Goal: Feedback & Contribution: Contribute content

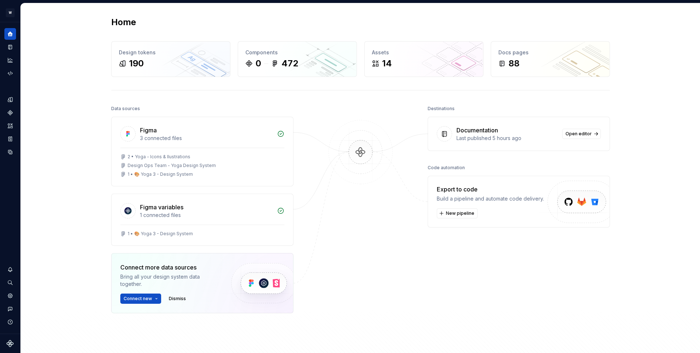
click at [33, 54] on div "Home Design tokens 190 Components 0 472 Assets 14 Docs pages 88 Data sources Fi…" at bounding box center [360, 197] width 679 height 389
click at [13, 293] on div "Settings" at bounding box center [10, 296] width 12 height 12
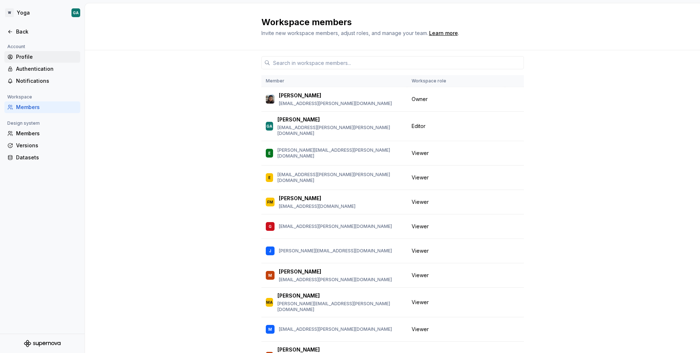
click at [35, 57] on div "Profile" at bounding box center [46, 56] width 61 height 7
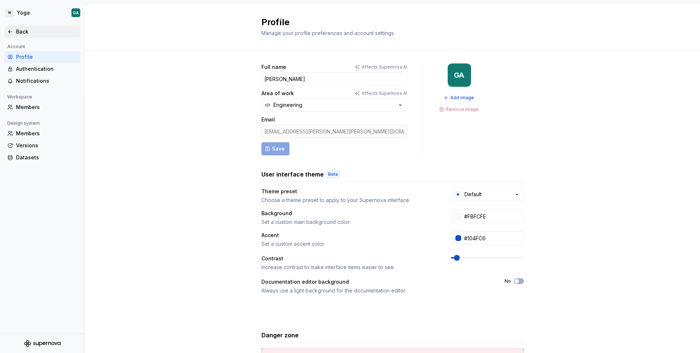
click at [21, 32] on div "Back" at bounding box center [46, 31] width 61 height 7
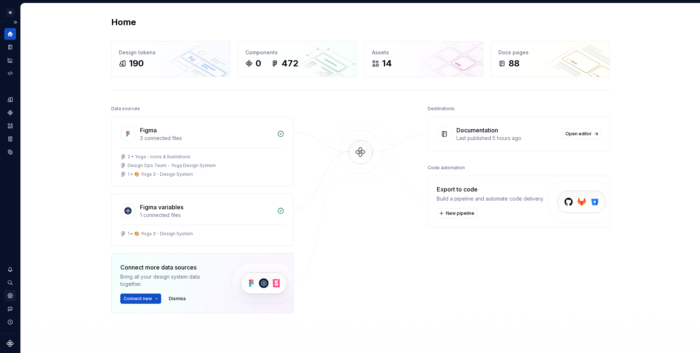
click at [12, 295] on icon "Settings" at bounding box center [10, 295] width 5 height 5
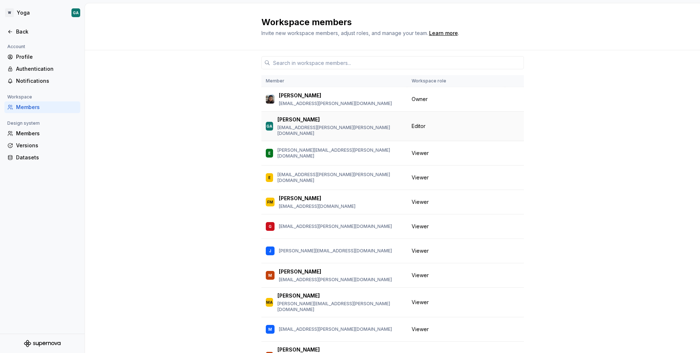
click at [417, 124] on span "Editor" at bounding box center [419, 126] width 14 height 7
click at [25, 31] on div "Back" at bounding box center [46, 31] width 61 height 7
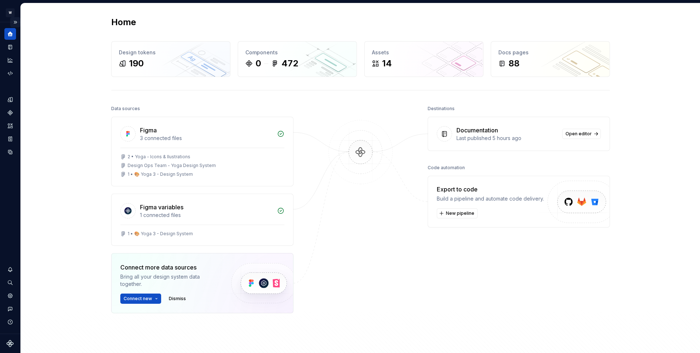
click at [16, 20] on button "Expand sidebar" at bounding box center [15, 22] width 10 height 10
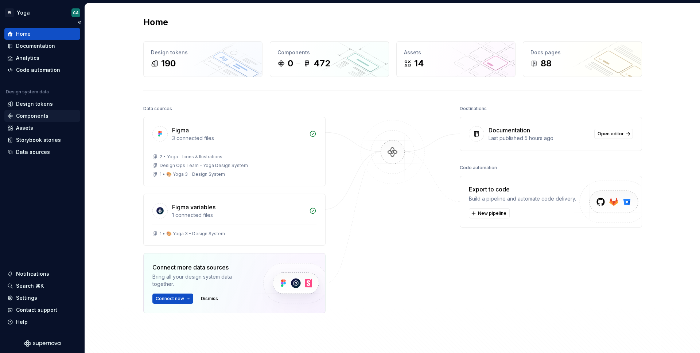
click at [38, 118] on div "Components" at bounding box center [32, 115] width 32 height 7
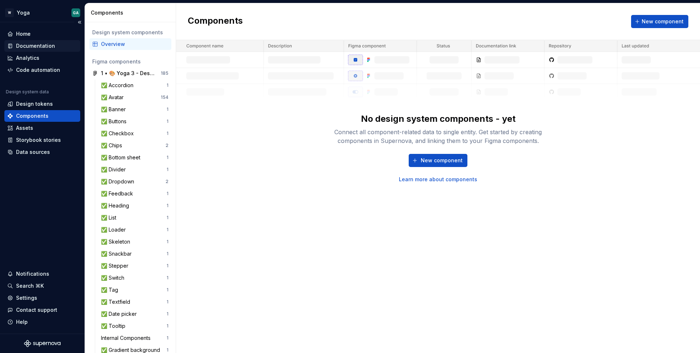
click at [40, 44] on div "Documentation" at bounding box center [35, 45] width 39 height 7
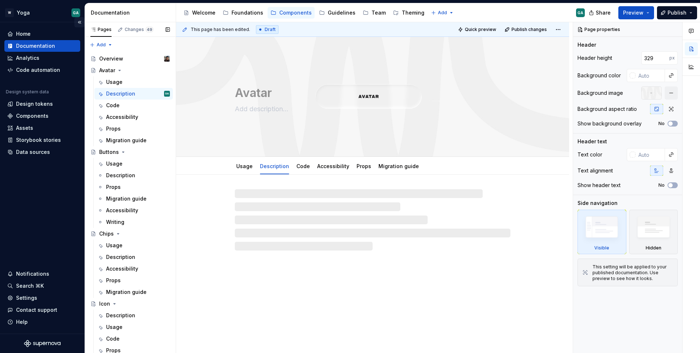
click at [82, 24] on button "Collapse sidebar" at bounding box center [79, 22] width 10 height 10
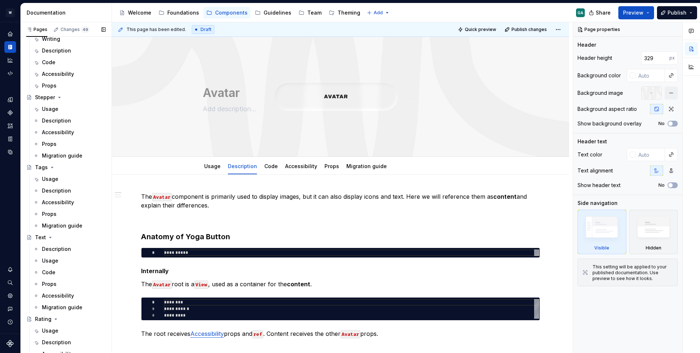
scroll to position [592, 0]
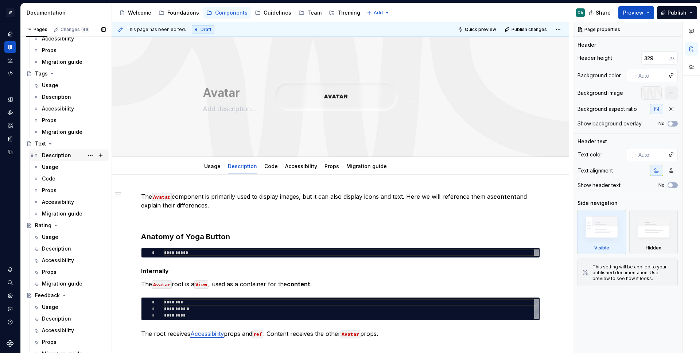
click at [55, 153] on div "Description" at bounding box center [56, 155] width 29 height 7
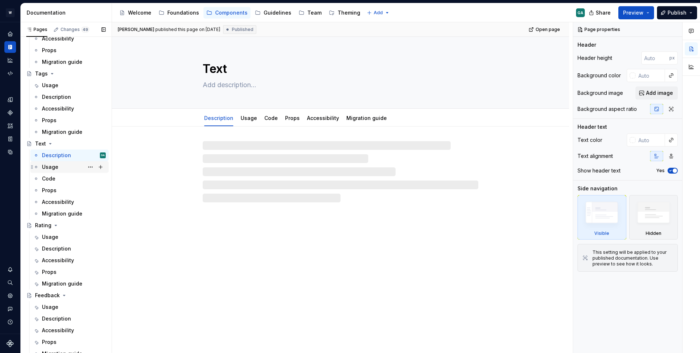
click at [59, 166] on div "Usage" at bounding box center [74, 167] width 64 height 10
click at [62, 157] on div "Description" at bounding box center [56, 155] width 29 height 7
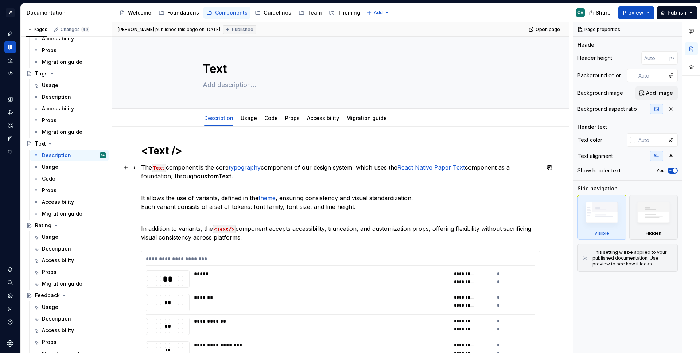
click at [249, 170] on link "typography" at bounding box center [245, 167] width 32 height 7
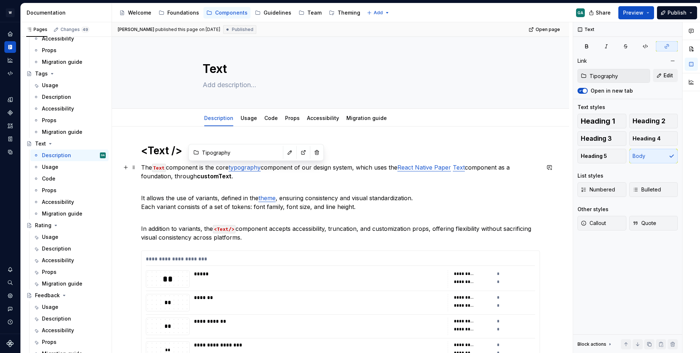
click at [256, 166] on link "typography" at bounding box center [245, 167] width 32 height 7
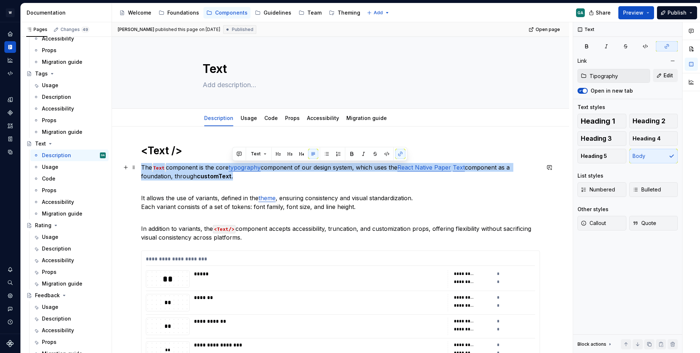
click at [256, 166] on link "typography" at bounding box center [245, 167] width 32 height 7
click at [251, 173] on p "The Text component is the core typography component of our design system, which…" at bounding box center [340, 172] width 399 height 18
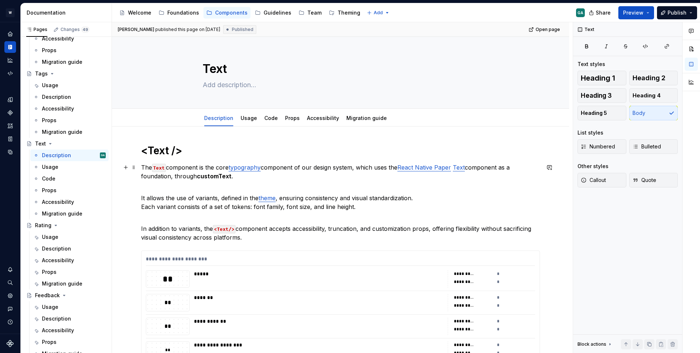
click at [248, 165] on link "typography" at bounding box center [245, 167] width 32 height 7
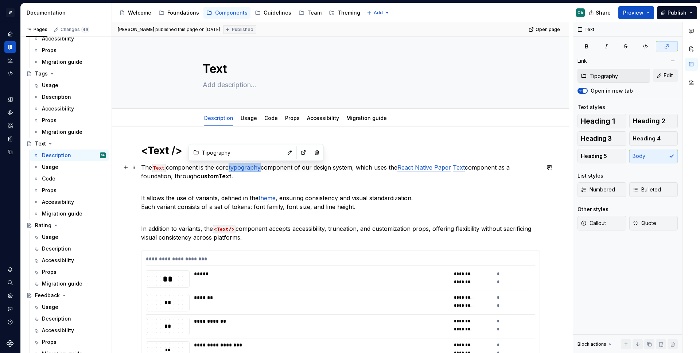
click at [248, 165] on link "typography" at bounding box center [245, 167] width 32 height 7
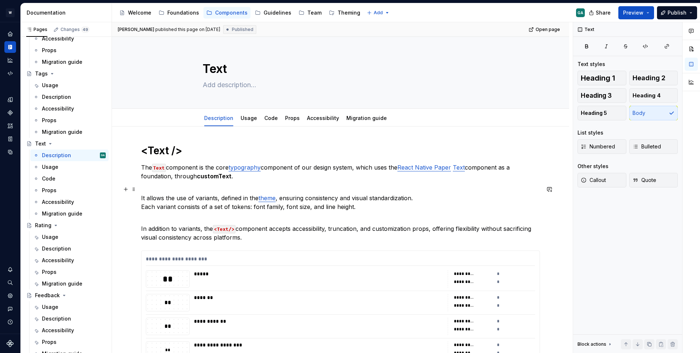
click at [249, 185] on p "It allows the use of variants, defined in the theme , ensuring consistency and …" at bounding box center [340, 198] width 399 height 26
click at [258, 168] on link "typography" at bounding box center [245, 167] width 32 height 7
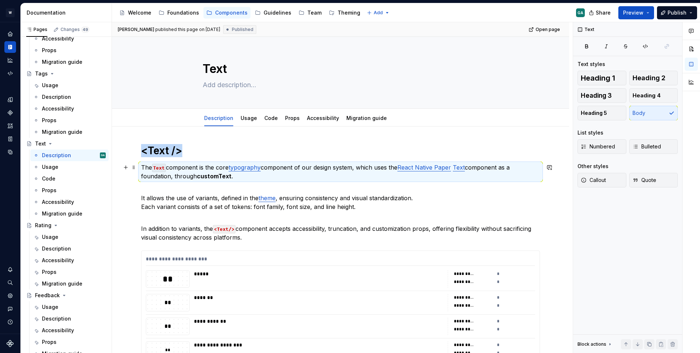
click at [252, 167] on link "typography" at bounding box center [245, 167] width 32 height 7
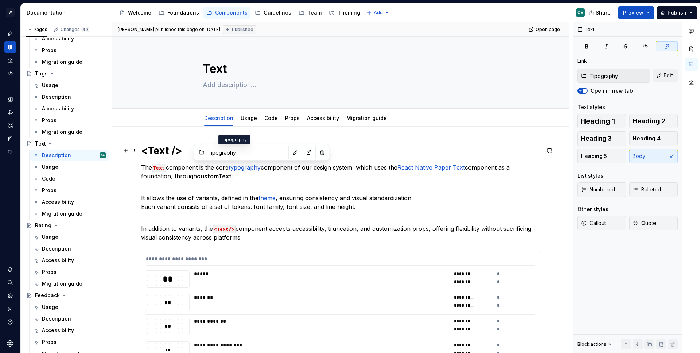
click at [214, 151] on input "Tipography" at bounding box center [246, 152] width 82 height 13
click at [203, 152] on icon at bounding box center [201, 153] width 4 height 4
click at [304, 154] on button "button" at bounding box center [309, 152] width 10 height 10
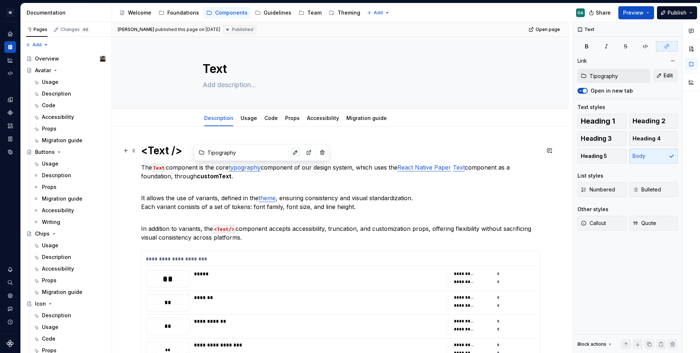
click at [290, 153] on button "button" at bounding box center [295, 152] width 10 height 10
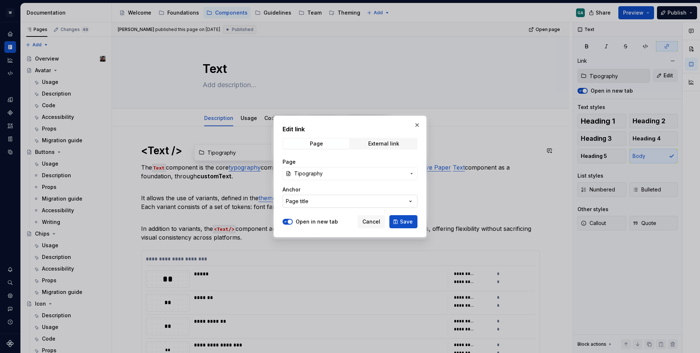
click at [345, 201] on button "Page title" at bounding box center [350, 201] width 135 height 13
click at [345, 201] on div "Edit link Page External link Page Tipography Anchor Page title Open in new tab …" at bounding box center [350, 176] width 700 height 353
click at [336, 174] on span "Tipography" at bounding box center [350, 173] width 112 height 7
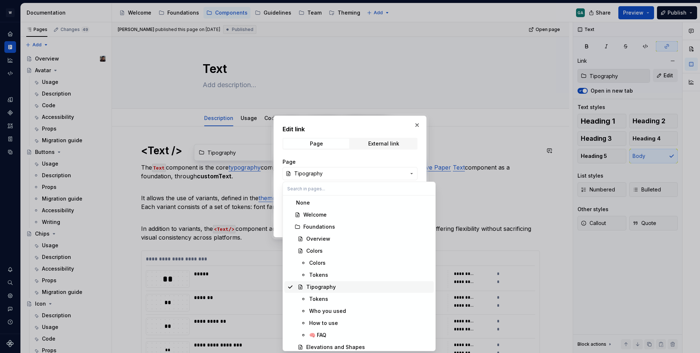
click at [329, 288] on div "Tipography" at bounding box center [321, 286] width 30 height 7
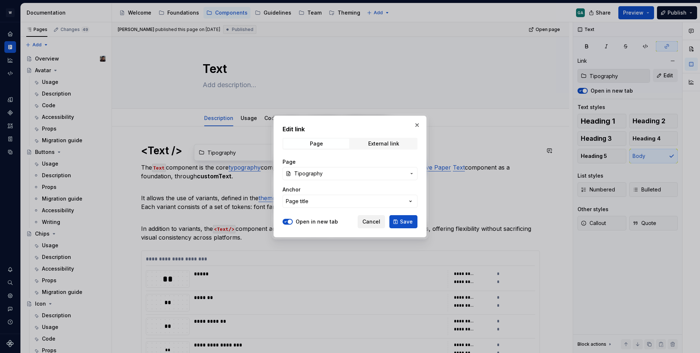
click at [376, 222] on span "Cancel" at bounding box center [371, 221] width 18 height 7
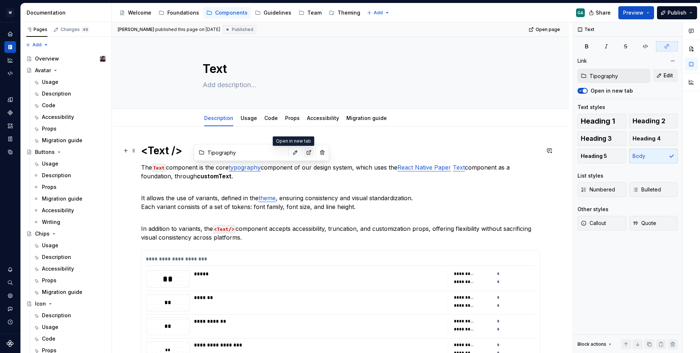
click at [304, 152] on button "button" at bounding box center [309, 152] width 10 height 10
type textarea "*"
click at [290, 152] on button "button" at bounding box center [295, 152] width 10 height 10
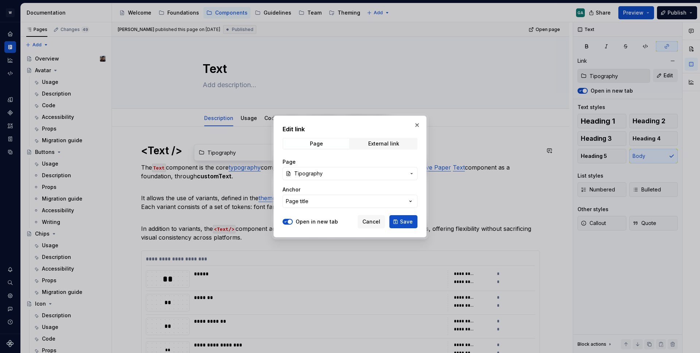
click at [322, 174] on span "Tipography" at bounding box center [308, 173] width 28 height 7
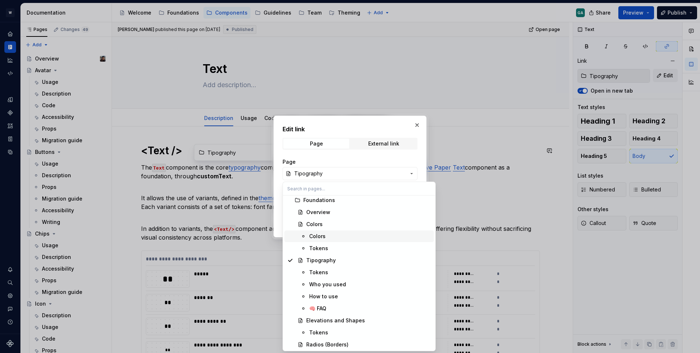
scroll to position [32, 0]
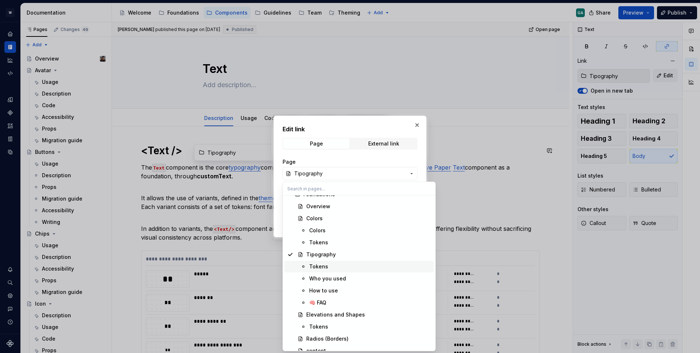
click at [345, 270] on div "Tokens" at bounding box center [370, 266] width 122 height 7
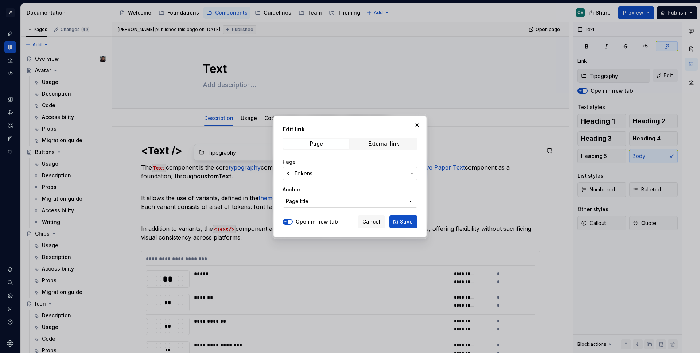
click at [361, 203] on button "Page title" at bounding box center [350, 201] width 135 height 13
click at [322, 189] on div "Edit link Page External link Page Tokens Anchor Page title Open in new tab Canc…" at bounding box center [350, 176] width 700 height 353
click at [403, 218] on button "Save" at bounding box center [403, 221] width 28 height 13
type input "Tipography / Tokens"
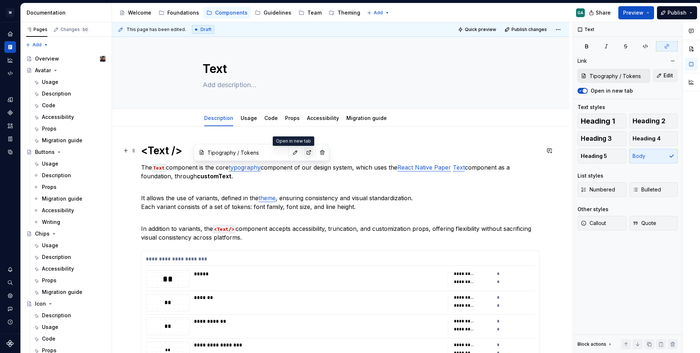
click at [304, 151] on button "button" at bounding box center [309, 152] width 10 height 10
type textarea "*"
type input "Typography / Tokens"
click at [304, 152] on button "button" at bounding box center [309, 152] width 10 height 10
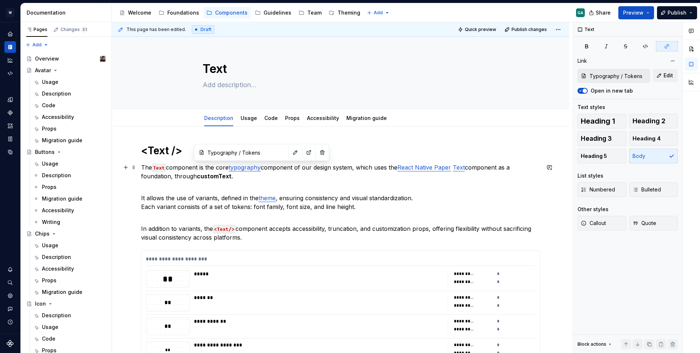
click at [234, 169] on link "typography" at bounding box center [245, 167] width 32 height 7
type textarea "*"
click at [271, 154] on button "button" at bounding box center [276, 152] width 10 height 10
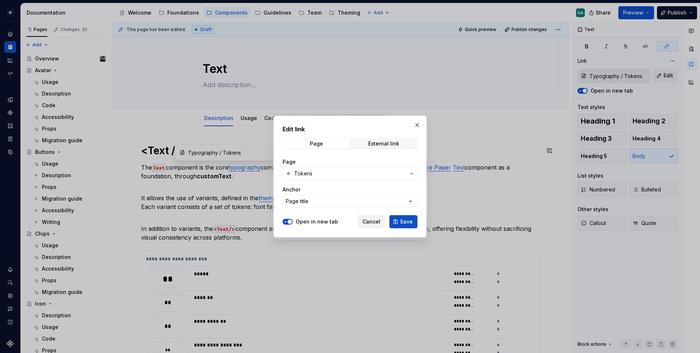
click at [372, 224] on span "Cancel" at bounding box center [371, 221] width 18 height 7
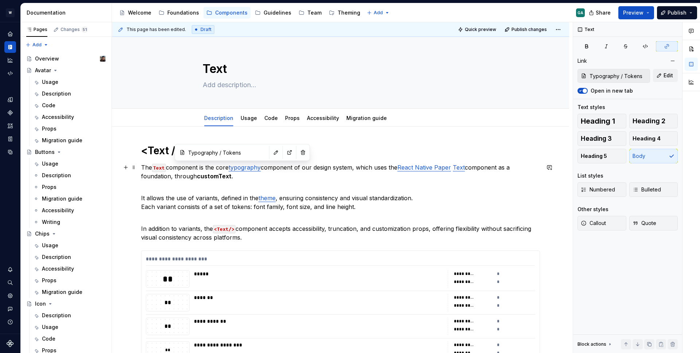
click at [232, 171] on p "The Text component is the core typography component of our design system, which…" at bounding box center [340, 172] width 399 height 18
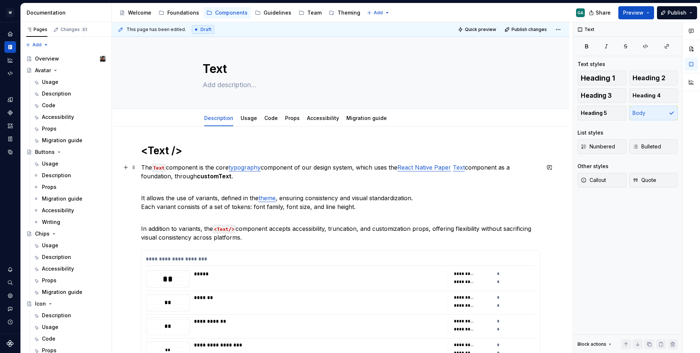
click at [235, 170] on link "typography" at bounding box center [245, 167] width 32 height 7
click at [248, 167] on link "Typography" at bounding box center [245, 167] width 34 height 7
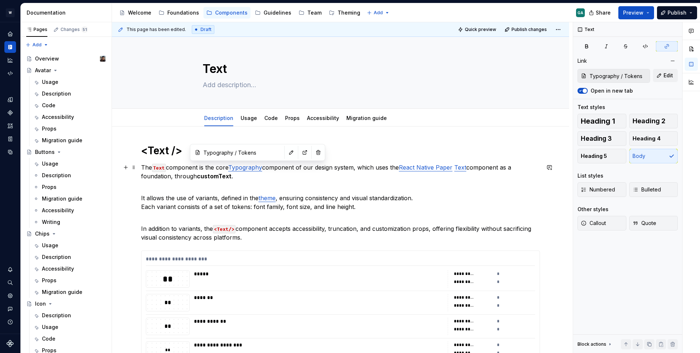
click at [324, 179] on p "The Text component is the core Typography component of our design system, which…" at bounding box center [340, 172] width 399 height 18
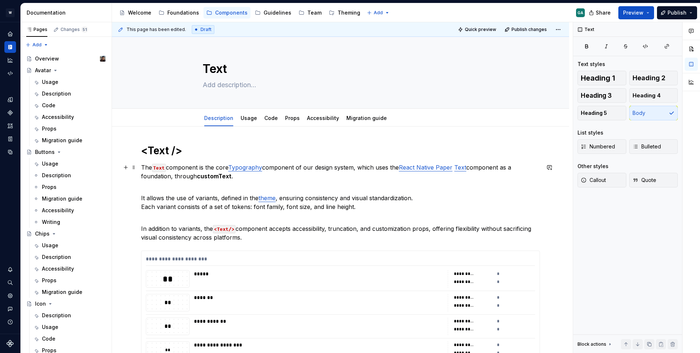
click at [364, 179] on p "The Text component is the core Typography component of our design system, which…" at bounding box center [340, 172] width 399 height 18
click at [367, 174] on p "The Text component is the core Typography component of our design system, which…" at bounding box center [340, 172] width 399 height 18
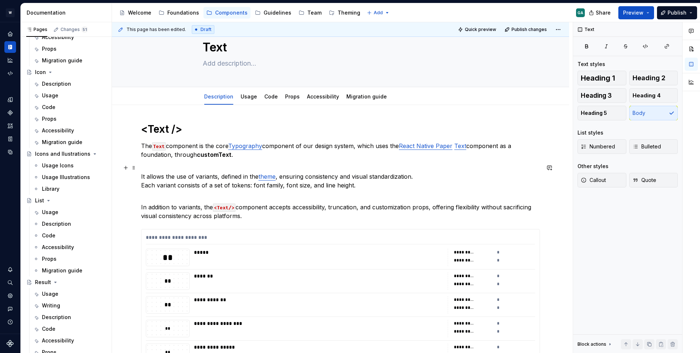
scroll to position [22, 0]
type textarea "*"
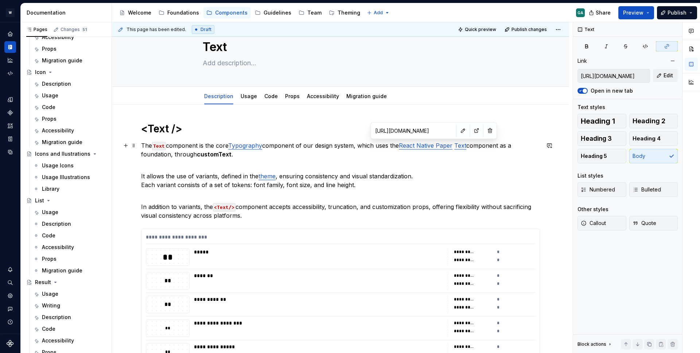
click at [425, 144] on link "React Native Paper" at bounding box center [426, 145] width 54 height 7
type input "https://callstack.github.io/react-native-paper/docs/components/Text/"
click at [462, 146] on link "Text" at bounding box center [460, 145] width 12 height 7
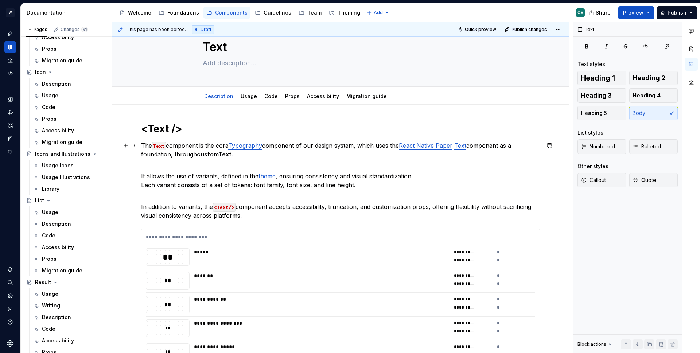
click at [320, 155] on p "The Text component is the core Typography component of our design system, which…" at bounding box center [340, 150] width 399 height 18
click at [215, 156] on strong "customText" at bounding box center [214, 154] width 35 height 7
click at [308, 179] on p "It allows the use of variants, defined in the theme , ensuring consistency and …" at bounding box center [340, 176] width 399 height 26
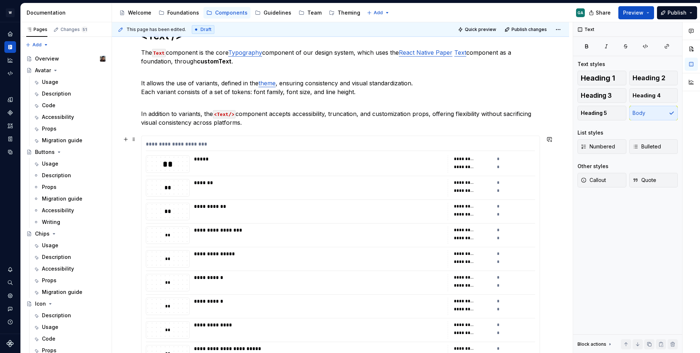
scroll to position [88, 0]
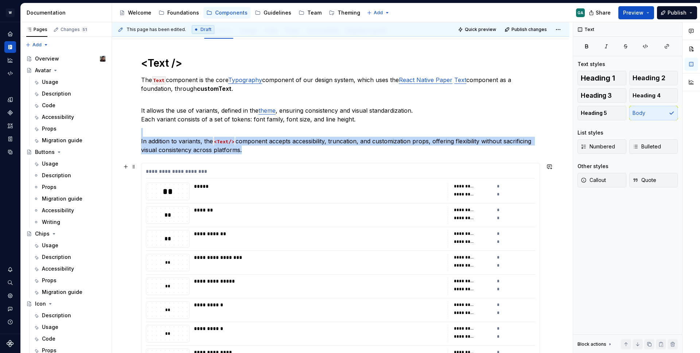
click at [494, 188] on div "**********" at bounding box center [492, 192] width 88 height 18
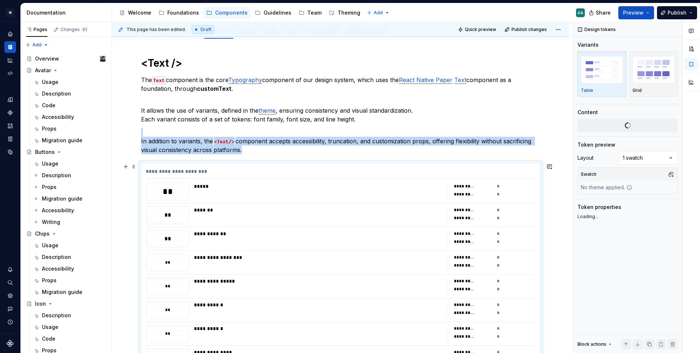
click at [497, 187] on div "*" at bounding box center [516, 186] width 39 height 7
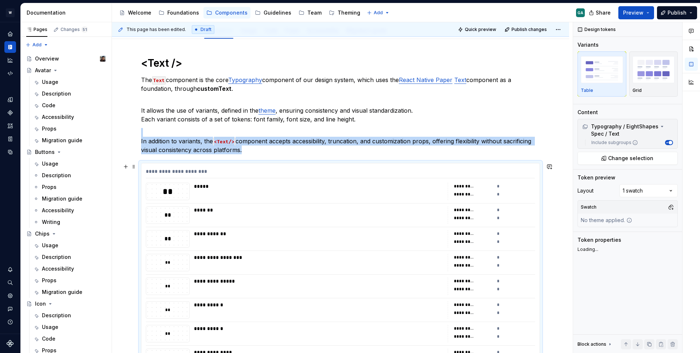
click at [475, 187] on div "**********" at bounding box center [473, 186] width 39 height 7
click at [474, 189] on div "**********" at bounding box center [464, 186] width 21 height 6
click at [499, 193] on div "*" at bounding box center [516, 194] width 39 height 7
click at [131, 166] on span at bounding box center [134, 167] width 6 height 10
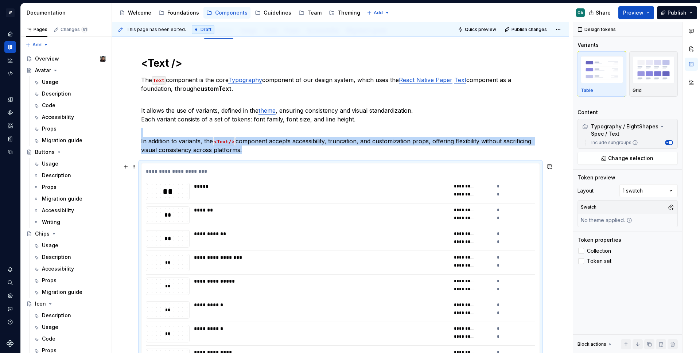
click at [319, 200] on div "*****" at bounding box center [318, 192] width 249 height 18
click at [181, 192] on div "**" at bounding box center [167, 192] width 43 height 12
click at [335, 191] on div "*****" at bounding box center [318, 192] width 249 height 18
click at [463, 196] on div "*********" at bounding box center [464, 194] width 20 height 6
click at [489, 194] on div "*********" at bounding box center [473, 194] width 39 height 7
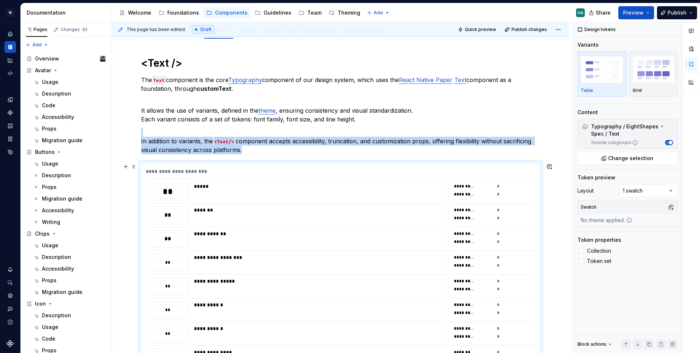
click at [489, 194] on div "*********" at bounding box center [473, 194] width 39 height 7
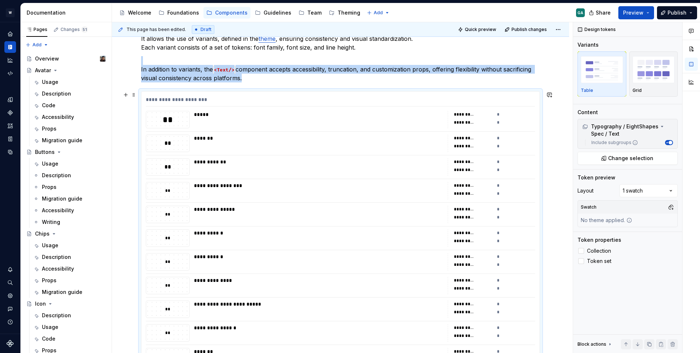
scroll to position [160, 0]
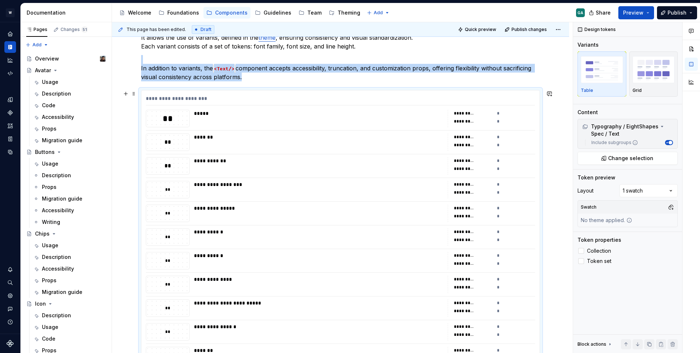
click at [195, 96] on div "**********" at bounding box center [340, 100] width 389 height 11
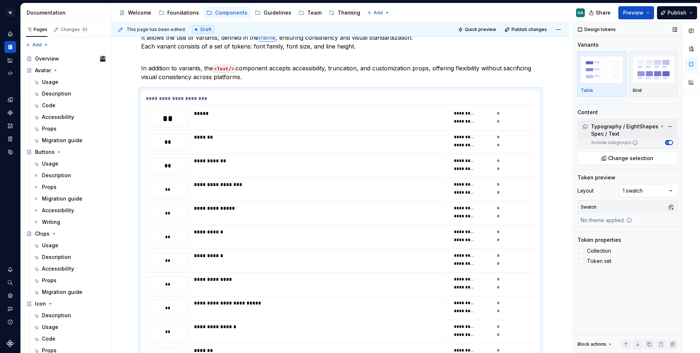
click at [663, 126] on icon at bounding box center [662, 127] width 6 height 6
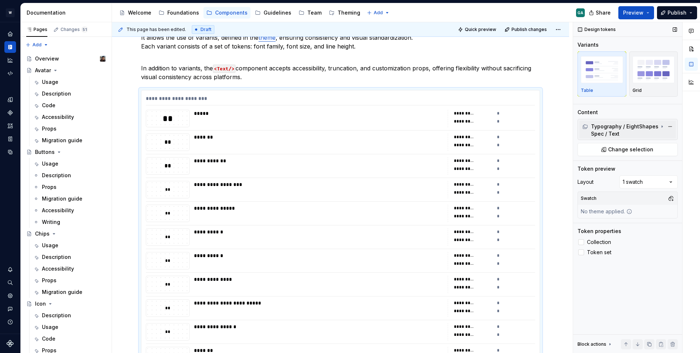
click at [663, 126] on icon at bounding box center [662, 127] width 6 height 6
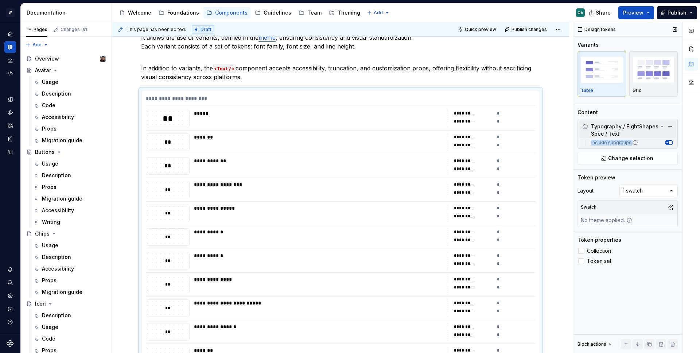
click at [612, 143] on label "Include subgroups" at bounding box center [613, 143] width 50 height 6
click at [665, 143] on button "Include subgroups" at bounding box center [669, 142] width 8 height 5
click at [612, 143] on label "Include subgroups" at bounding box center [613, 143] width 50 height 6
click at [665, 143] on button "Include subgroups" at bounding box center [669, 142] width 8 height 5
click at [643, 132] on div "Typography / EightShapes Spec / Text" at bounding box center [620, 130] width 76 height 15
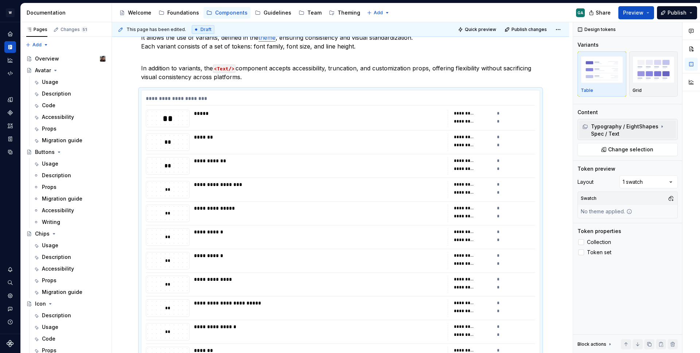
click at [643, 132] on div "Typography / EightShapes Spec / Text" at bounding box center [620, 130] width 76 height 15
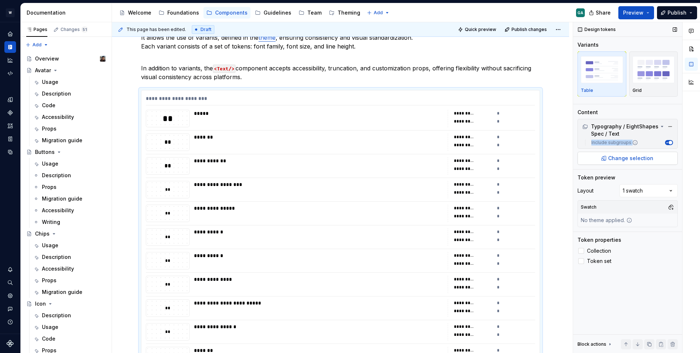
click at [632, 159] on span "Change selection" at bounding box center [630, 158] width 45 height 7
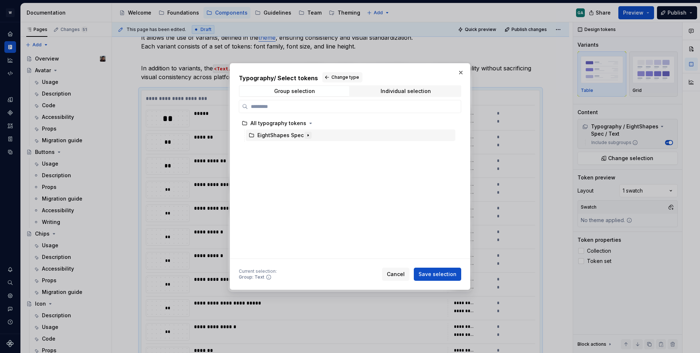
click at [308, 135] on icon "button" at bounding box center [308, 136] width 1 height 2
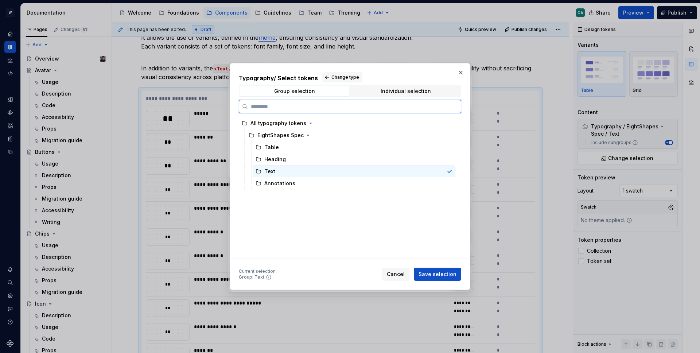
click at [376, 171] on div "Text" at bounding box center [354, 172] width 203 height 12
click at [396, 275] on span "Cancel" at bounding box center [396, 274] width 18 height 7
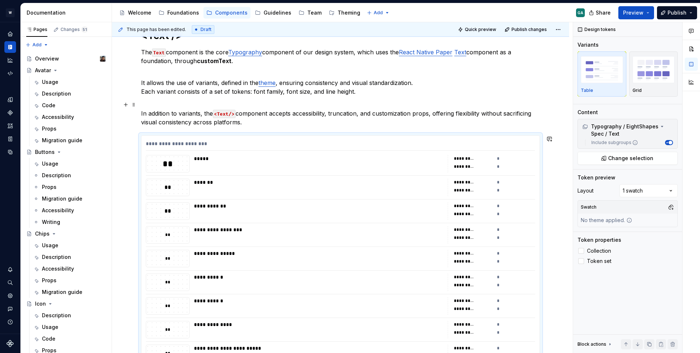
scroll to position [27, 0]
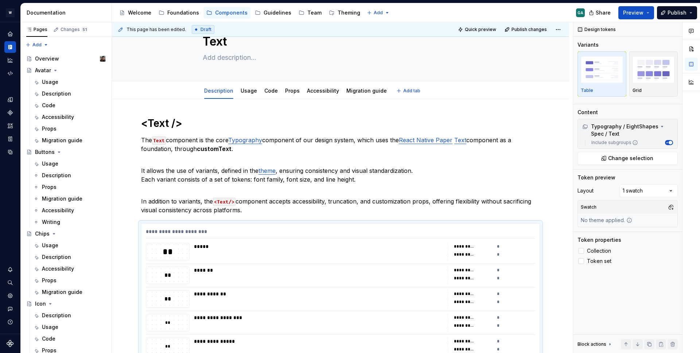
type textarea "*"
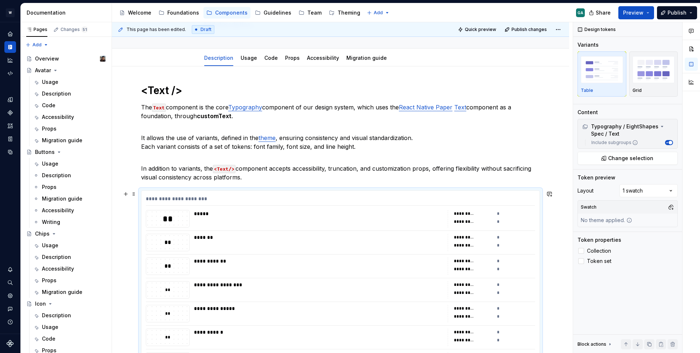
scroll to position [61, 0]
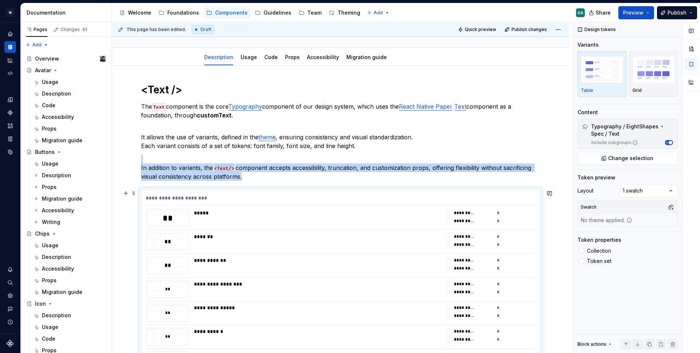
click at [205, 209] on div "*****" at bounding box center [318, 212] width 249 height 7
click at [204, 217] on div "*****" at bounding box center [318, 218] width 249 height 18
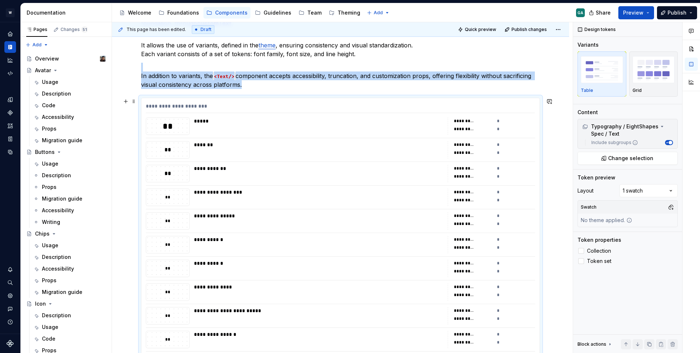
scroll to position [38, 0]
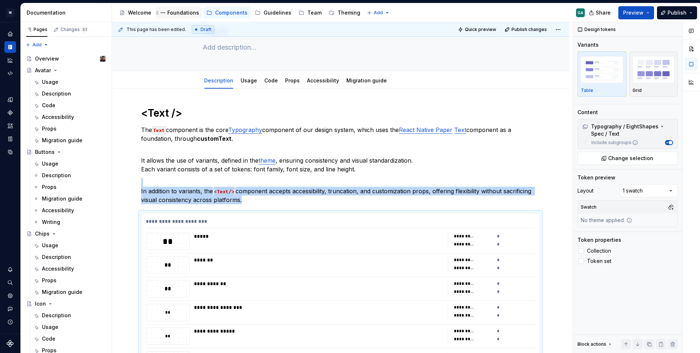
click at [176, 12] on div "Foundations" at bounding box center [183, 12] width 32 height 7
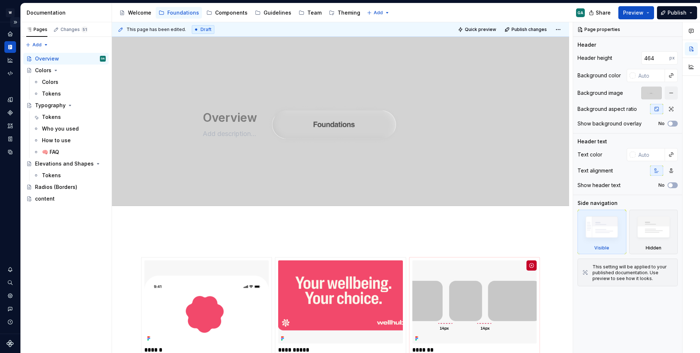
click at [16, 22] on button "Expand sidebar" at bounding box center [15, 22] width 10 height 10
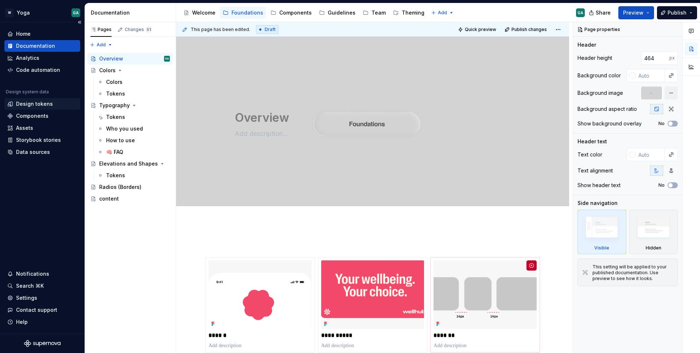
click at [47, 103] on div "Design tokens" at bounding box center [34, 103] width 37 height 7
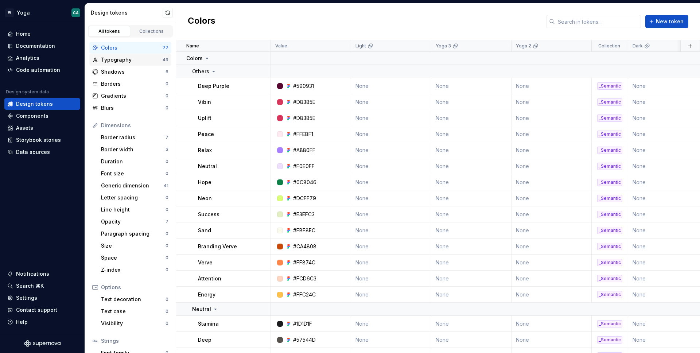
click at [117, 61] on div "Typography" at bounding box center [132, 59] width 62 height 7
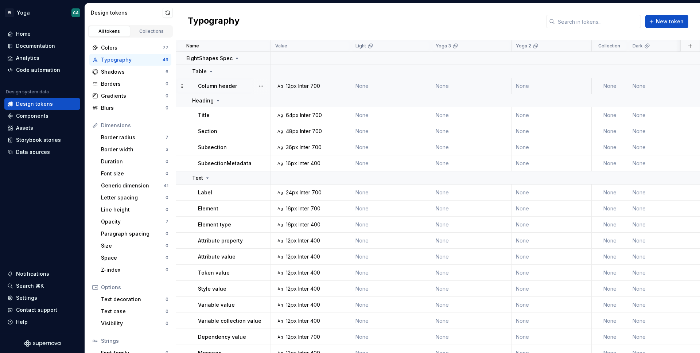
click at [615, 89] on td "None" at bounding box center [610, 86] width 36 height 16
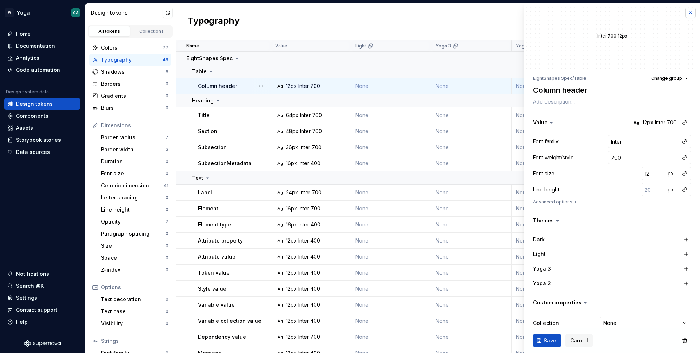
click at [687, 14] on button "button" at bounding box center [690, 13] width 10 height 10
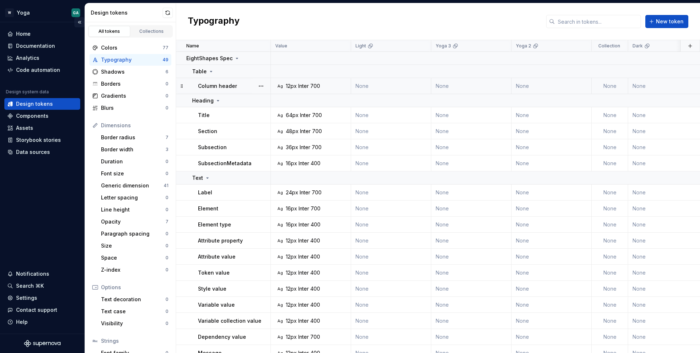
click at [81, 22] on button "Collapse sidebar" at bounding box center [79, 22] width 10 height 10
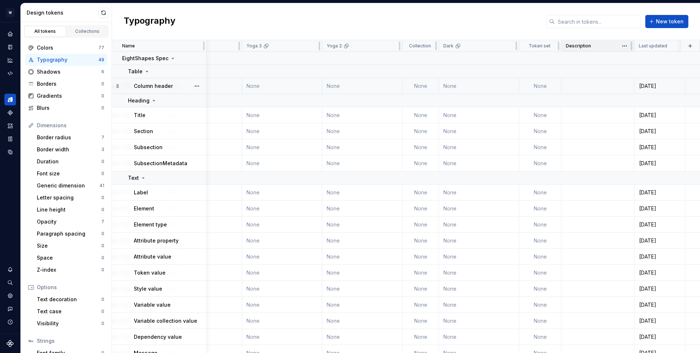
scroll to position [0, 131]
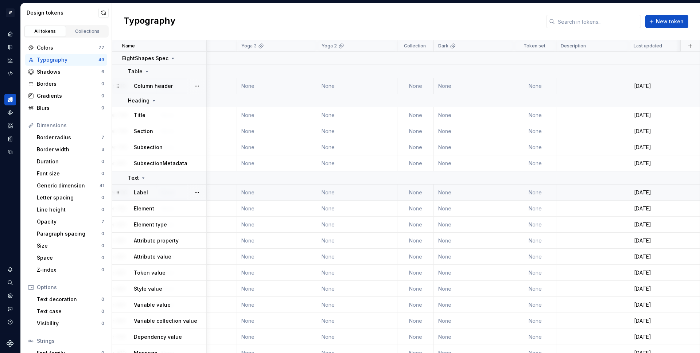
click at [538, 193] on td "None" at bounding box center [535, 192] width 42 height 16
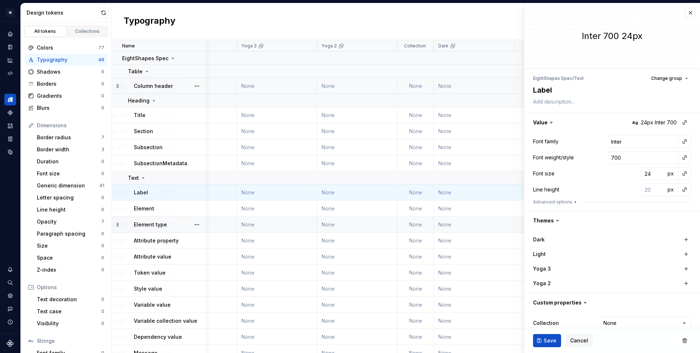
type textarea "*"
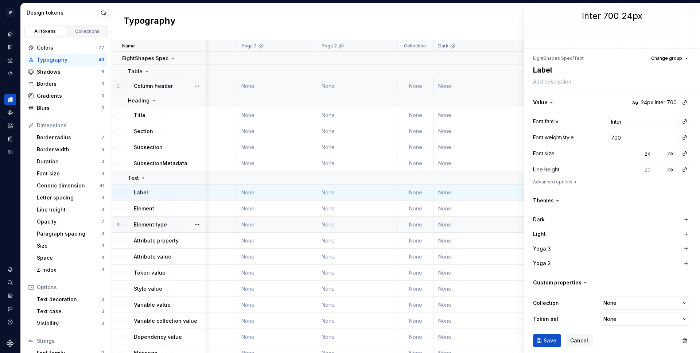
scroll to position [27, 0]
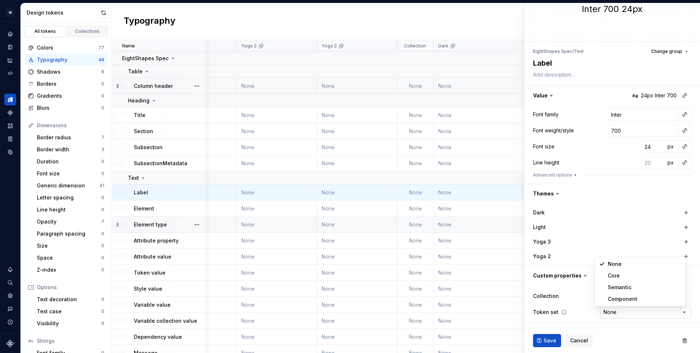
click at [613, 312] on html "W Yoga GA Design system data Design tokens All tokens Collections Colors 77 Typ…" at bounding box center [350, 176] width 700 height 353
select select "**********"
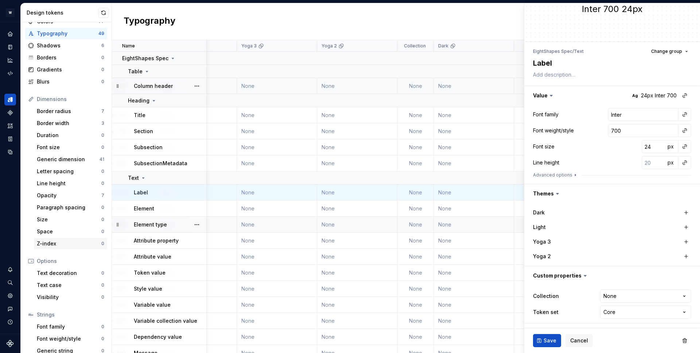
scroll to position [0, 0]
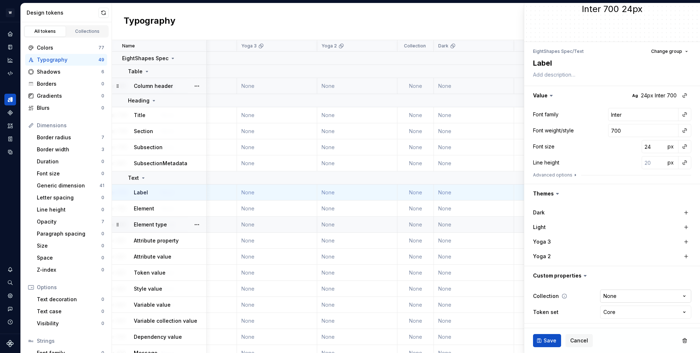
click at [623, 292] on html "W Yoga GA Design system data Design tokens All tokens Collections Colors 77 Typ…" at bounding box center [350, 176] width 700 height 353
click at [584, 341] on html "W Yoga GA Design system data Design tokens All tokens Collections Colors 77 Typ…" at bounding box center [350, 176] width 700 height 353
click at [582, 277] on icon at bounding box center [585, 275] width 7 height 7
click at [581, 338] on span "Cancel" at bounding box center [579, 340] width 18 height 7
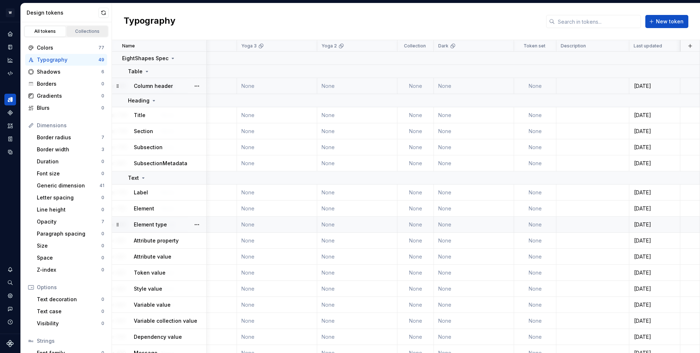
click at [76, 33] on div "Collections" at bounding box center [87, 31] width 36 height 6
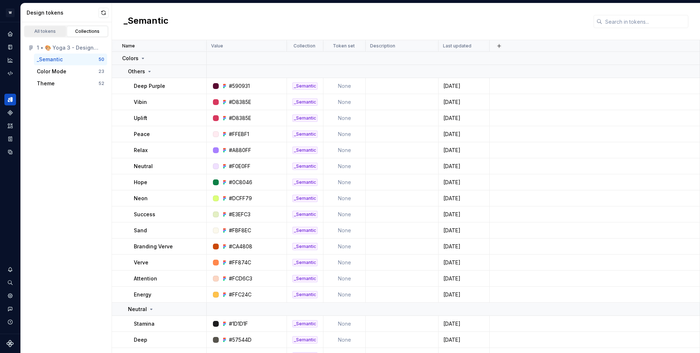
click at [44, 29] on div "All tokens" at bounding box center [45, 31] width 36 height 6
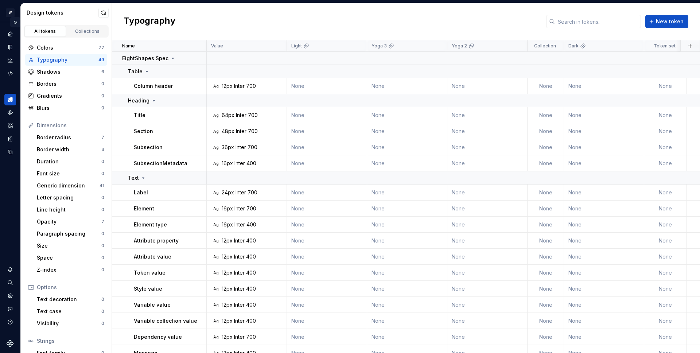
click at [15, 21] on button "Expand sidebar" at bounding box center [15, 22] width 10 height 10
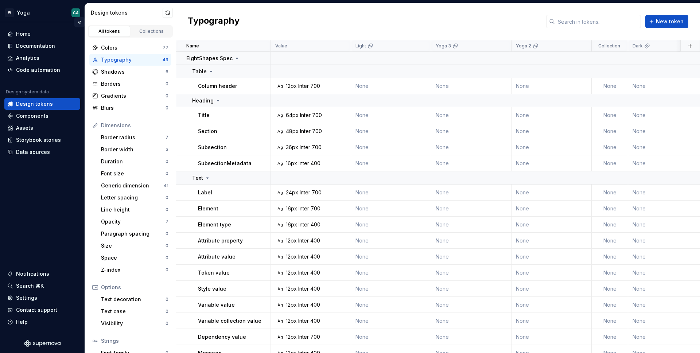
click at [81, 23] on button "Collapse sidebar" at bounding box center [79, 22] width 10 height 10
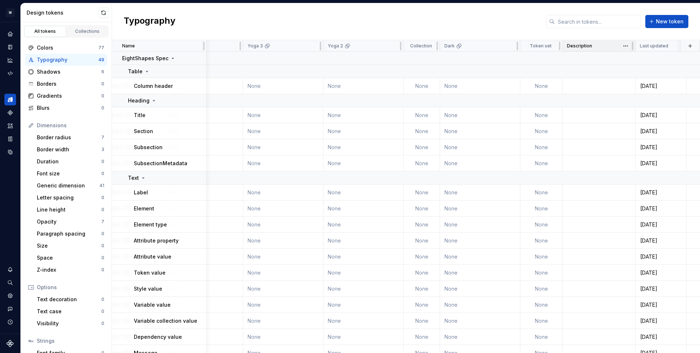
scroll to position [0, 131]
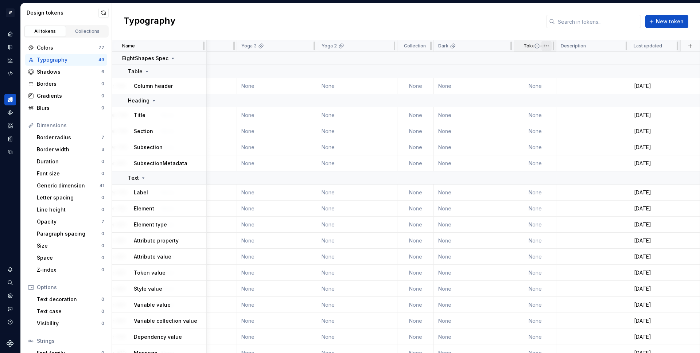
click at [545, 48] on html "W Yoga GA Design system data Design tokens All tokens Collections Colors 77 Typ…" at bounding box center [350, 176] width 700 height 353
click at [558, 57] on span "Edit property" at bounding box center [577, 60] width 47 height 7
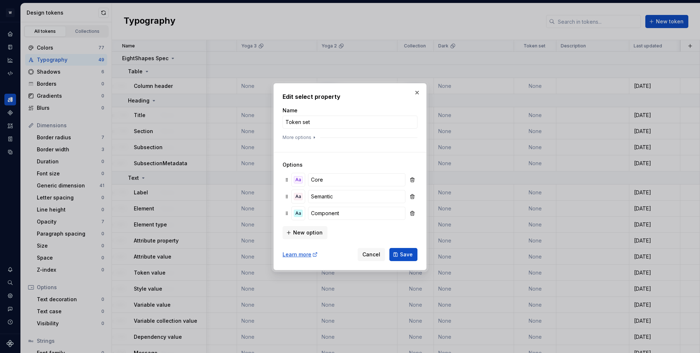
click at [315, 134] on div "Name Token set More options" at bounding box center [350, 125] width 135 height 36
click at [314, 136] on icon "button" at bounding box center [314, 138] width 6 height 6
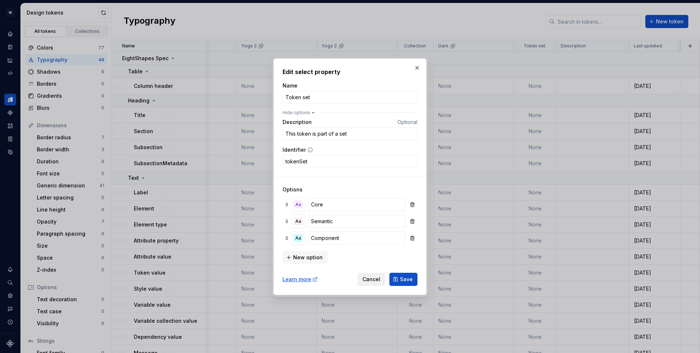
click at [369, 277] on span "Cancel" at bounding box center [371, 279] width 18 height 7
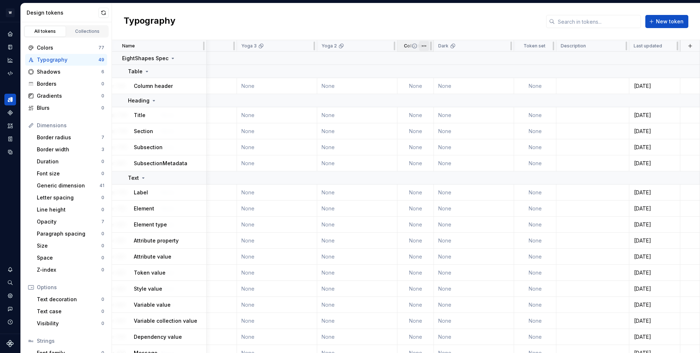
click at [424, 47] on html "W Yoga GA Design system data Design tokens All tokens Collections Colors 77 Typ…" at bounding box center [350, 176] width 700 height 353
click at [414, 46] on html "W Yoga GA Design system data Design tokens All tokens Collections Colors 77 Typ…" at bounding box center [350, 176] width 700 height 353
click at [414, 48] on icon at bounding box center [415, 46] width 6 height 6
click at [11, 46] on icon "Documentation" at bounding box center [10, 47] width 4 height 5
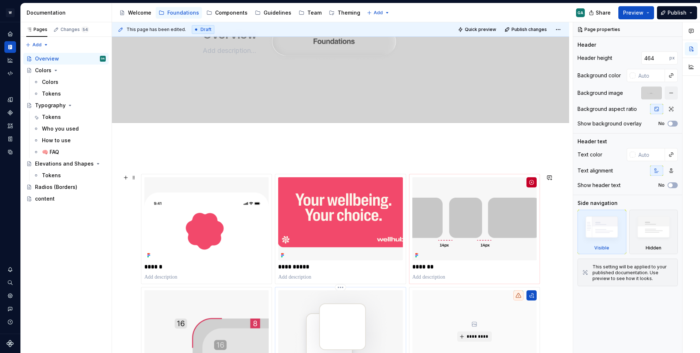
scroll to position [139, 0]
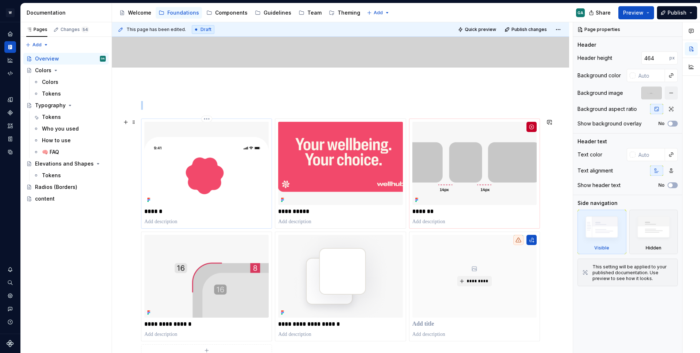
click at [191, 185] on img at bounding box center [206, 163] width 124 height 83
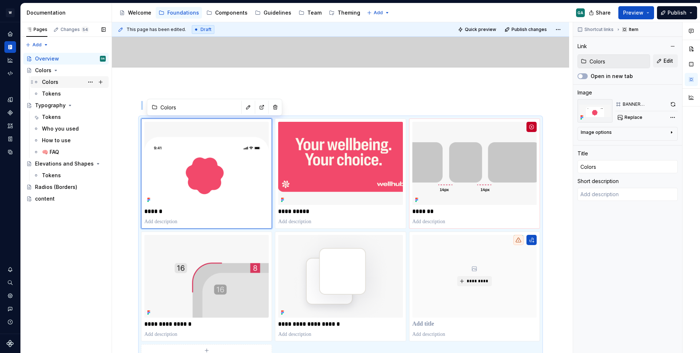
click at [53, 85] on div "Colors" at bounding box center [50, 81] width 16 height 7
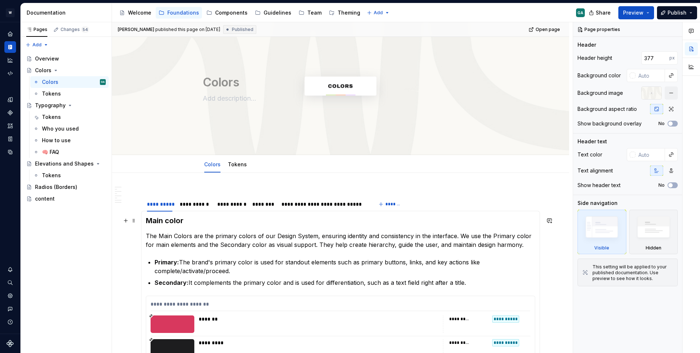
scroll to position [25, 0]
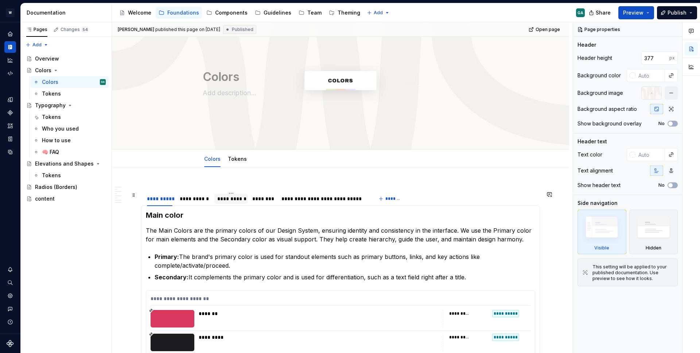
click at [235, 201] on div "**********" at bounding box center [231, 198] width 28 height 7
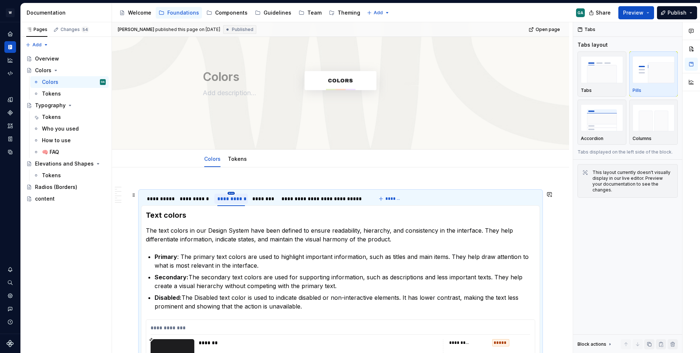
click at [231, 194] on html "W Yoga GA Design system data Documentation Accessibility guide for tree Page tr…" at bounding box center [350, 176] width 700 height 353
click at [205, 232] on html "W Yoga GA Design system data Documentation Accessibility guide for tree Page tr…" at bounding box center [350, 176] width 700 height 353
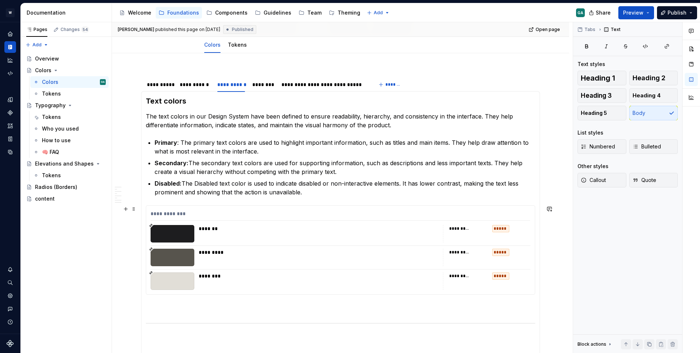
scroll to position [138, 0]
click at [56, 114] on div "Tokens" at bounding box center [51, 116] width 19 height 7
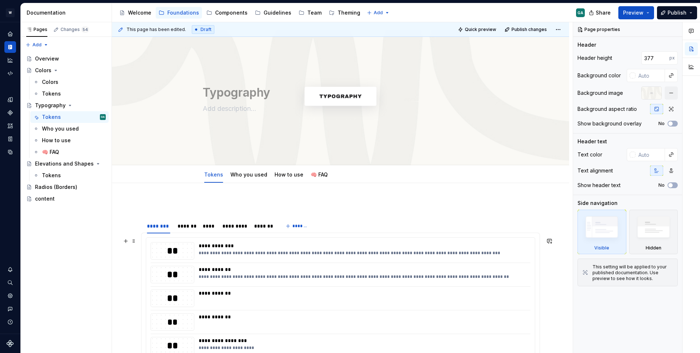
scroll to position [8, 0]
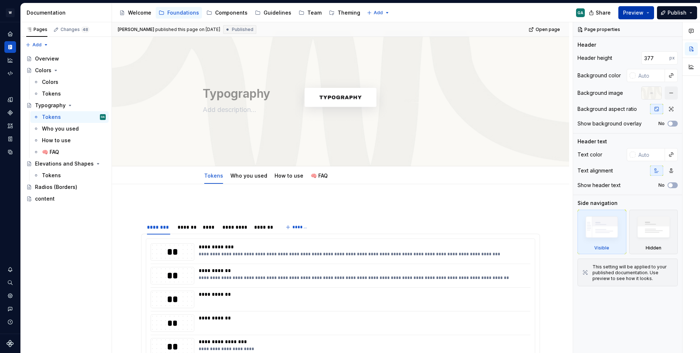
click at [633, 12] on span "Preview" at bounding box center [633, 12] width 20 height 7
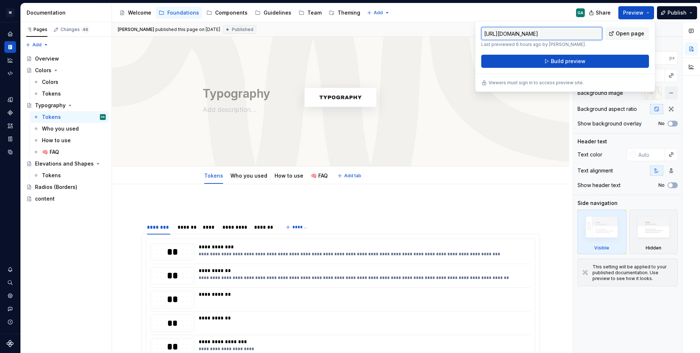
type textarea "*"
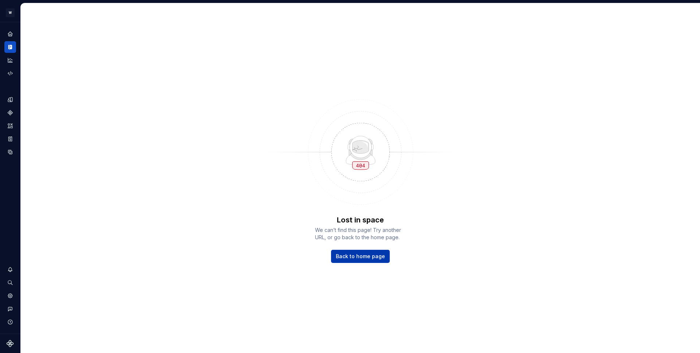
click at [384, 258] on link "Back to home page" at bounding box center [360, 256] width 59 height 13
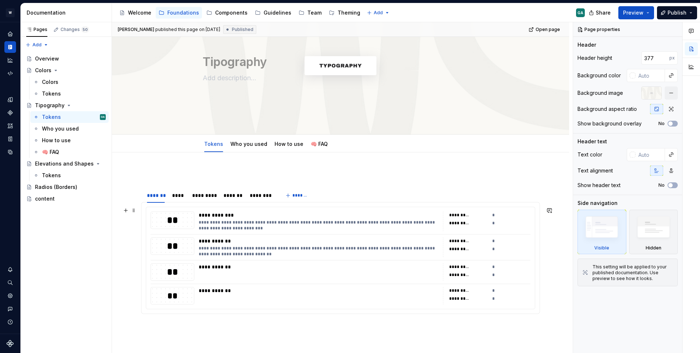
scroll to position [83, 0]
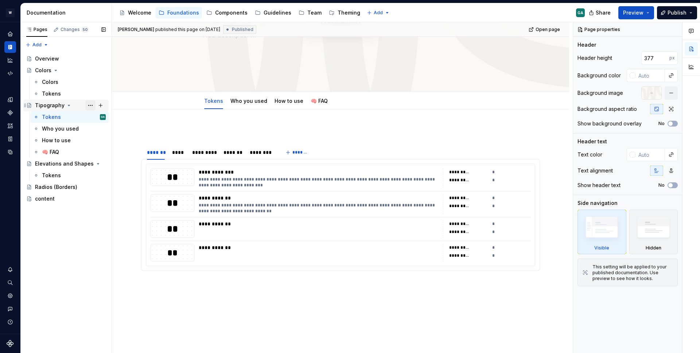
click at [92, 106] on button "Page tree" at bounding box center [90, 105] width 10 height 10
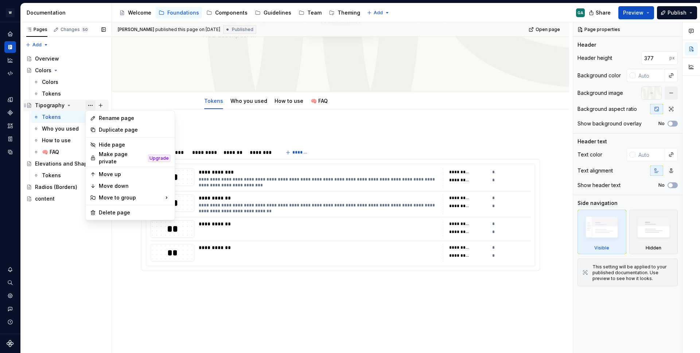
type textarea "*"
click at [116, 120] on div "Rename page" at bounding box center [134, 117] width 71 height 7
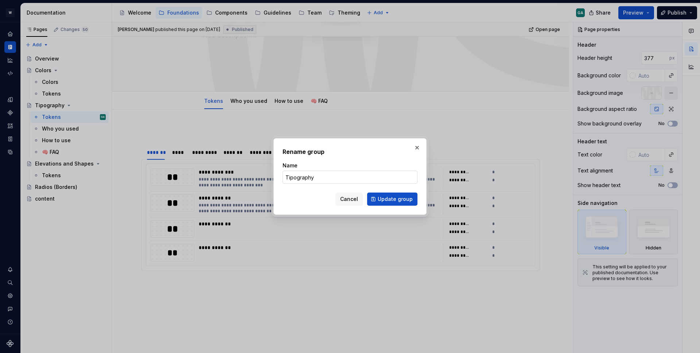
click at [287, 176] on input "Tipography" at bounding box center [350, 177] width 135 height 13
type input "Typography"
click at [408, 202] on span "Update group" at bounding box center [395, 198] width 35 height 7
type textarea "*"
type textarea "Typography"
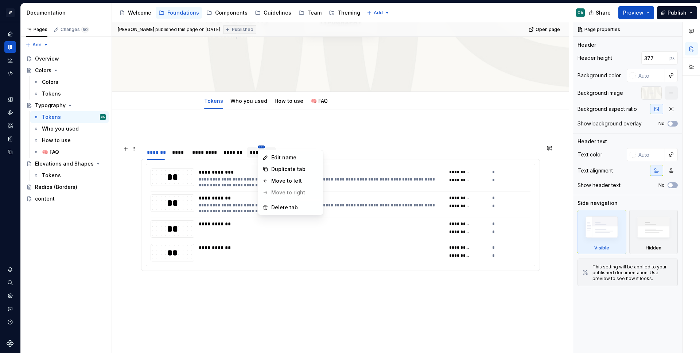
click at [235, 145] on html "W Yoga GA Design system data Documentation Accessibility guide for tree Page tr…" at bounding box center [350, 176] width 700 height 353
click at [284, 183] on div "Move to left" at bounding box center [294, 180] width 47 height 7
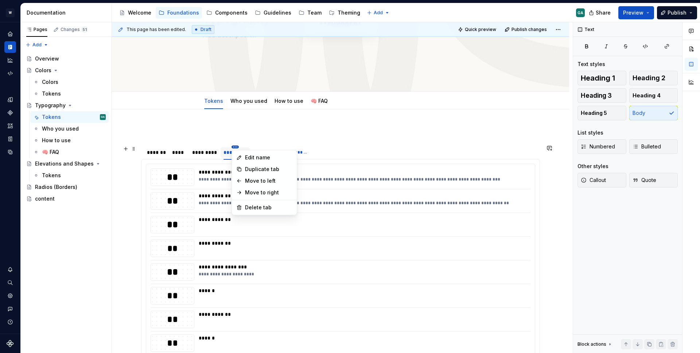
click at [236, 147] on html "W Yoga GA Design system data Documentation Accessibility guide for tree Page tr…" at bounding box center [350, 176] width 700 height 353
click at [254, 183] on div "Move to left" at bounding box center [268, 180] width 47 height 7
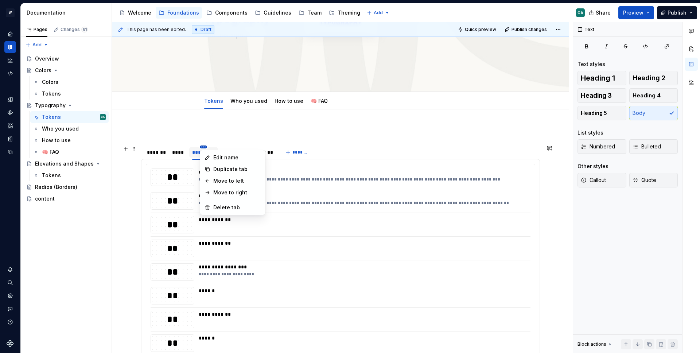
click at [206, 147] on html "W Yoga GA Design system data Documentation Accessibility guide for tree Page tr…" at bounding box center [350, 176] width 700 height 353
click at [228, 183] on div "Move to left" at bounding box center [236, 180] width 47 height 7
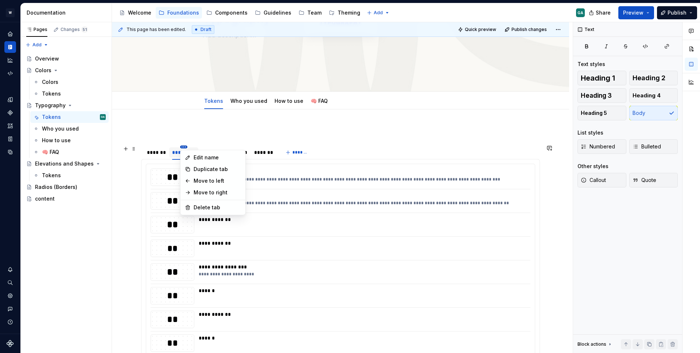
click at [183, 147] on html "W Yoga GA Design system data Documentation Accessibility guide for tree Page tr…" at bounding box center [350, 176] width 700 height 353
click at [211, 181] on div "Move to left" at bounding box center [217, 180] width 47 height 7
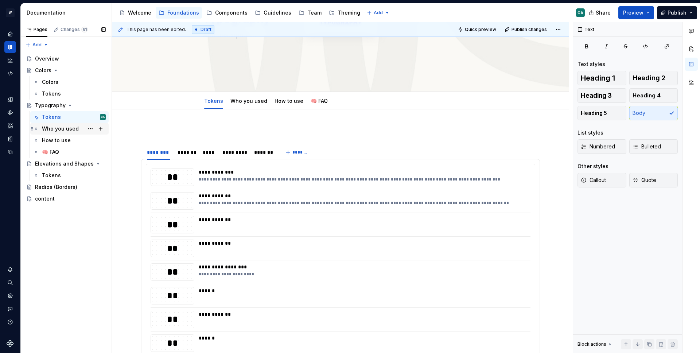
click at [55, 128] on div "Who you used" at bounding box center [60, 128] width 37 height 7
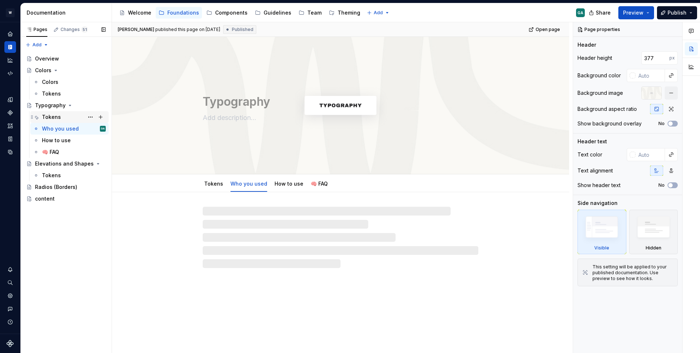
click at [54, 117] on div "Tokens" at bounding box center [51, 116] width 19 height 7
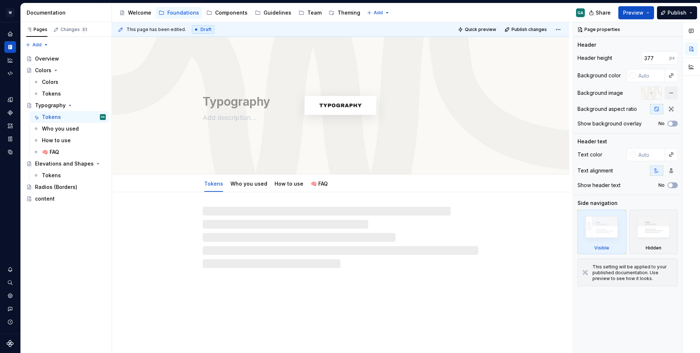
type textarea "*"
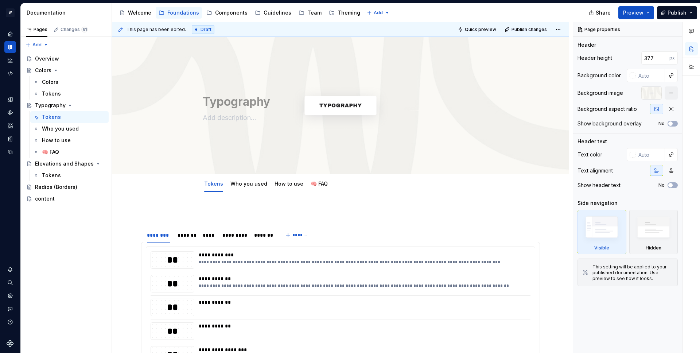
type textarea "*"
click at [241, 10] on div "Components" at bounding box center [231, 12] width 32 height 7
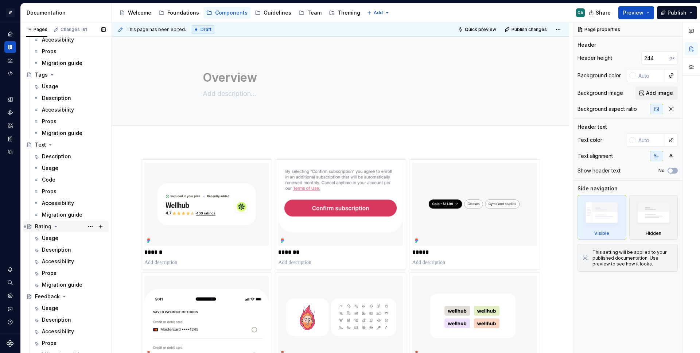
scroll to position [594, 0]
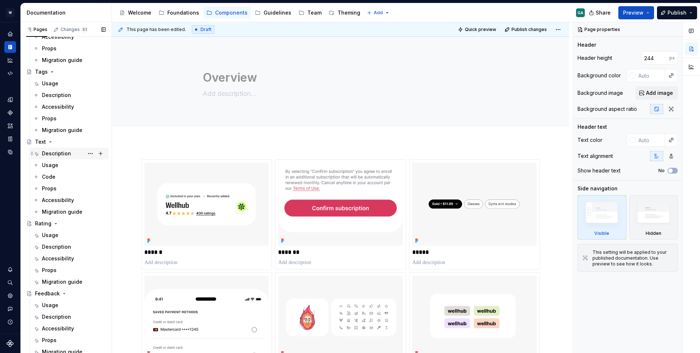
click at [62, 153] on div "Description" at bounding box center [56, 153] width 29 height 7
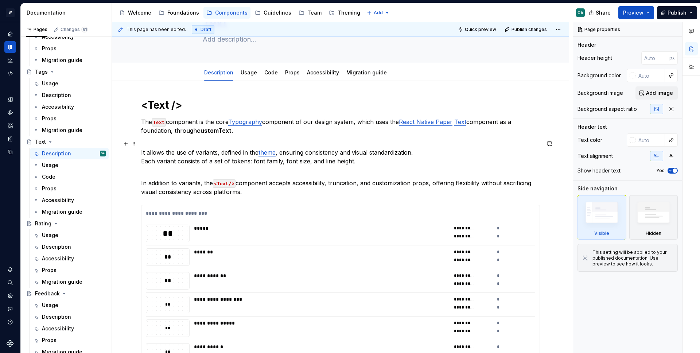
scroll to position [47, 0]
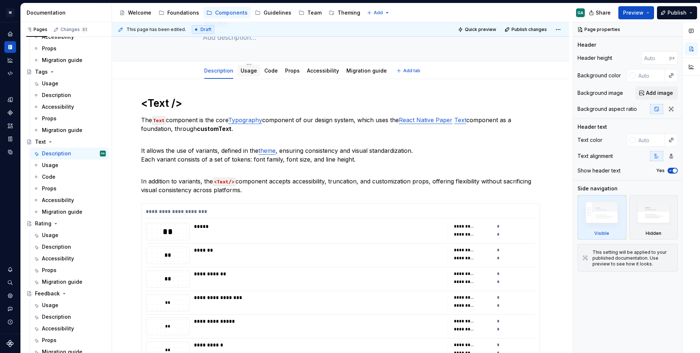
click at [246, 69] on link "Usage" at bounding box center [249, 70] width 16 height 6
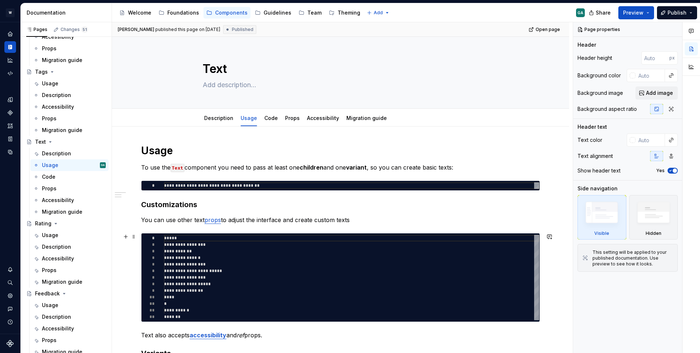
click at [195, 251] on div "**********" at bounding box center [351, 277] width 375 height 85
type textarea "*"
type textarea "**********"
type textarea "*"
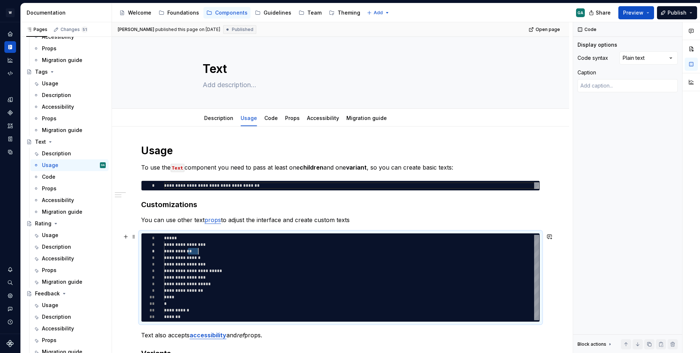
scroll to position [13, 34]
click at [195, 251] on div "**********" at bounding box center [351, 277] width 375 height 85
type textarea "**********"
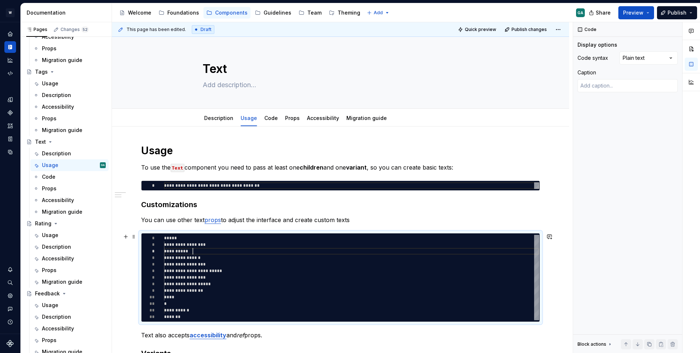
type textarea "*"
type textarea "**********"
type textarea "*"
type textarea "**********"
type textarea "*"
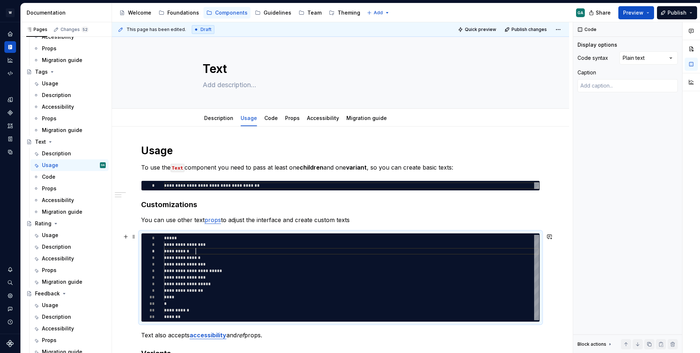
type textarea "**********"
type textarea "*"
type textarea "**********"
type textarea "*"
type textarea "**********"
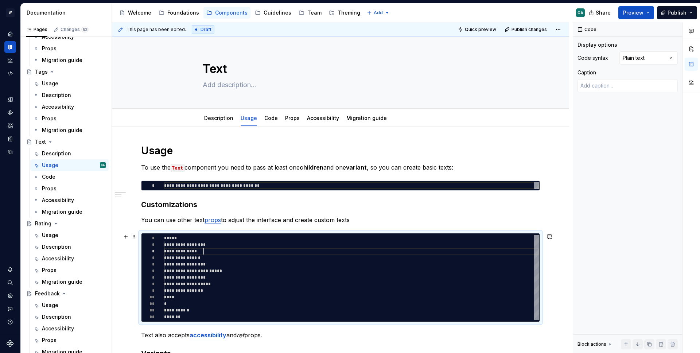
type textarea "*"
type textarea "**********"
type textarea "*"
type textarea "**********"
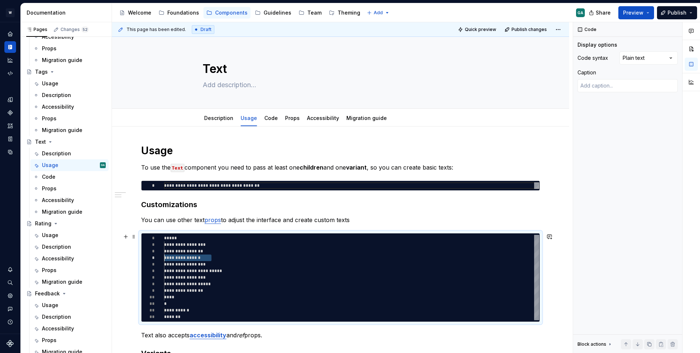
drag, startPoint x: 225, startPoint y: 258, endPoint x: 154, endPoint y: 257, distance: 70.4
click at [164, 257] on div "**********" at bounding box center [351, 277] width 375 height 85
type textarea "*"
type textarea "**********"
type textarea "*"
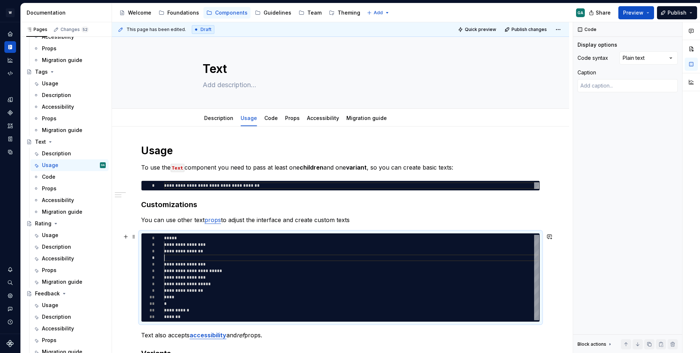
type textarea "**********"
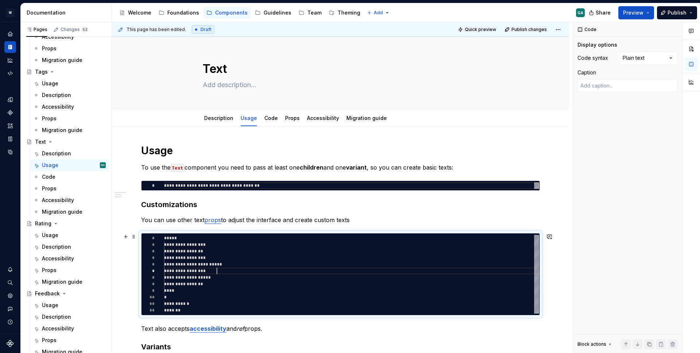
scroll to position [33, 0]
drag, startPoint x: 228, startPoint y: 271, endPoint x: 152, endPoint y: 271, distance: 76.2
click at [164, 271] on div "**********" at bounding box center [351, 274] width 375 height 79
type textarea "*"
type textarea "**********"
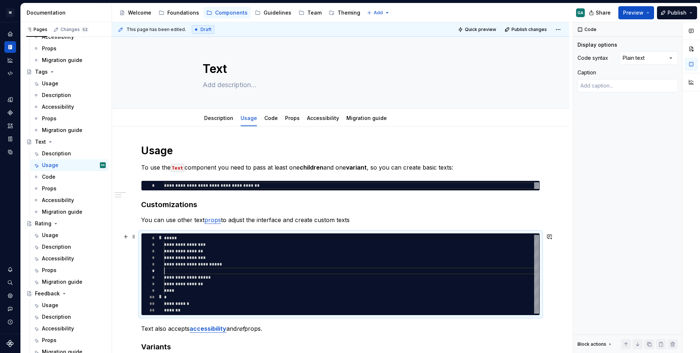
type textarea "*"
type textarea "**********"
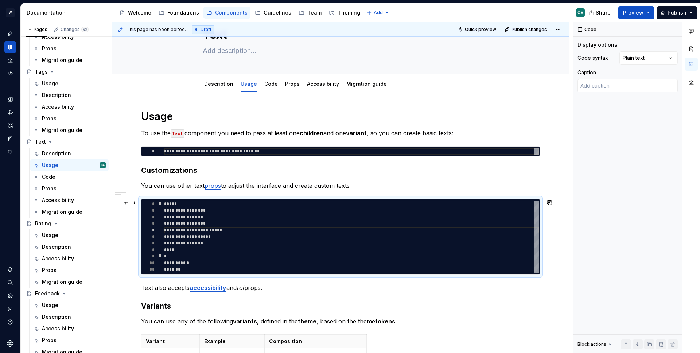
scroll to position [34, 0]
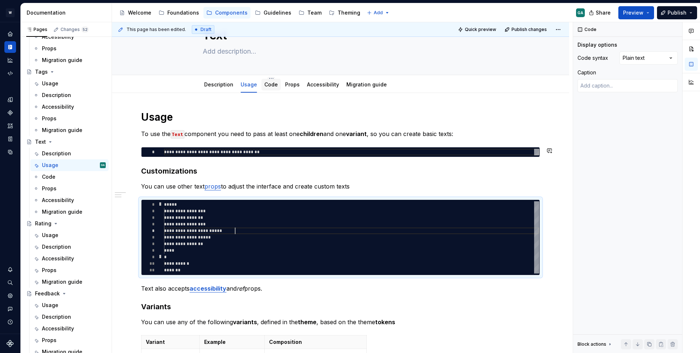
type textarea "*"
type textarea "**********"
click at [267, 87] on link "Code" at bounding box center [270, 84] width 13 height 6
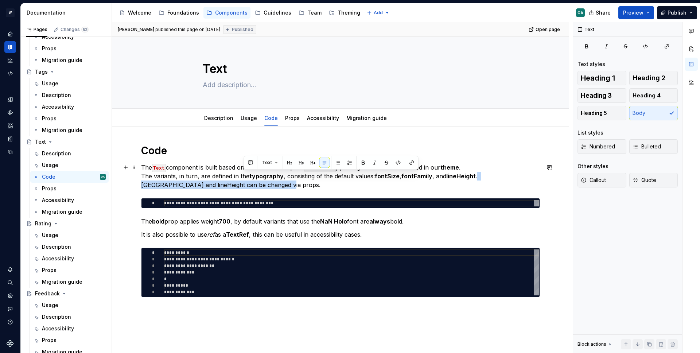
drag, startPoint x: 252, startPoint y: 187, endPoint x: 477, endPoint y: 178, distance: 225.9
click at [477, 178] on p "The Text component is built based on React Native Paper's customText , passing …" at bounding box center [340, 176] width 399 height 26
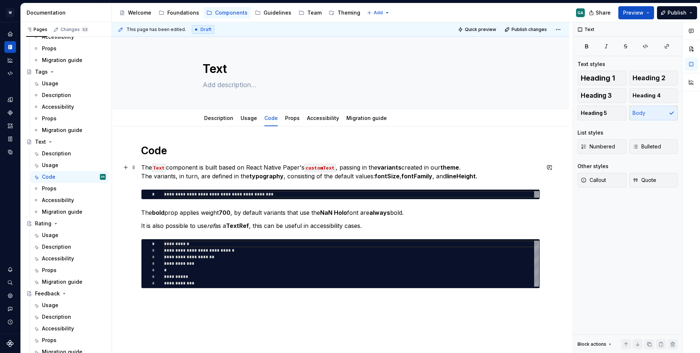
click at [487, 179] on p "The Text component is built based on React Native Paper's customText , passing …" at bounding box center [340, 172] width 399 height 18
type textarea "*"
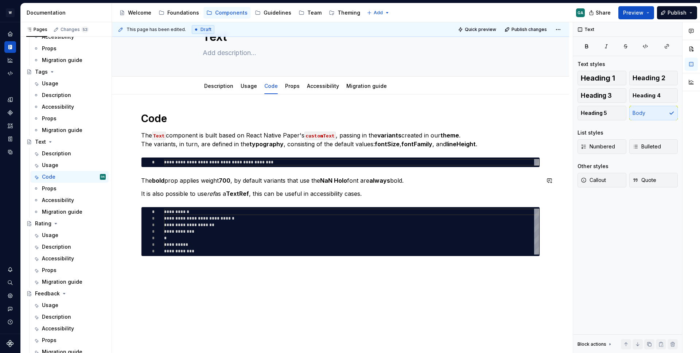
scroll to position [57, 0]
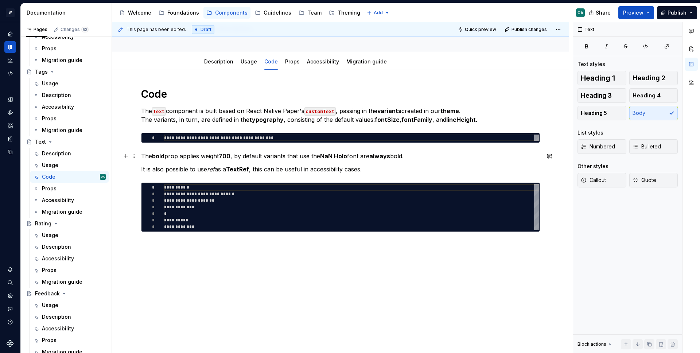
click at [236, 157] on p "The bold prop applies weight 700 , by default variants that use the NaN Holo fo…" at bounding box center [340, 156] width 399 height 9
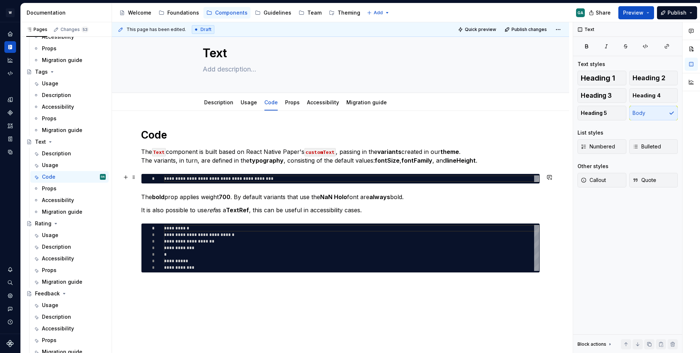
scroll to position [0, 0]
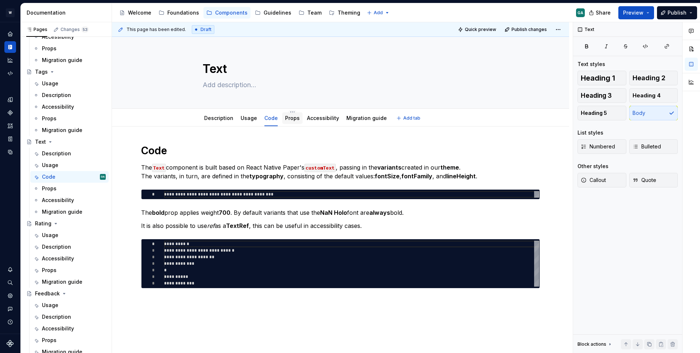
click at [292, 121] on div "Props" at bounding box center [292, 117] width 15 height 7
click at [292, 118] on link "Props" at bounding box center [292, 118] width 15 height 6
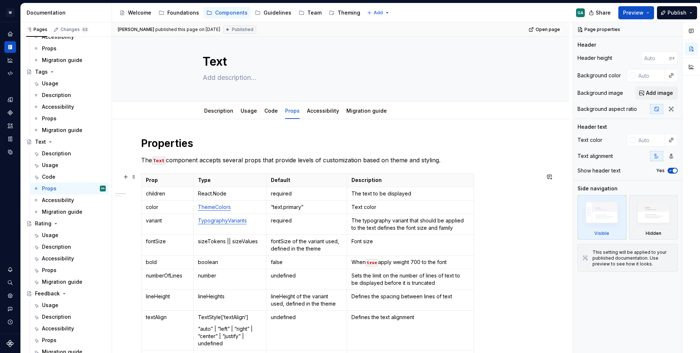
scroll to position [8, 0]
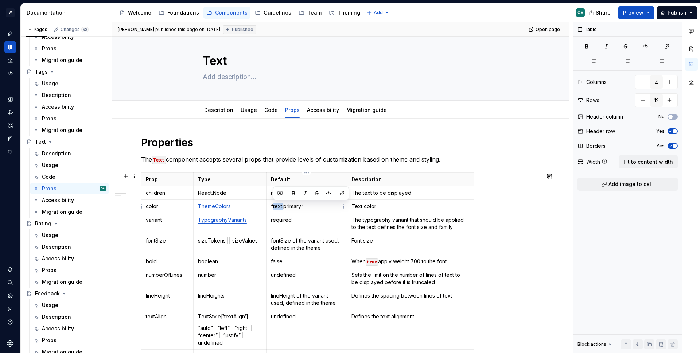
drag, startPoint x: 284, startPoint y: 207, endPoint x: 274, endPoint y: 208, distance: 10.6
click at [274, 208] on p "“text.primary”" at bounding box center [307, 206] width 72 height 7
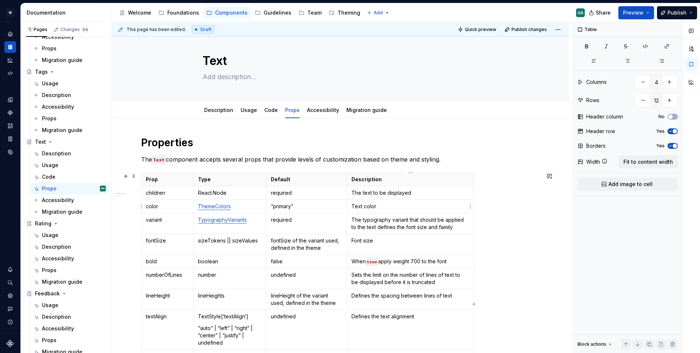
type textarea "*"
click at [246, 206] on p "ThemeColors" at bounding box center [230, 206] width 64 height 7
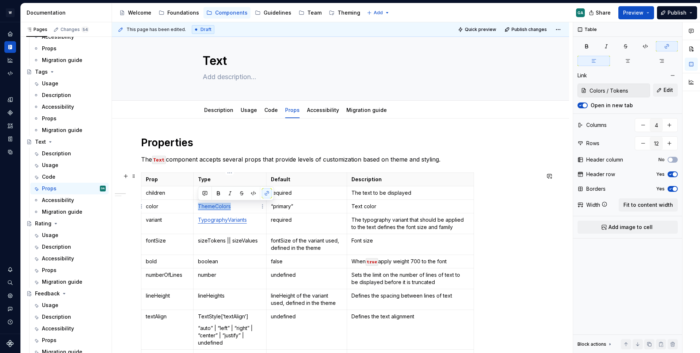
drag, startPoint x: 248, startPoint y: 207, endPoint x: 195, endPoint y: 206, distance: 52.1
click at [195, 206] on td "ThemeColors" at bounding box center [229, 206] width 73 height 13
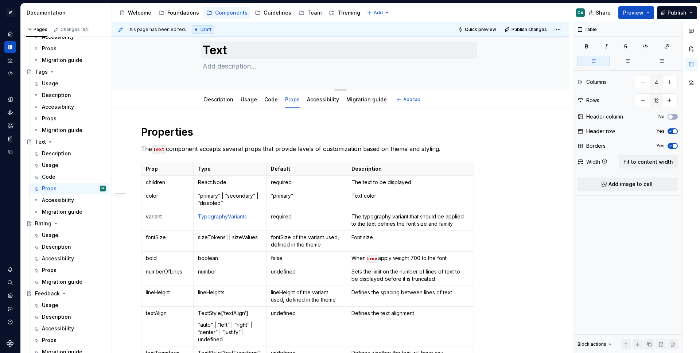
scroll to position [0, 0]
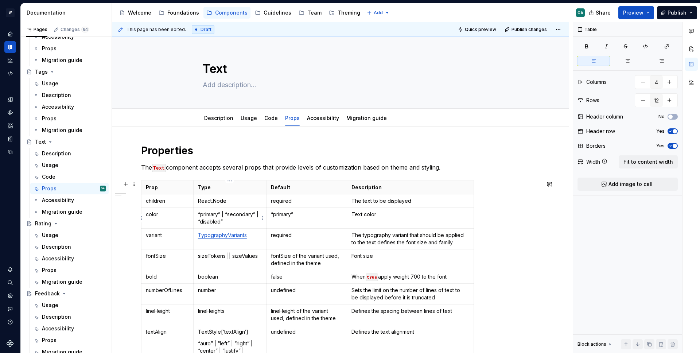
click at [204, 216] on p "“primary” | “secondary” | “disabled”" at bounding box center [230, 218] width 64 height 15
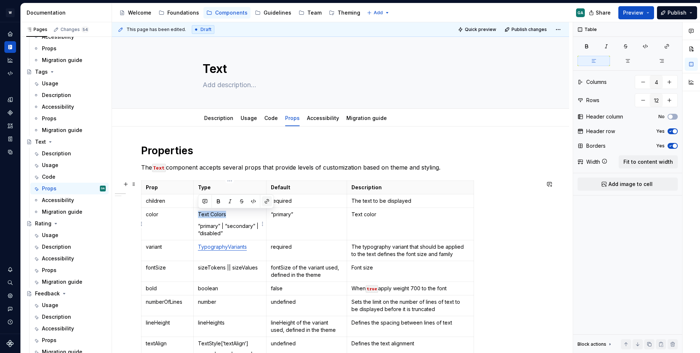
click at [266, 200] on button "button" at bounding box center [267, 201] width 10 height 10
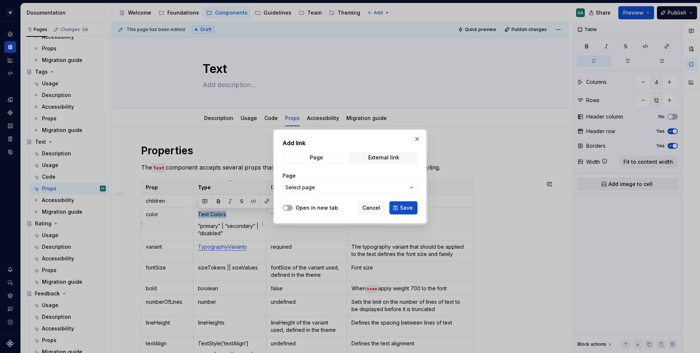
click at [320, 185] on span "Select page" at bounding box center [345, 187] width 120 height 7
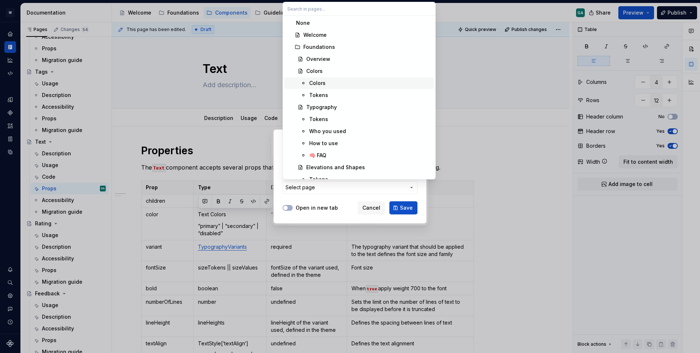
click at [337, 83] on div "Colors" at bounding box center [370, 82] width 122 height 7
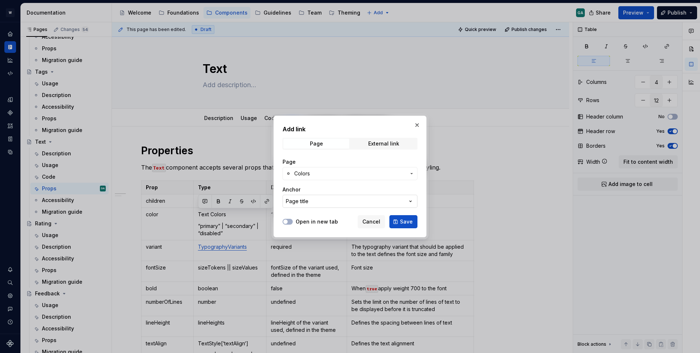
click at [328, 198] on button "Page title" at bounding box center [350, 201] width 135 height 13
type textarea "*"
type input "Tex"
click at [315, 188] on div "Add link Page External link Page Colors Anchor Page title Open in new tab Cance…" at bounding box center [350, 176] width 700 height 353
click at [292, 198] on div "Page title" at bounding box center [297, 201] width 23 height 7
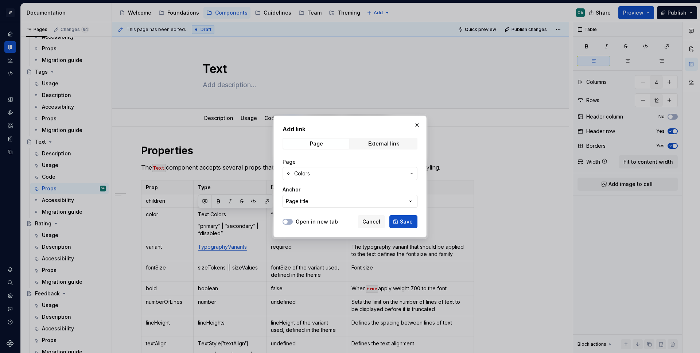
click at [292, 198] on div "Add link Page External link Page Colors Anchor Page title Open in new tab Cance…" at bounding box center [350, 176] width 700 height 353
click at [377, 191] on div "Anchor" at bounding box center [350, 189] width 135 height 7
click at [342, 199] on button "Page title" at bounding box center [350, 201] width 135 height 13
click at [350, 187] on div "Add link Page External link Page Colors Anchor Page title Open in new tab Cance…" at bounding box center [350, 176] width 700 height 353
click at [293, 220] on div "Open in new tab" at bounding box center [310, 221] width 55 height 7
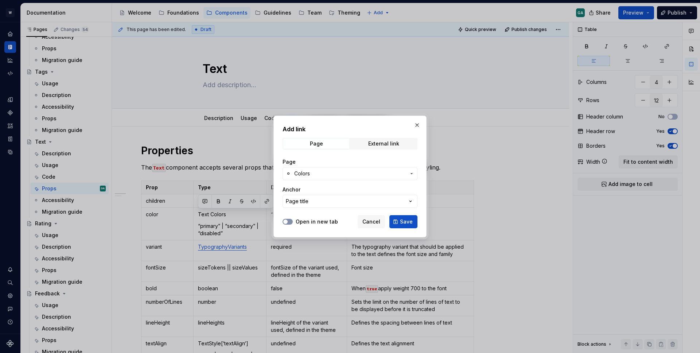
click at [291, 221] on button "Open in new tab" at bounding box center [288, 222] width 10 height 6
click at [407, 226] on button "Save" at bounding box center [403, 221] width 28 height 13
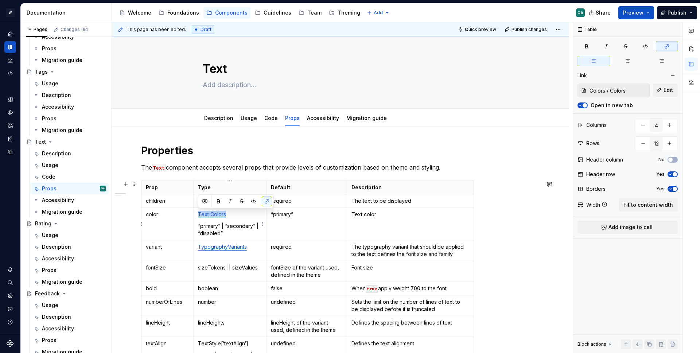
click at [241, 232] on p "“primary” | “secondary” | “disabled”" at bounding box center [230, 229] width 64 height 15
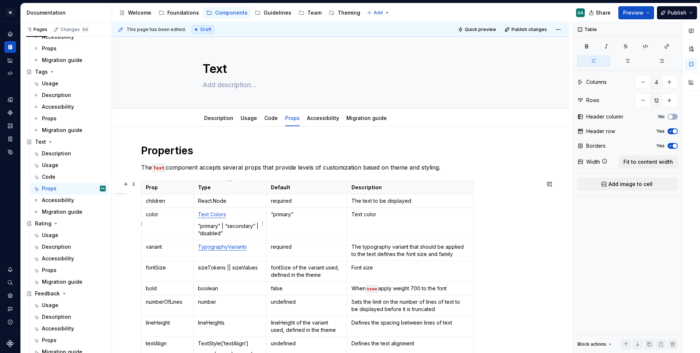
click at [217, 215] on link "Text Colors" at bounding box center [212, 214] width 28 height 6
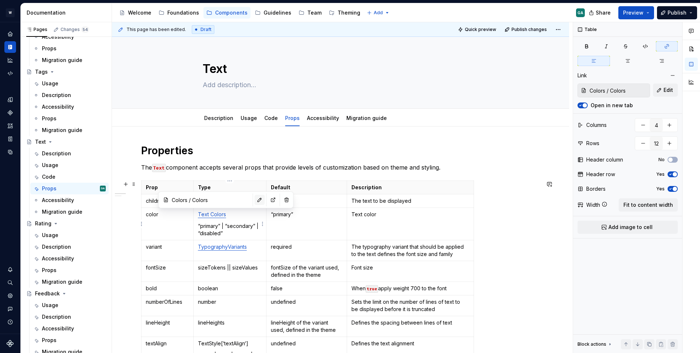
click at [254, 196] on button "button" at bounding box center [259, 200] width 10 height 10
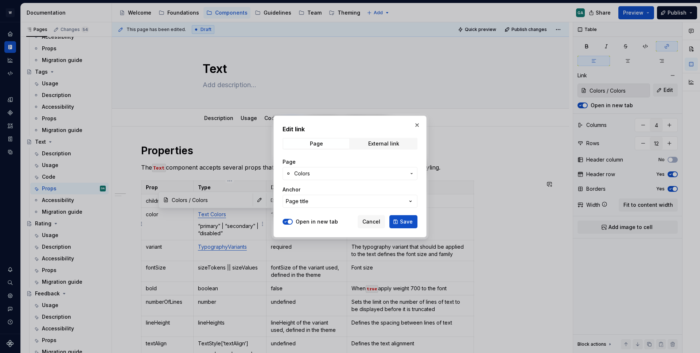
click at [333, 177] on button "Colors" at bounding box center [350, 173] width 135 height 13
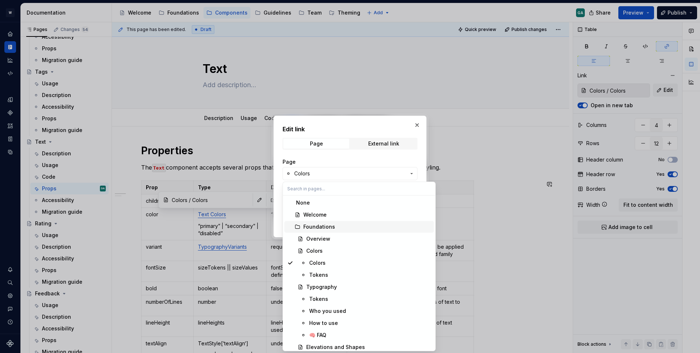
click at [276, 216] on div "Edit link Page External link Page Colors Anchor Page title Open in new tab Canc…" at bounding box center [350, 176] width 700 height 353
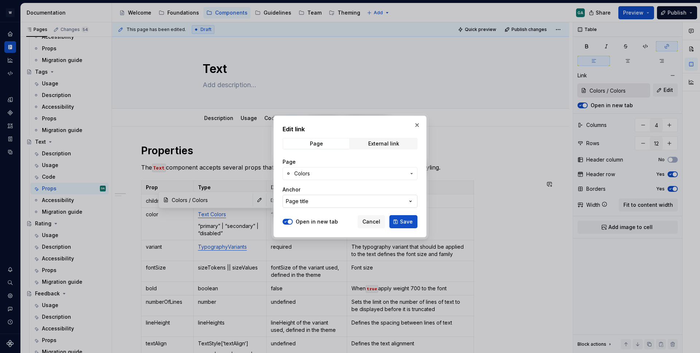
click at [316, 199] on button "Page title" at bounding box center [350, 201] width 135 height 13
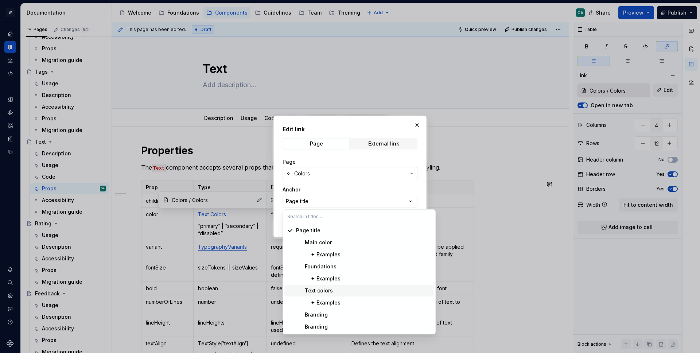
click at [330, 285] on span "Text colors" at bounding box center [358, 291] width 149 height 12
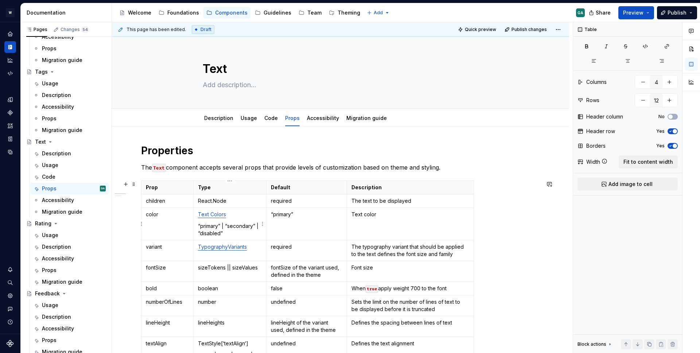
click at [215, 215] on link "Text Colors" at bounding box center [212, 214] width 28 height 6
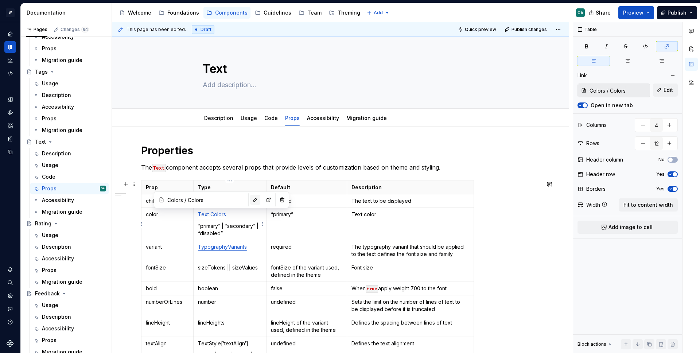
click at [250, 200] on button "button" at bounding box center [255, 200] width 10 height 10
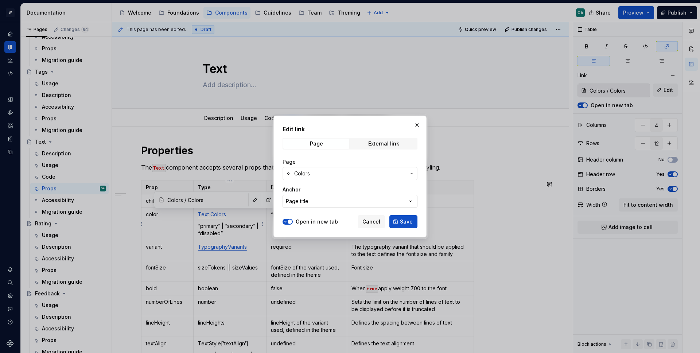
click at [341, 200] on button "Page title" at bounding box center [350, 201] width 135 height 13
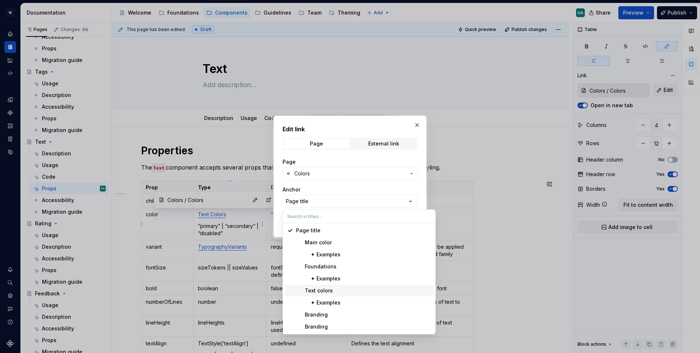
click at [322, 290] on div "Text colors" at bounding box center [314, 290] width 37 height 7
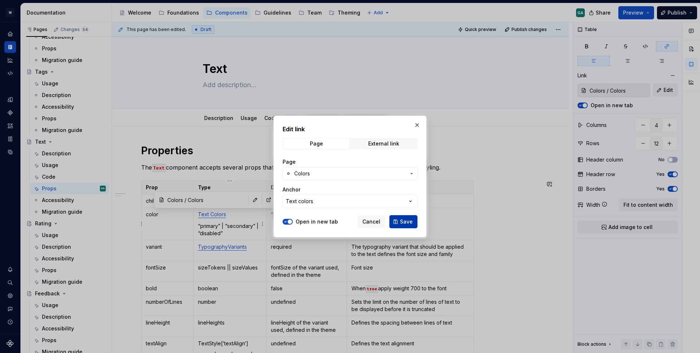
click at [409, 224] on span "Save" at bounding box center [406, 221] width 13 height 7
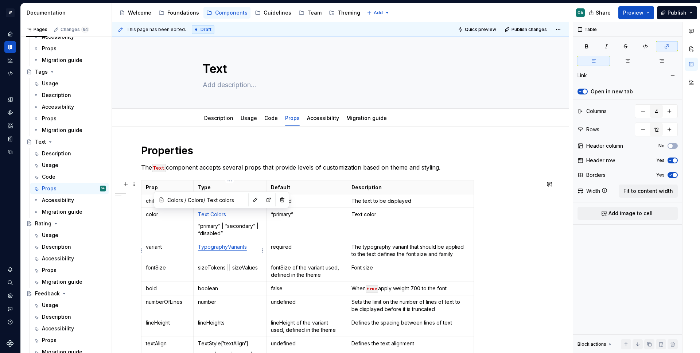
click at [231, 246] on link "TypographyVariants" at bounding box center [222, 247] width 49 height 6
type input "Typography / Tokens"
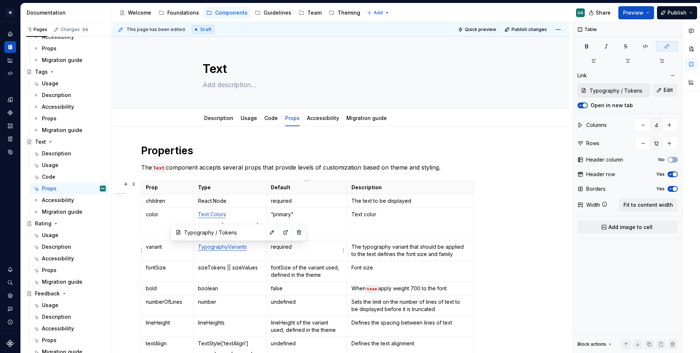
type textarea "*"
click at [267, 234] on button "button" at bounding box center [272, 232] width 10 height 10
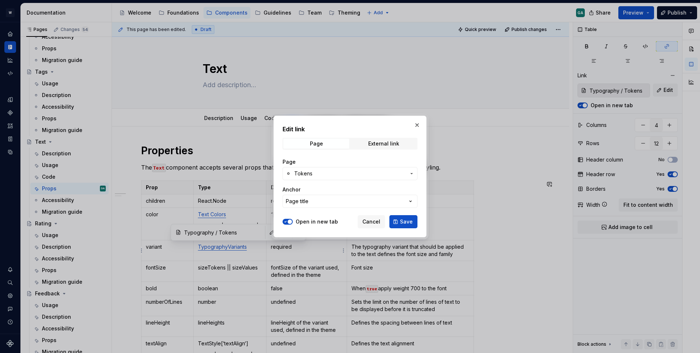
click at [324, 176] on span "Tokens" at bounding box center [350, 173] width 112 height 7
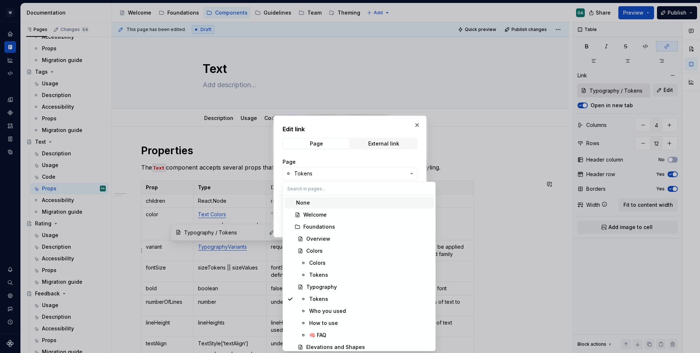
click at [342, 161] on div "Edit link Page External link Page Tokens Anchor Page title Open in new tab Canc…" at bounding box center [350, 176] width 700 height 353
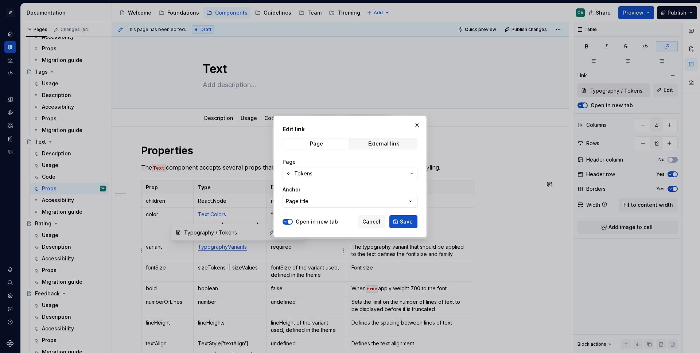
click at [336, 201] on button "Page title" at bounding box center [350, 201] width 135 height 13
click at [335, 205] on div "Edit link Page External link Page Tokens Anchor Page title Open in new tab Canc…" at bounding box center [350, 176] width 700 height 353
click at [374, 141] on div "External link" at bounding box center [383, 144] width 31 height 6
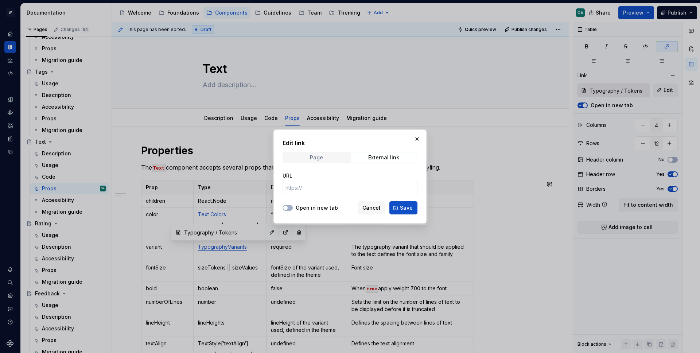
click at [321, 157] on div "Page" at bounding box center [316, 158] width 13 height 6
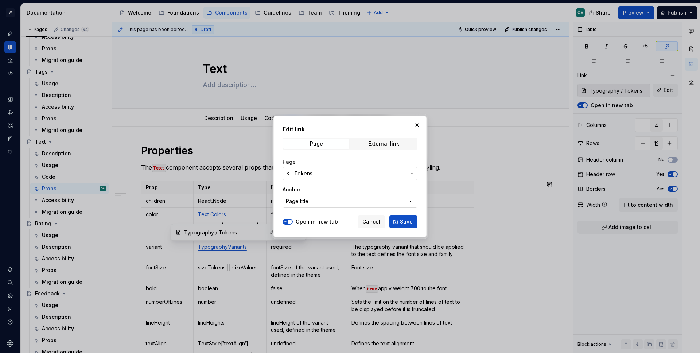
click at [325, 201] on button "Page title" at bounding box center [350, 201] width 135 height 13
click at [325, 201] on div "Edit link Page External link Page Tokens Anchor Page title Open in new tab Canc…" at bounding box center [350, 176] width 700 height 353
click at [325, 201] on button "Page title" at bounding box center [350, 201] width 135 height 13
type input "Typo"
click at [372, 234] on div "Edit link Page External link Page Tokens Anchor Page title Open in new tab Canc…" at bounding box center [350, 176] width 700 height 353
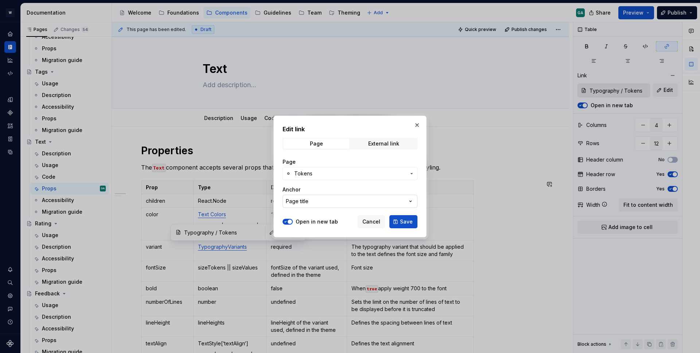
click at [370, 198] on button "Page title" at bounding box center [350, 201] width 135 height 13
click at [370, 198] on div "Edit link Page External link Page Tokens Anchor Page title Open in new tab Canc…" at bounding box center [350, 176] width 700 height 353
click at [382, 227] on button "Cancel" at bounding box center [371, 221] width 27 height 13
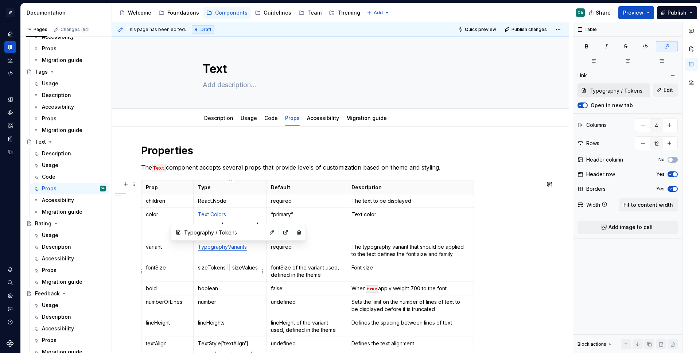
click at [254, 260] on td "TypographyVariants" at bounding box center [229, 250] width 73 height 21
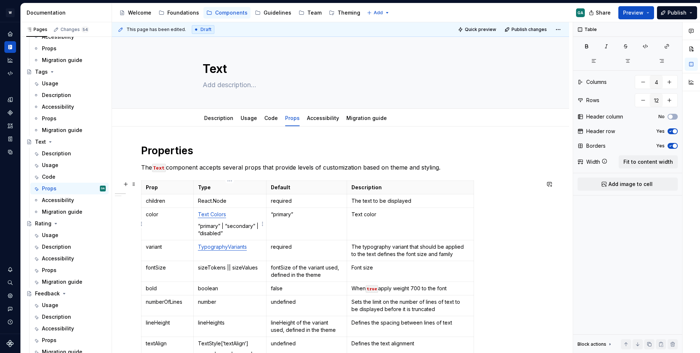
click at [214, 213] on link "Text Colors" at bounding box center [212, 214] width 28 height 6
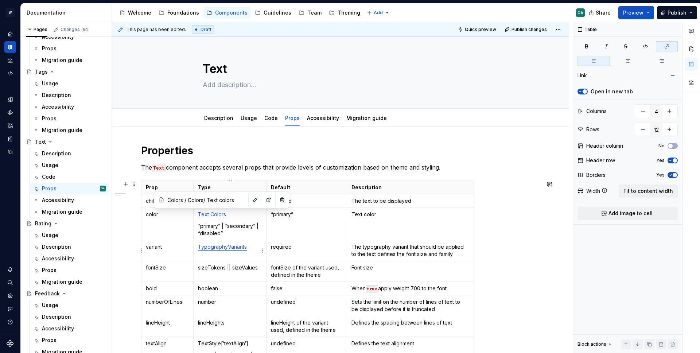
click at [233, 250] on p "TypographyVariants" at bounding box center [230, 246] width 64 height 7
type input "Typography / Tokens"
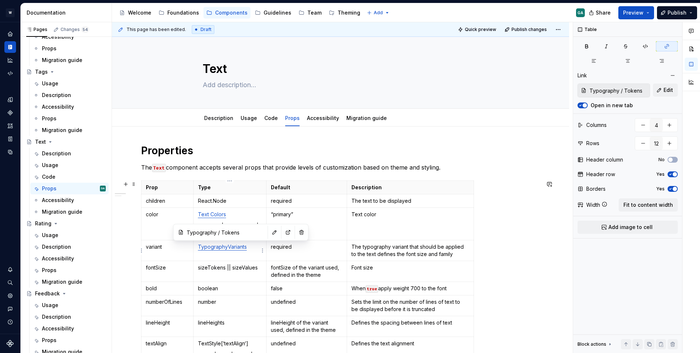
click at [257, 252] on td "TypographyVariants" at bounding box center [229, 250] width 73 height 21
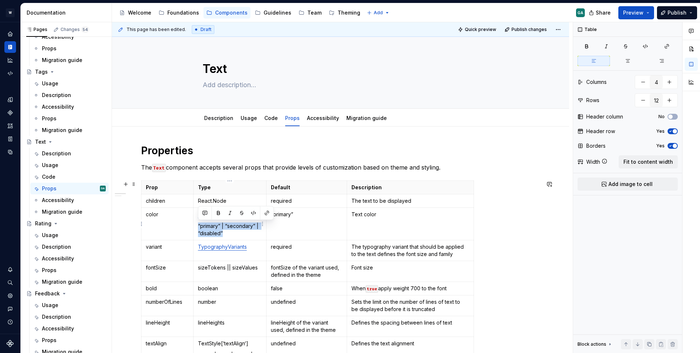
drag, startPoint x: 234, startPoint y: 236, endPoint x: 198, endPoint y: 227, distance: 37.8
click at [198, 227] on p "“primary” | “secondary” | “disabled”" at bounding box center [230, 229] width 64 height 15
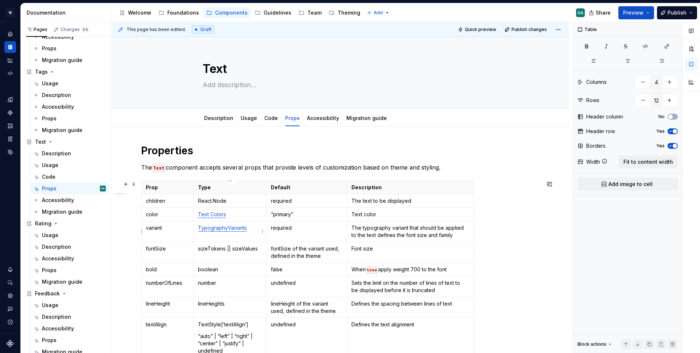
click at [229, 234] on td "TypographyVariants" at bounding box center [229, 231] width 73 height 21
click at [260, 235] on html "W Yoga GA Design system data Documentation Accessibility guide for tree Page tr…" at bounding box center [350, 176] width 700 height 353
click at [233, 246] on html "W Yoga GA Design system data Documentation Accessibility guide for tree Page tr…" at bounding box center [350, 176] width 700 height 353
click at [263, 233] on html "W Yoga GA Design system data Documentation Accessibility guide for tree Page tr…" at bounding box center [350, 176] width 700 height 353
click at [247, 257] on html "W Yoga GA Design system data Documentation Accessibility guide for tree Page tr…" at bounding box center [350, 176] width 700 height 353
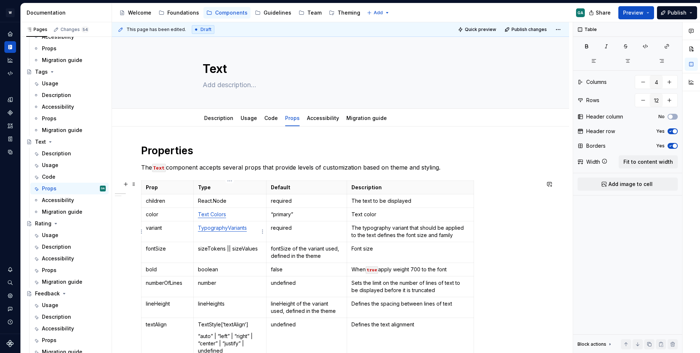
click at [240, 228] on link "TypographyVariants" at bounding box center [222, 228] width 49 height 6
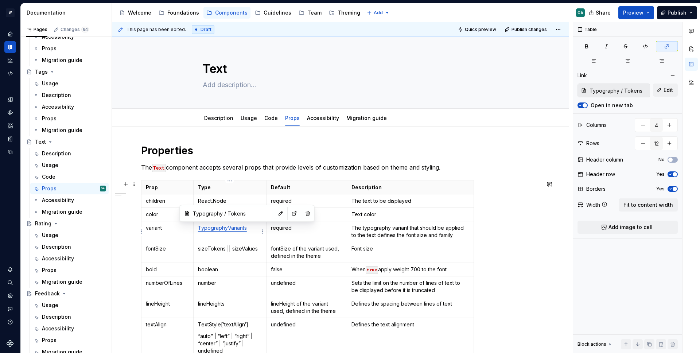
click at [234, 230] on link "TypographyVariants" at bounding box center [222, 228] width 49 height 6
click at [272, 215] on button "button" at bounding box center [277, 213] width 10 height 10
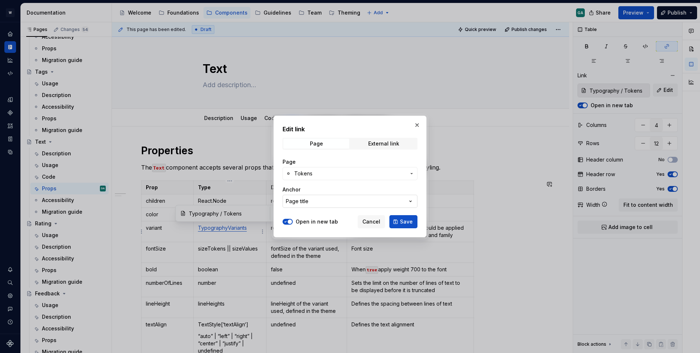
click at [335, 197] on button "Page title" at bounding box center [350, 201] width 135 height 13
click at [319, 210] on input "text" at bounding box center [359, 216] width 152 height 13
click at [218, 166] on div at bounding box center [350, 176] width 700 height 353
click at [355, 200] on button "Page title" at bounding box center [350, 201] width 135 height 13
click at [417, 122] on div "Edit link Page External link Page Tokens Anchor Page title Open in new tab Canc…" at bounding box center [350, 176] width 700 height 353
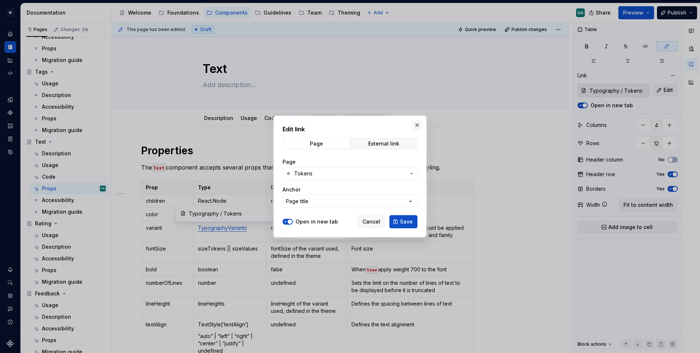
click at [417, 124] on button "button" at bounding box center [417, 125] width 10 height 10
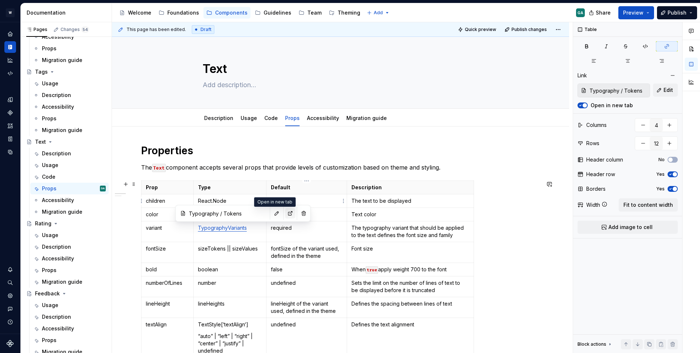
click at [285, 211] on button "button" at bounding box center [290, 213] width 10 height 10
click at [312, 227] on p "required" at bounding box center [307, 227] width 72 height 7
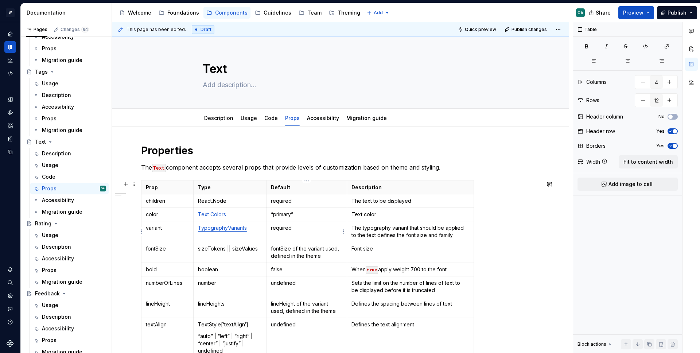
click at [280, 229] on p "required" at bounding box center [307, 227] width 72 height 7
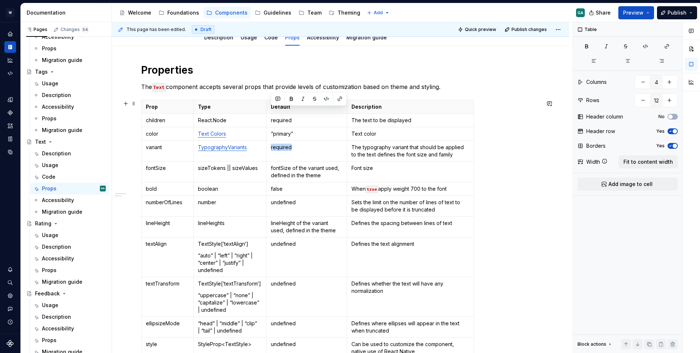
scroll to position [116, 0]
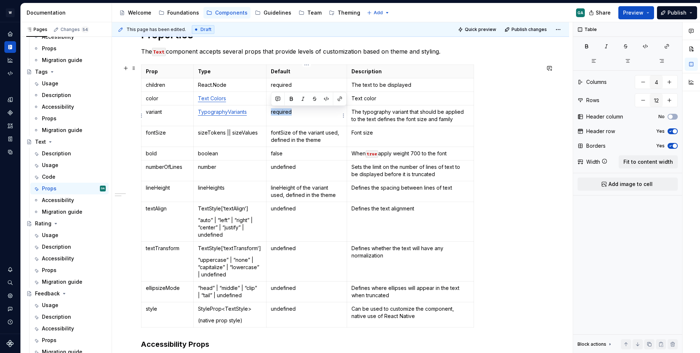
click at [300, 113] on p "required" at bounding box center [307, 111] width 72 height 7
click at [178, 115] on p "variant" at bounding box center [167, 111] width 43 height 7
click at [288, 113] on p "required" at bounding box center [307, 111] width 72 height 7
click at [288, 86] on p "required" at bounding box center [307, 84] width 72 height 7
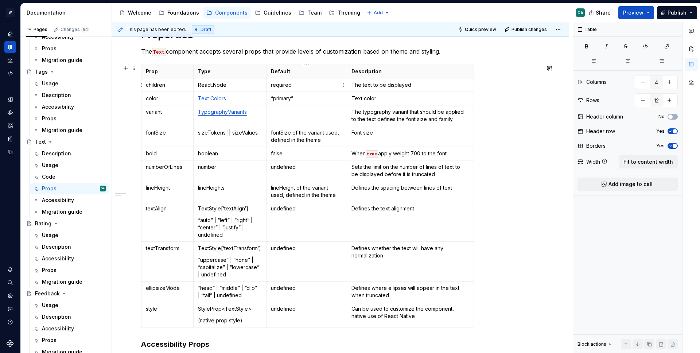
click at [288, 86] on p "required" at bounding box center [307, 84] width 72 height 7
click at [293, 113] on p at bounding box center [307, 111] width 72 height 7
type textarea "*"
click at [232, 86] on p "React.Node" at bounding box center [230, 84] width 64 height 7
click at [199, 84] on p "React.Node" at bounding box center [230, 84] width 64 height 7
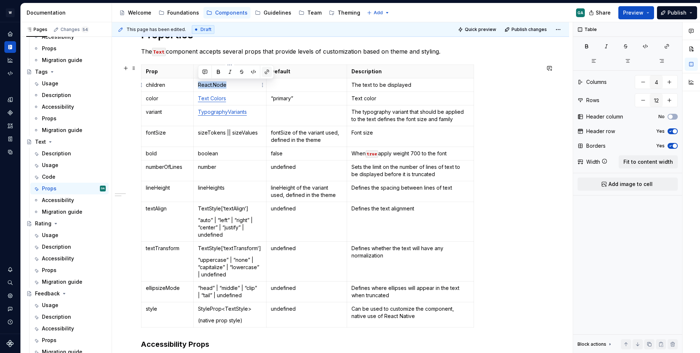
click at [266, 71] on button "button" at bounding box center [267, 72] width 10 height 10
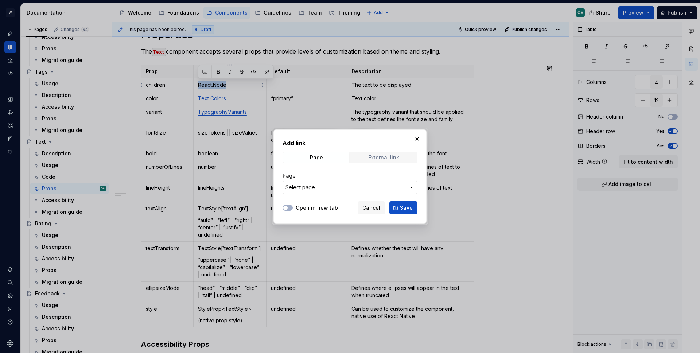
click at [374, 154] on span "External link" at bounding box center [384, 157] width 66 height 10
click at [327, 184] on input "URL" at bounding box center [350, 187] width 135 height 13
paste input "https://reactnative.dev/docs/react-node"
type input "https://reactnative.dev/docs/react-node"
click at [289, 210] on button "Open in new tab" at bounding box center [288, 208] width 10 height 6
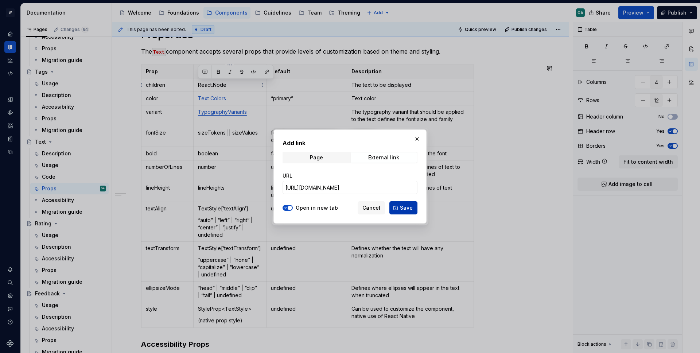
click at [397, 207] on button "Save" at bounding box center [403, 207] width 28 height 13
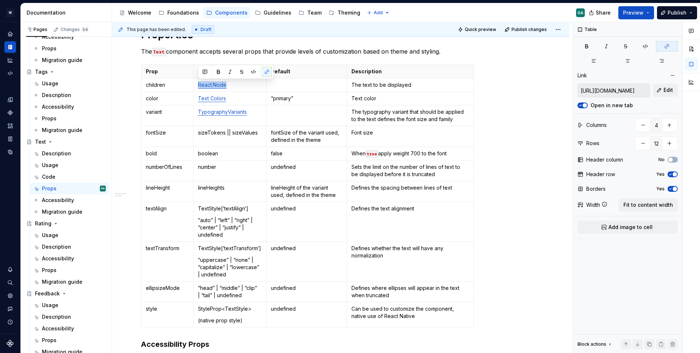
type textarea "*"
click at [141, 135] on html "W Yoga GA Design system data Documentation Accessibility guide for tree Page tr…" at bounding box center [350, 176] width 700 height 353
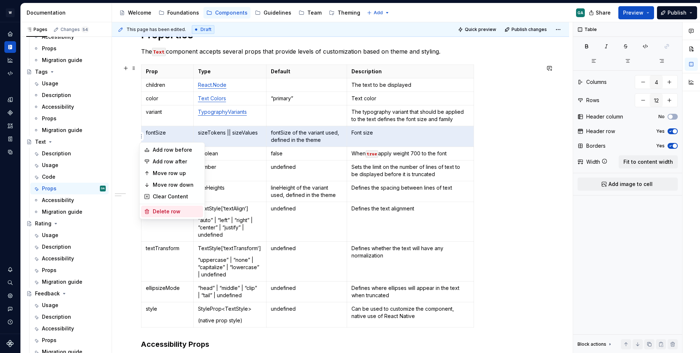
click at [174, 210] on div "Delete row" at bounding box center [176, 211] width 47 height 7
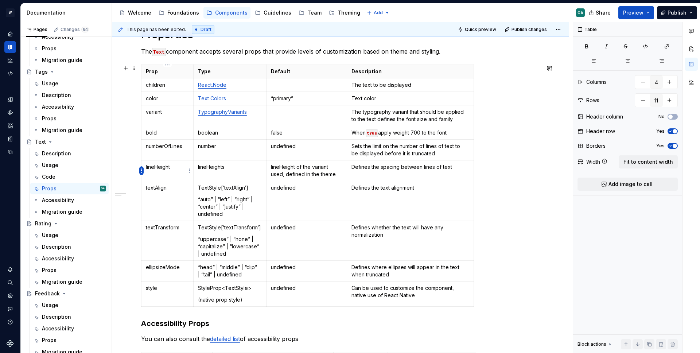
click at [143, 170] on html "W Yoga GA Design system data Documentation Accessibility guide for tree Page tr…" at bounding box center [350, 176] width 700 height 353
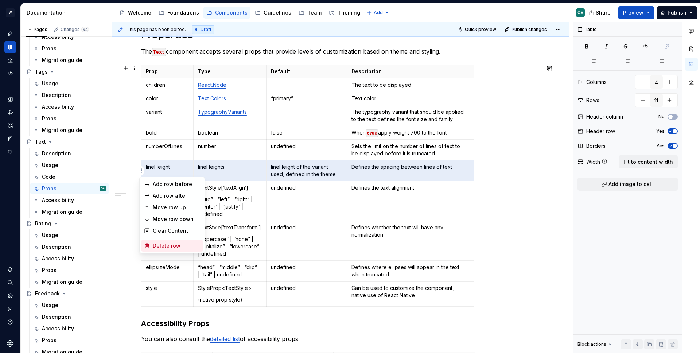
click at [181, 245] on div "Delete row" at bounding box center [176, 245] width 47 height 7
type input "10"
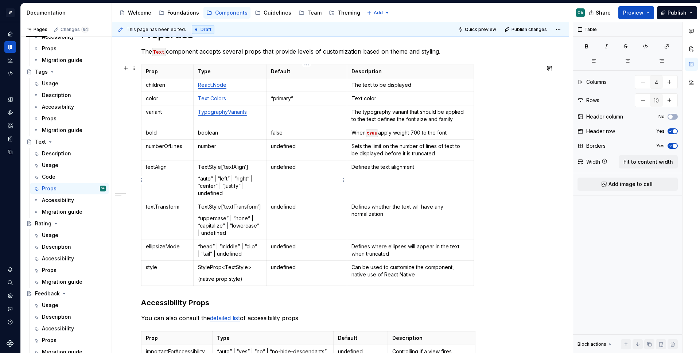
click at [292, 168] on p "undefined" at bounding box center [307, 166] width 72 height 7
click at [293, 167] on p "undefined" at bounding box center [307, 166] width 72 height 7
click at [285, 167] on p "undefined" at bounding box center [307, 166] width 72 height 7
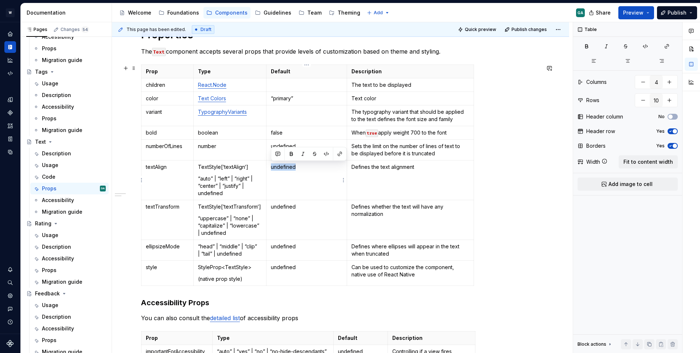
copy p "undefined"
click at [286, 113] on p at bounding box center [307, 111] width 72 height 7
type textarea "*"
click at [279, 112] on p "required" at bounding box center [307, 111] width 72 height 7
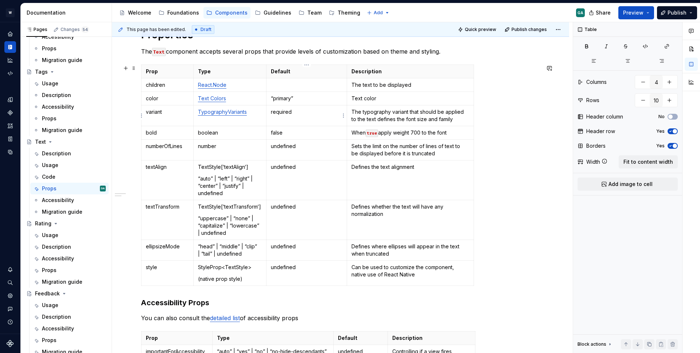
click at [279, 112] on p "required" at bounding box center [307, 111] width 72 height 7
copy p "required"
click at [289, 83] on p at bounding box center [307, 84] width 72 height 7
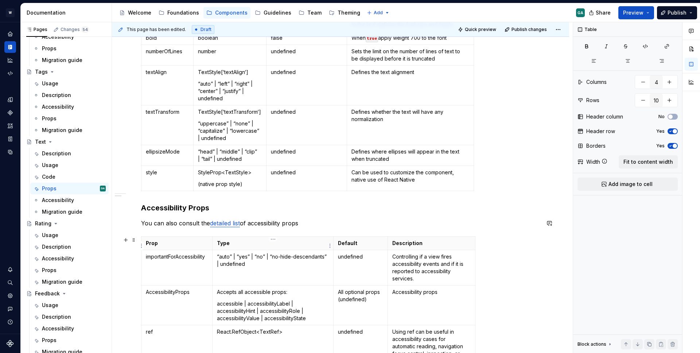
scroll to position [230, 0]
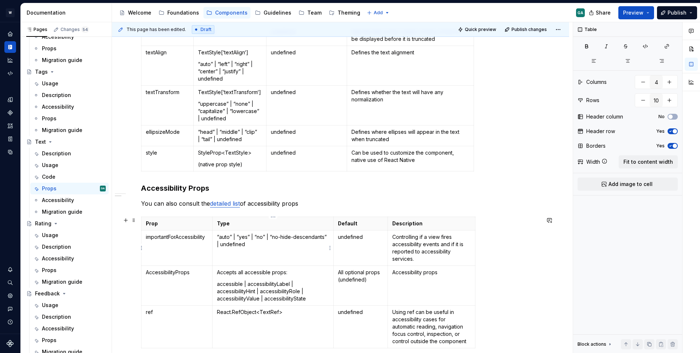
type input "4"
click at [241, 246] on p "“auto” | “yes” | “no” | “no-hide-descendants” | undefined" at bounding box center [273, 240] width 112 height 15
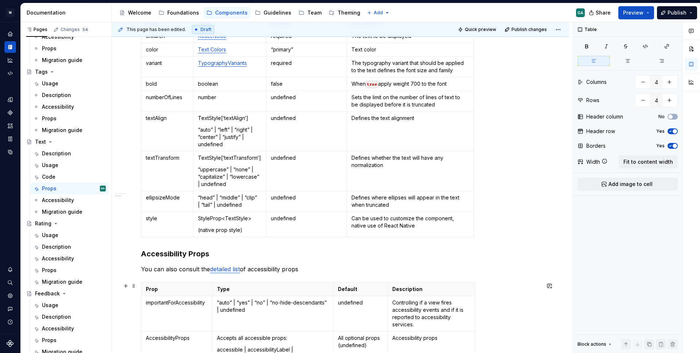
scroll to position [0, 0]
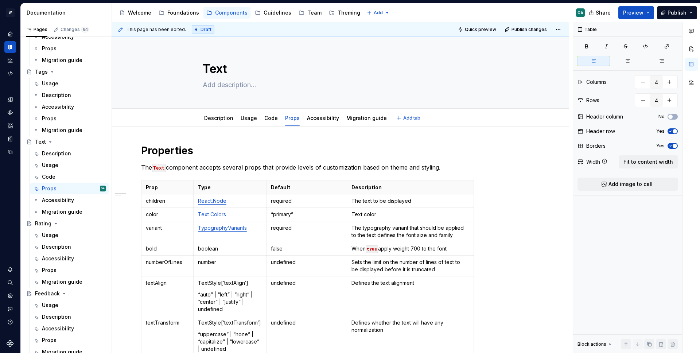
type textarea "*"
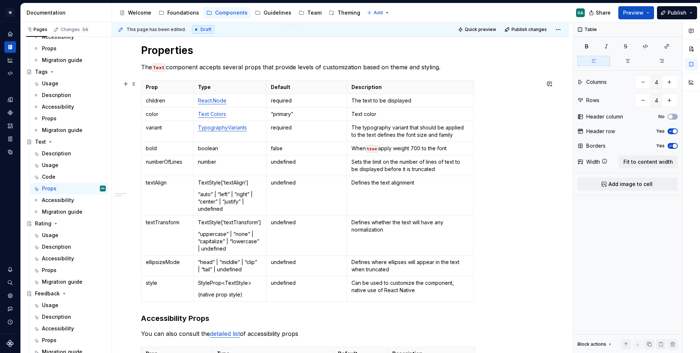
scroll to position [107, 0]
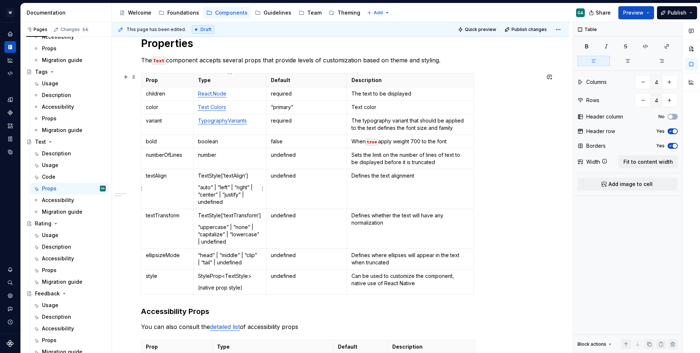
type input "10"
click at [202, 181] on td "TextStyle[‘textAlign‘] “auto” | “left” | “right” | “center” | “justify” | undef…" at bounding box center [229, 189] width 73 height 40
type textarea "*"
click at [249, 176] on p "TextStyle[‘textAlign‘]" at bounding box center [230, 175] width 64 height 7
click at [197, 175] on td "TextStyle[‘textAlign‘] “auto” | “left” | “right” | “center” | “justify” | undef…" at bounding box center [229, 189] width 73 height 40
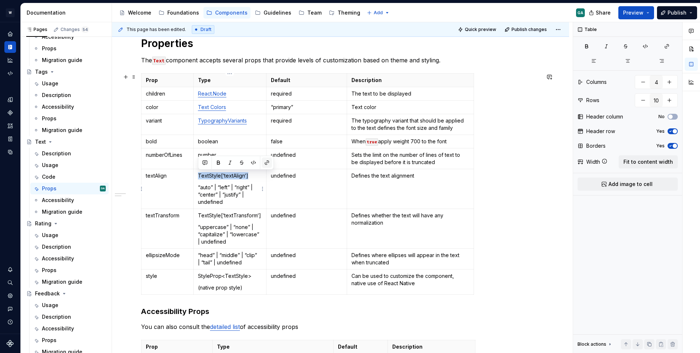
click at [265, 163] on button "button" at bounding box center [267, 163] width 10 height 10
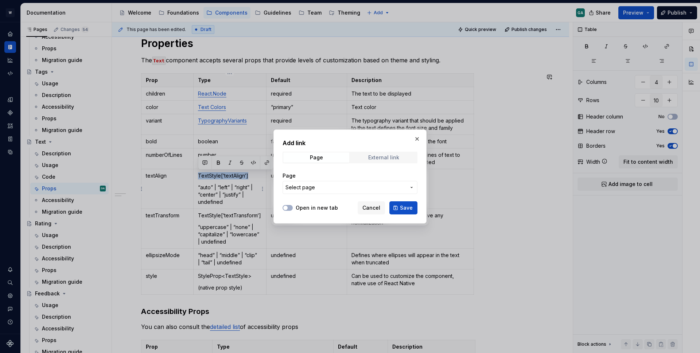
click at [388, 156] on div "External link" at bounding box center [383, 158] width 31 height 6
click at [333, 188] on input "URL" at bounding box center [350, 187] width 135 height 13
paste input "https://reactnative.dev/docs/text-style-props#textalign"
type input "https://reactnative.dev/docs/text-style-props#textalign"
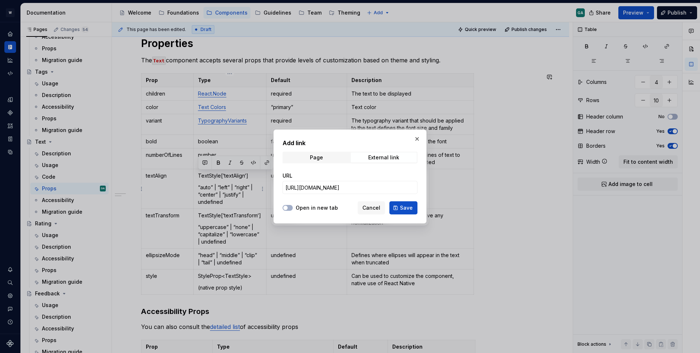
click at [307, 207] on label "Open in new tab" at bounding box center [317, 207] width 42 height 7
click at [293, 207] on button "Open in new tab" at bounding box center [288, 208] width 10 height 6
click at [412, 210] on span "Save" at bounding box center [406, 207] width 13 height 7
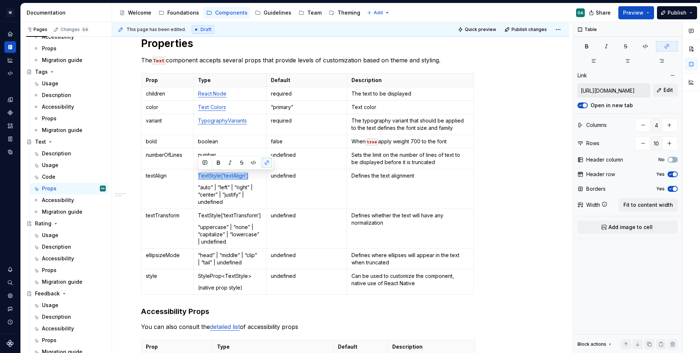
type textarea "*"
click at [262, 215] on td "TextStyle[‘textTransform‘] “uppercase” | “none” | “capitalize” | “lowercase” | …" at bounding box center [229, 229] width 73 height 40
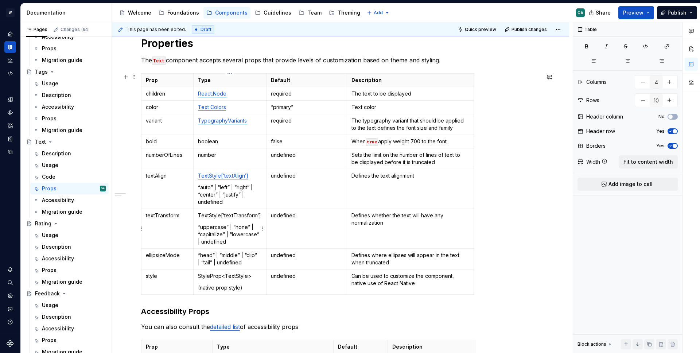
click at [199, 213] on p "TextStyle[‘textTransform‘]" at bounding box center [230, 215] width 64 height 7
click at [199, 216] on p "TextStyle[‘textTransform‘]" at bounding box center [230, 215] width 64 height 7
click at [267, 205] on button "button" at bounding box center [267, 202] width 10 height 10
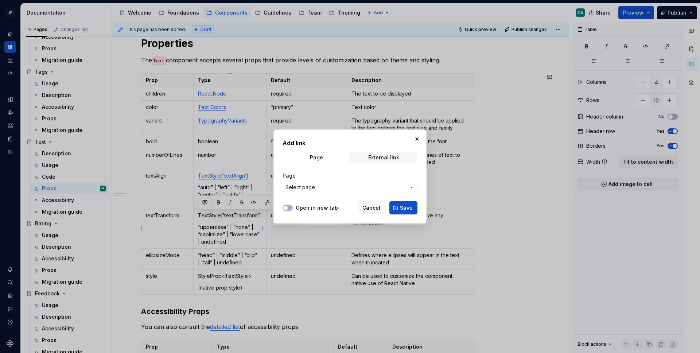
click at [388, 165] on div "Add link Page External link Page Select page" at bounding box center [350, 169] width 135 height 60
click at [385, 158] on div "External link" at bounding box center [383, 158] width 31 height 6
click at [310, 188] on input "URL" at bounding box center [350, 187] width 135 height 13
paste input "https://reactnative.dev/docs/text-style-props#texttransform"
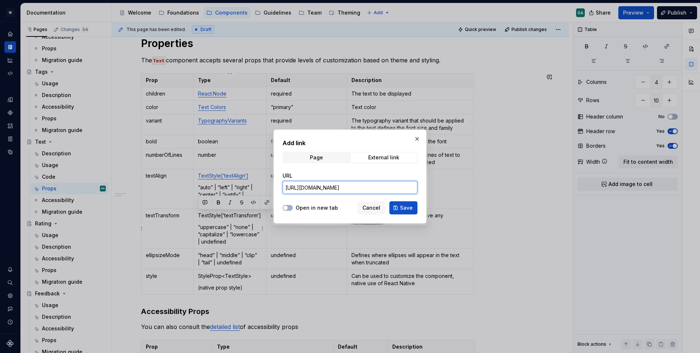
type input "https://reactnative.dev/docs/text-style-props#texttransform"
click at [304, 209] on label "Open in new tab" at bounding box center [317, 207] width 42 height 7
click at [293, 209] on button "Open in new tab" at bounding box center [288, 208] width 10 height 6
click at [396, 208] on button "Save" at bounding box center [403, 207] width 28 height 13
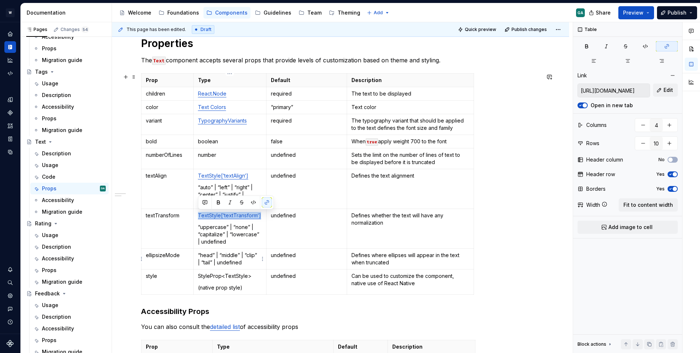
click at [244, 264] on p "“head” | “middle” | “clip” | “tail” | undefined" at bounding box center [230, 259] width 64 height 15
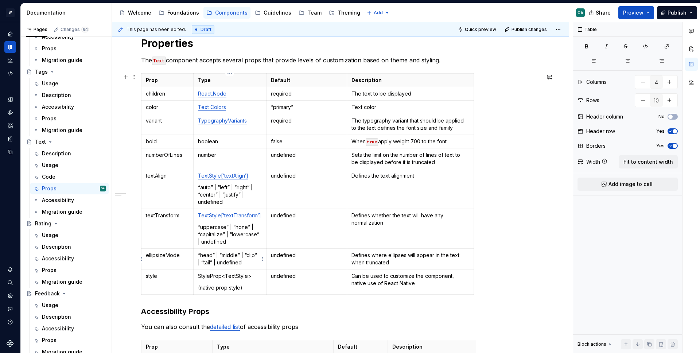
click at [197, 255] on td "“head” | “middle” | “clip” | “tail” | undefined" at bounding box center [229, 259] width 73 height 21
type textarea "*"
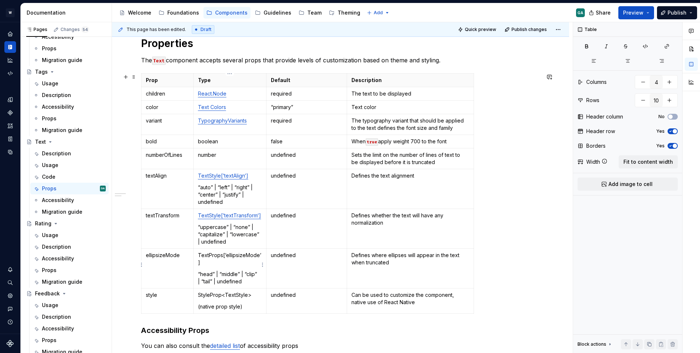
click at [199, 256] on p "TextProps[‘ellipsizeMode’]" at bounding box center [230, 259] width 64 height 15
click at [272, 239] on div at bounding box center [236, 242] width 76 height 14
click at [269, 241] on button "button" at bounding box center [267, 242] width 10 height 10
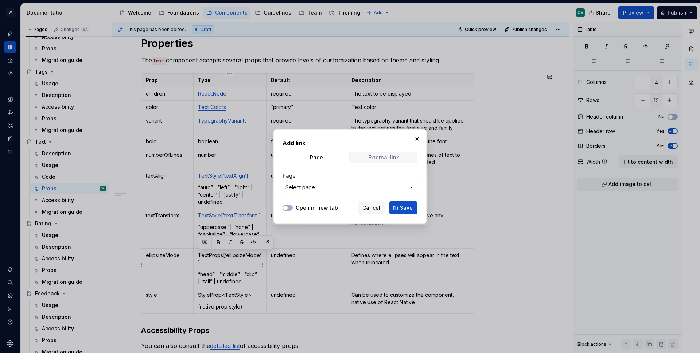
click at [384, 156] on div "External link" at bounding box center [383, 158] width 31 height 6
click at [341, 185] on input "URL" at bounding box center [350, 187] width 135 height 13
paste input "https://reactnative.dev/docs/text#ellipsizemode"
type input "https://reactnative.dev/docs/text#ellipsizemode"
click at [314, 206] on label "Open in new tab" at bounding box center [317, 207] width 42 height 7
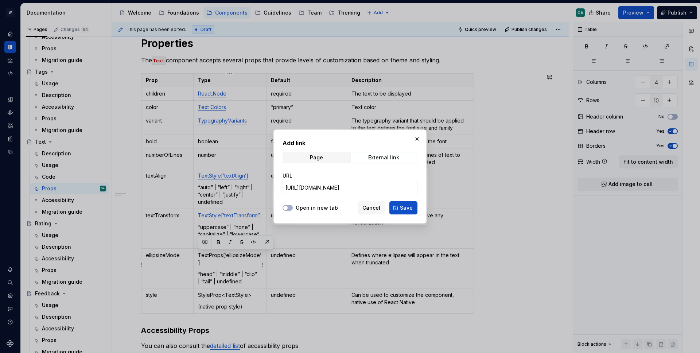
click at [293, 206] on button "Open in new tab" at bounding box center [288, 208] width 10 height 6
click at [413, 211] on button "Save" at bounding box center [403, 207] width 28 height 13
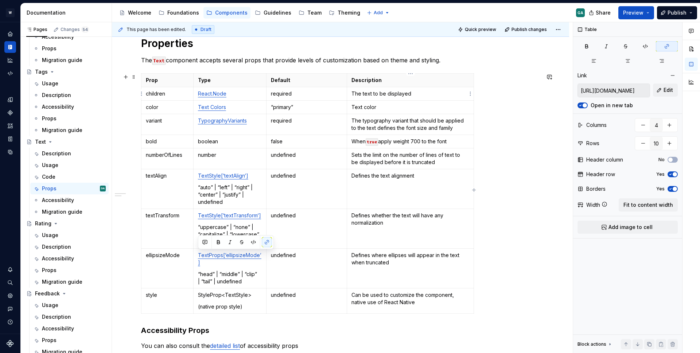
type textarea "*"
click at [253, 291] on p "StyleProp<TextStyle>" at bounding box center [230, 294] width 64 height 7
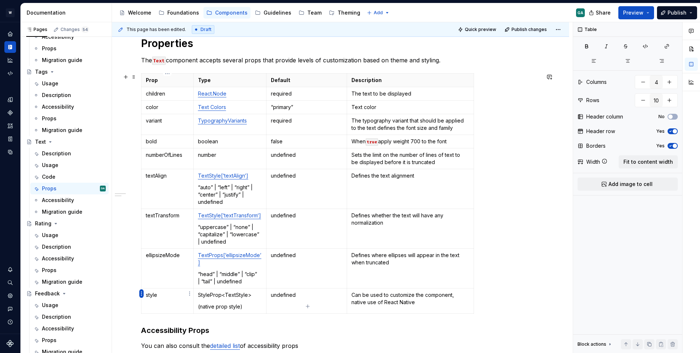
click at [141, 292] on html "W Yoga GA Design system data Documentation Accessibility guide for tree Page tr…" at bounding box center [350, 176] width 700 height 353
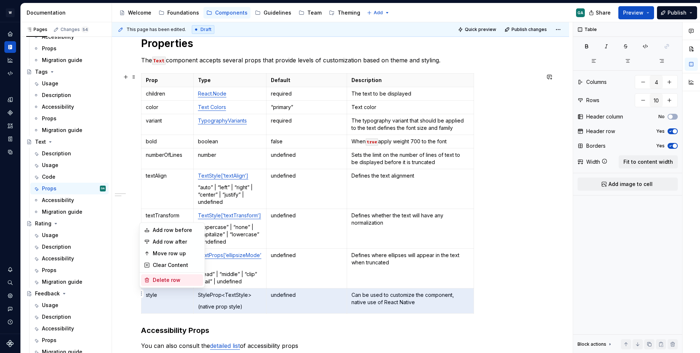
click at [172, 279] on div "Delete row" at bounding box center [176, 279] width 47 height 7
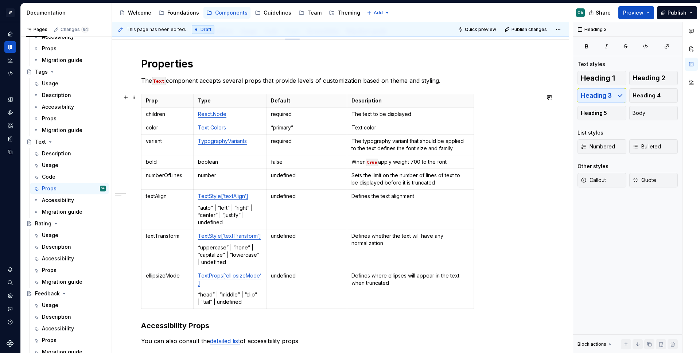
scroll to position [87, 0]
click at [141, 284] on html "W Yoga GA Design system data Documentation Accessibility guide for tree Page tr…" at bounding box center [350, 176] width 700 height 353
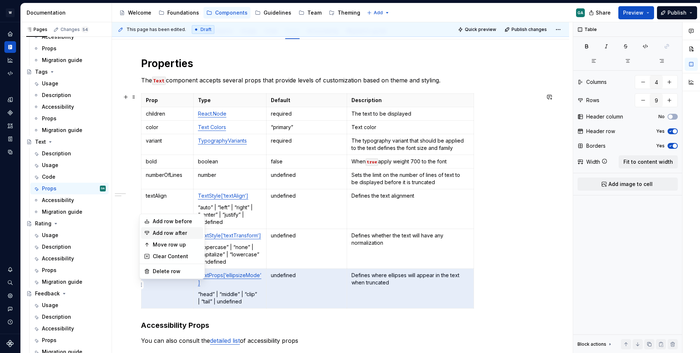
click at [186, 233] on div "Add row after" at bounding box center [176, 232] width 47 height 7
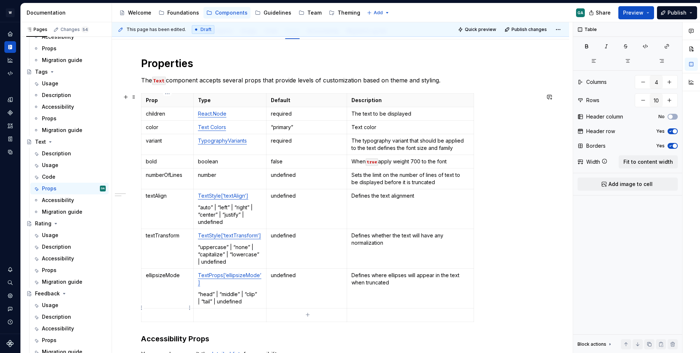
click at [155, 311] on p at bounding box center [167, 314] width 43 height 7
click at [140, 310] on html "W Yoga GA Design system data Documentation Accessibility guide for tree Page tr…" at bounding box center [350, 176] width 700 height 353
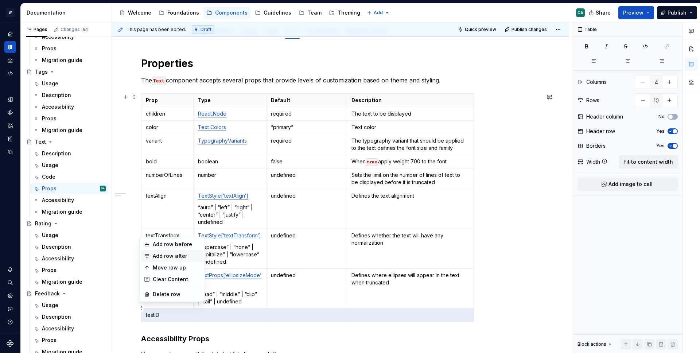
click at [178, 254] on div "Add row after" at bounding box center [176, 255] width 47 height 7
type input "11"
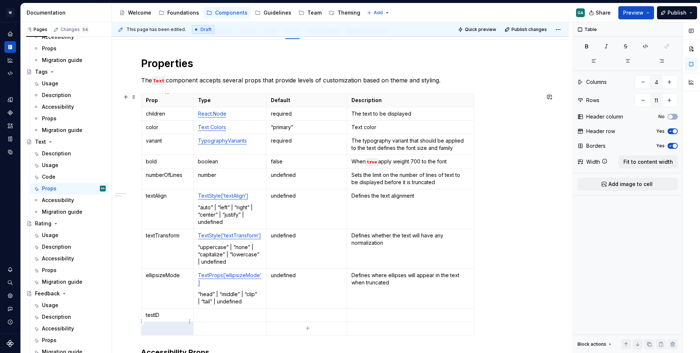
click at [164, 325] on p at bounding box center [167, 328] width 43 height 7
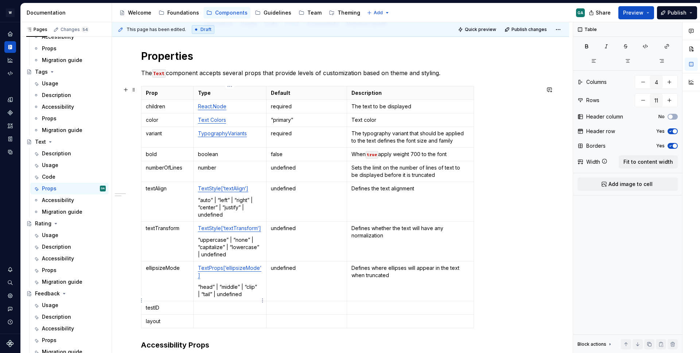
click at [219, 304] on p at bounding box center [230, 307] width 64 height 7
click at [290, 304] on p at bounding box center [307, 307] width 72 height 7
click at [410, 304] on p at bounding box center [410, 307] width 118 height 7
click at [376, 304] on p at bounding box center [410, 307] width 118 height 7
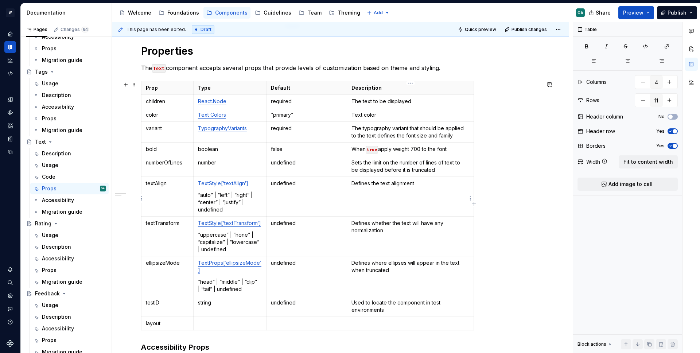
scroll to position [100, 0]
click at [229, 319] on p at bounding box center [230, 322] width 64 height 7
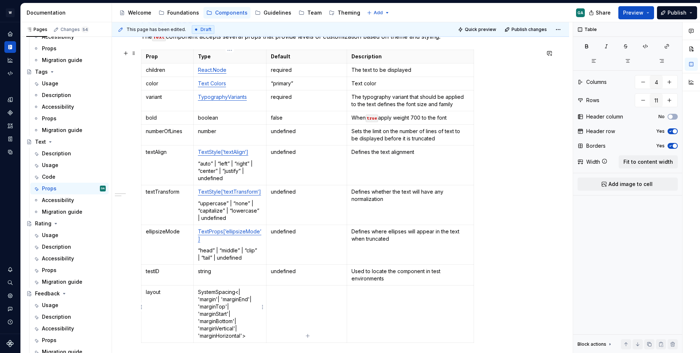
scroll to position [131, 0]
click at [246, 328] on p "SystemSpacing< | 'margin' | 'marginEnd' | 'marginTop' | 'marginStart' | 'margin…" at bounding box center [230, 313] width 64 height 51
click at [250, 327] on p "SystemSpacing< | 'margin' | 'marginEnd' | 'marginTop' | 'marginStart' | 'margin…" at bounding box center [230, 313] width 64 height 51
click at [247, 328] on p "SystemSpacing< | 'margin' | 'marginEnd' | 'marginTop' | 'marginStart' | 'margin…" at bounding box center [230, 313] width 64 height 51
click at [254, 288] on p "SystemSpacing< | 'margin' | 'marginEnd' | 'marginTop' | 'marginStart' | 'margin…" at bounding box center [230, 313] width 64 height 51
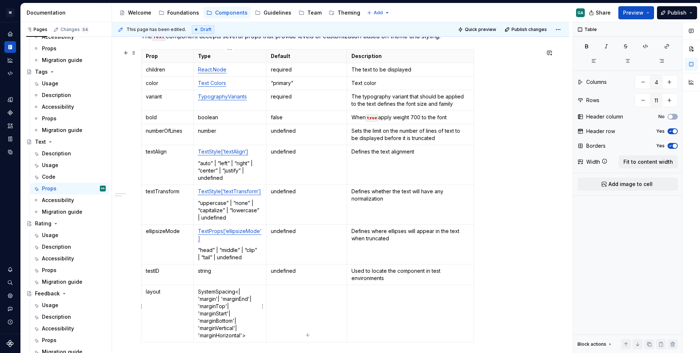
click at [251, 288] on p "SystemSpacing< | 'margin' | 'marginEnd' | 'marginTop' | 'marginStart' | 'margin…" at bounding box center [230, 313] width 64 height 51
click at [221, 289] on p "SystemSpacing<'margin' | 'marginEnd' | 'marginTop'| 'marginStart'| 'marginBotto…" at bounding box center [231, 313] width 66 height 51
click at [231, 293] on p "SystemSpacing<'margin' | 'marginEnd' | 'marginTop'| 'marginStart'| 'marginBotto…" at bounding box center [231, 313] width 66 height 51
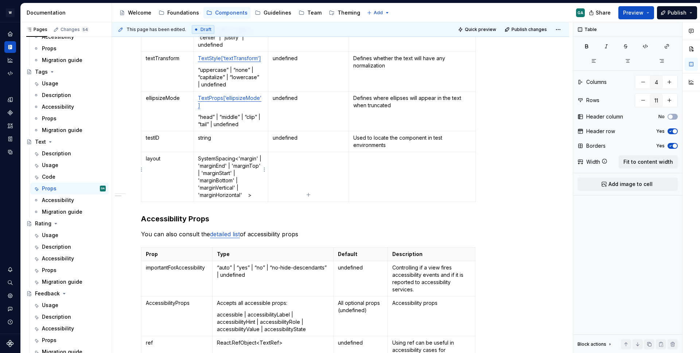
click at [247, 186] on p "SystemSpacing<'margin' | 'marginEnd' | 'marginTop' | 'marginStart' | 'marginBot…" at bounding box center [231, 177] width 66 height 44
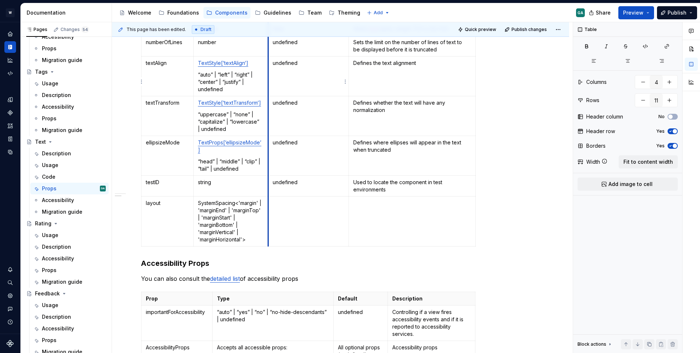
scroll to position [214, 0]
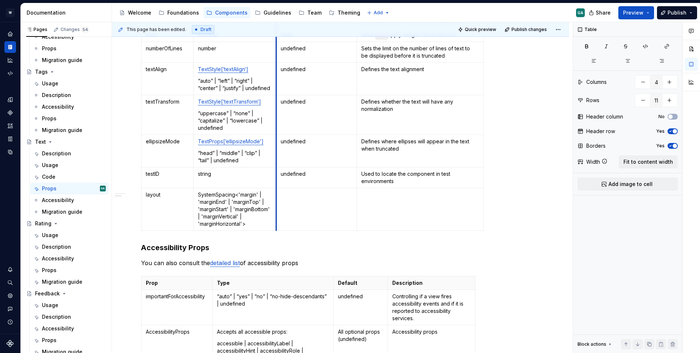
drag, startPoint x: 269, startPoint y: 86, endPoint x: 277, endPoint y: 83, distance: 8.5
click at [277, 83] on td "undefined" at bounding box center [316, 79] width 81 height 32
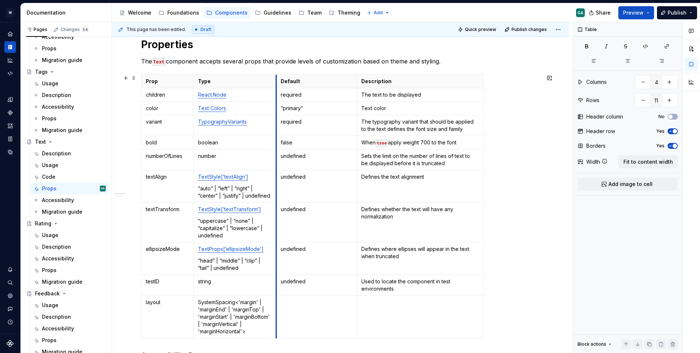
scroll to position [107, 0]
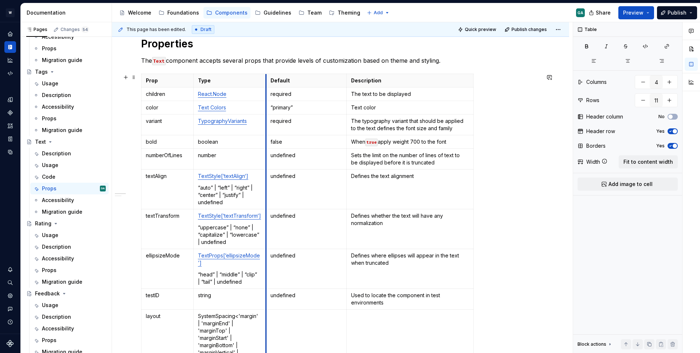
drag, startPoint x: 276, startPoint y: 130, endPoint x: 268, endPoint y: 132, distance: 7.9
click at [268, 132] on td "required" at bounding box center [308, 124] width 81 height 21
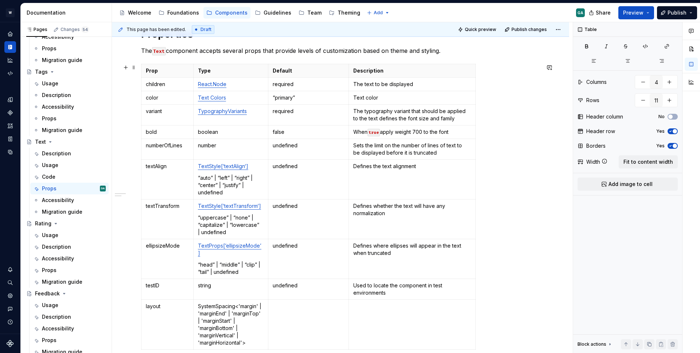
scroll to position [127, 0]
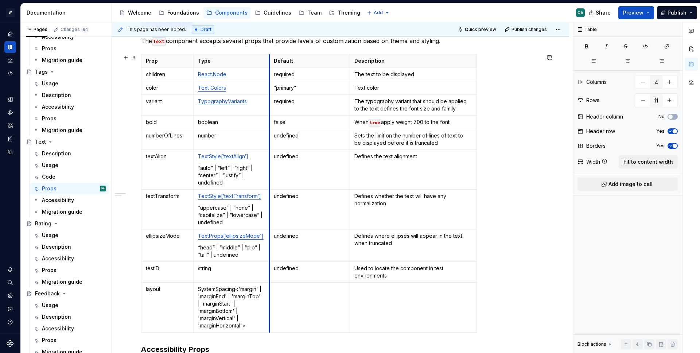
click at [269, 152] on td "undefined" at bounding box center [309, 170] width 81 height 40
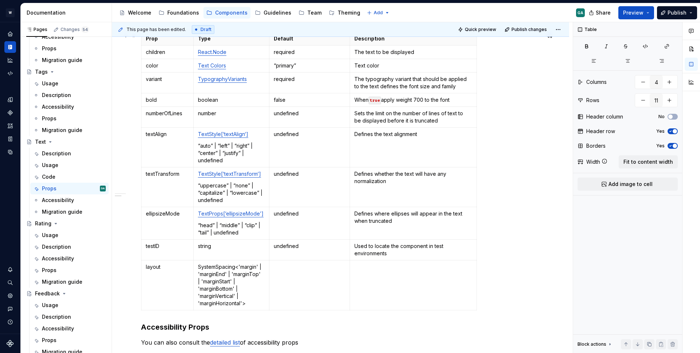
scroll to position [149, 0]
click at [311, 280] on td at bounding box center [309, 285] width 81 height 50
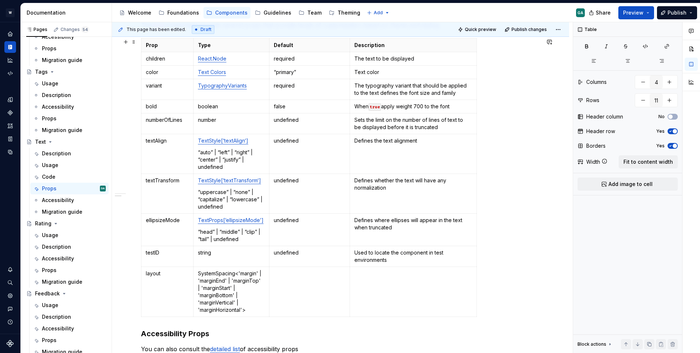
scroll to position [135, 0]
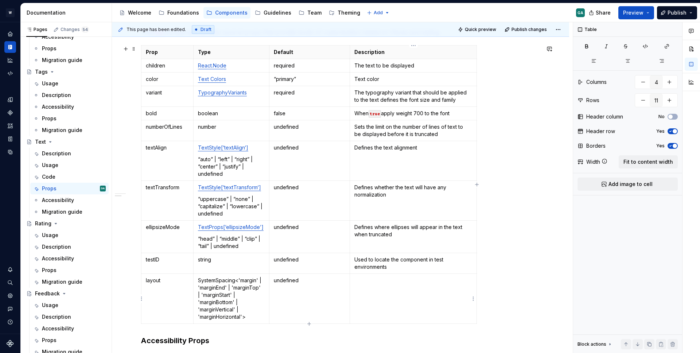
click at [376, 291] on td at bounding box center [413, 299] width 127 height 50
drag, startPoint x: 388, startPoint y: 284, endPoint x: 353, endPoint y: 280, distance: 35.2
click at [353, 280] on td "It is a" at bounding box center [413, 299] width 127 height 50
click at [408, 281] on p "Accepts all margin related entries based on System" at bounding box center [413, 284] width 118 height 15
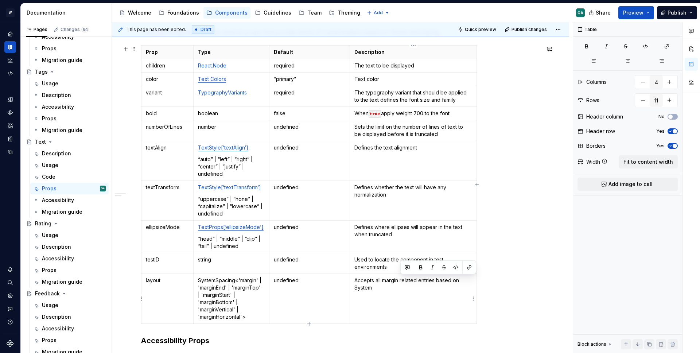
click at [427, 280] on p "Accepts all margin related entries based on System" at bounding box center [413, 284] width 118 height 15
click at [391, 282] on p "Accepts all margin related attributes based on System allowed entries." at bounding box center [413, 284] width 118 height 15
click at [419, 281] on p "Accepts all margin related attributes based on System allowed entries." at bounding box center [413, 284] width 118 height 15
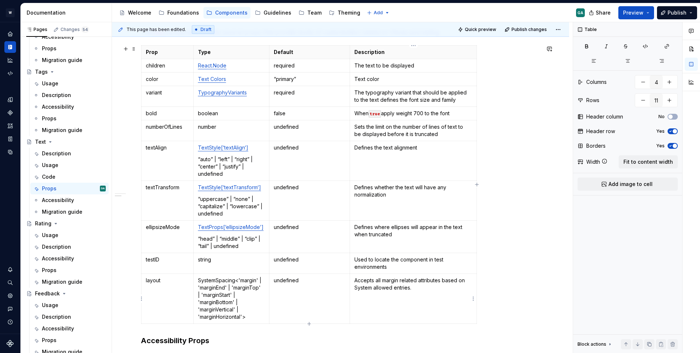
click at [416, 281] on p "Accepts all margin related attributes based on System allowed entries." at bounding box center [413, 284] width 118 height 15
click at [381, 282] on p "Accepts all margin related attributes based on System allowed entries." at bounding box center [413, 284] width 118 height 15
click at [382, 281] on p "Accepts all margin related attributes based on System allowed entries." at bounding box center [413, 284] width 118 height 15
type textarea "*"
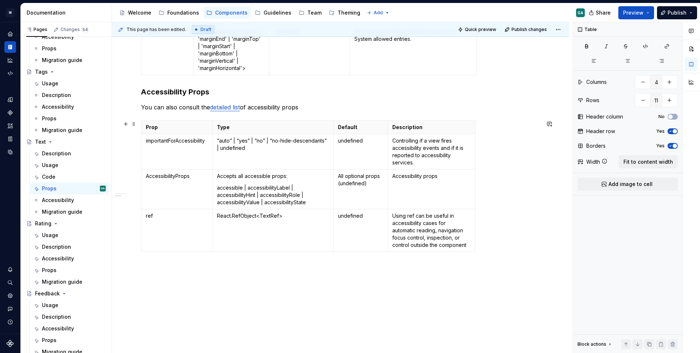
scroll to position [374, 0]
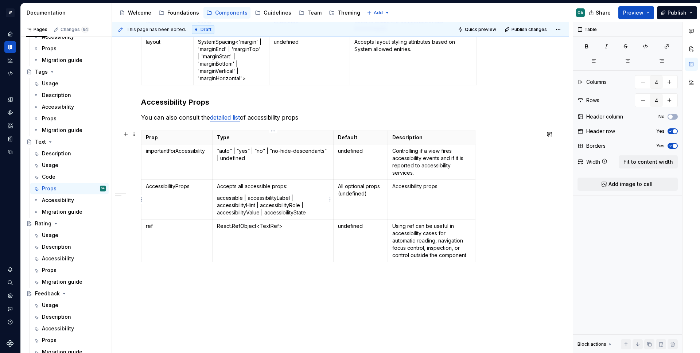
click at [310, 213] on p "accessible | accessibilityLabel | accessibilityHint | accessibilityRole | acces…" at bounding box center [273, 205] width 112 height 22
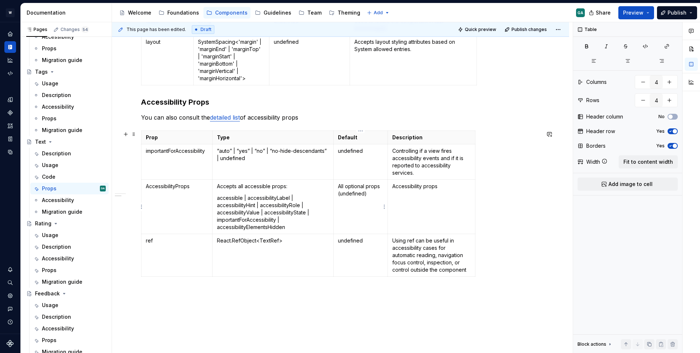
click at [369, 194] on p "All optional props (undefined)" at bounding box center [360, 190] width 45 height 15
click at [372, 194] on p "All optional props (undefined)" at bounding box center [360, 190] width 45 height 15
drag, startPoint x: 372, startPoint y: 194, endPoint x: 336, endPoint y: 194, distance: 35.7
click at [336, 194] on td "All optional props (undefined)" at bounding box center [361, 207] width 54 height 54
click at [375, 195] on p "All optional props (undefined)" at bounding box center [360, 190] width 45 height 15
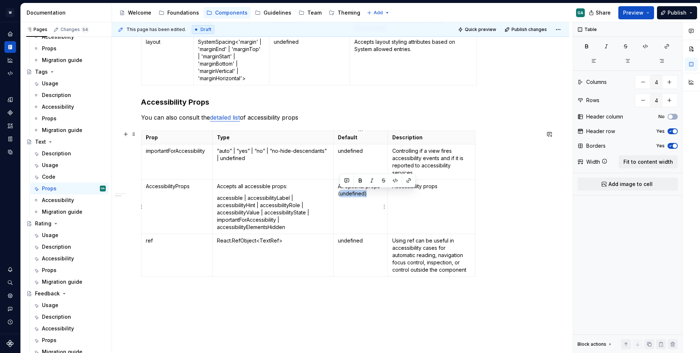
drag, startPoint x: 375, startPoint y: 195, endPoint x: 339, endPoint y: 194, distance: 35.7
click at [339, 194] on p "All optional props (undefined)" at bounding box center [360, 190] width 45 height 15
click at [371, 202] on td "All optional props (undefined)" at bounding box center [361, 207] width 54 height 54
click at [338, 186] on td "All optional props (undefined)" at bounding box center [361, 207] width 54 height 54
click at [343, 187] on p "All optional props (undefined)" at bounding box center [360, 190] width 45 height 15
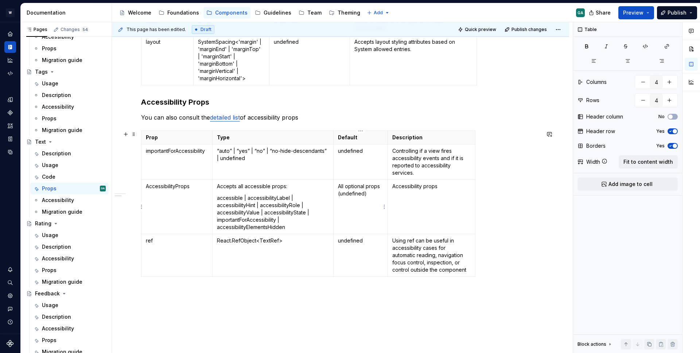
click at [341, 187] on p "All optional props (undefined)" at bounding box center [360, 190] width 45 height 15
click at [372, 193] on p "All optional props (undefined)" at bounding box center [360, 190] width 45 height 15
click at [444, 164] on p "Controlling if a view fires accessibility events and if it is reported to acces…" at bounding box center [431, 161] width 78 height 29
click at [429, 153] on p "Controlling if a view fires accessibility events and if it is reported to acces…" at bounding box center [431, 161] width 78 height 29
copy p "Controlling if a view fires accessibility events and if it is reported to acces…"
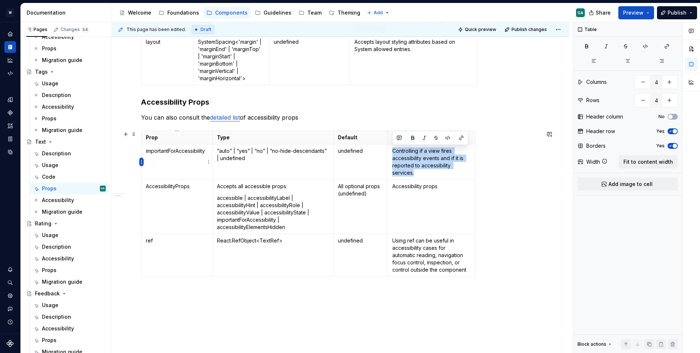
click at [140, 160] on html "W Yoga GA Design system data Documentation Accessibility guide for tree Page tr…" at bounding box center [350, 176] width 700 height 353
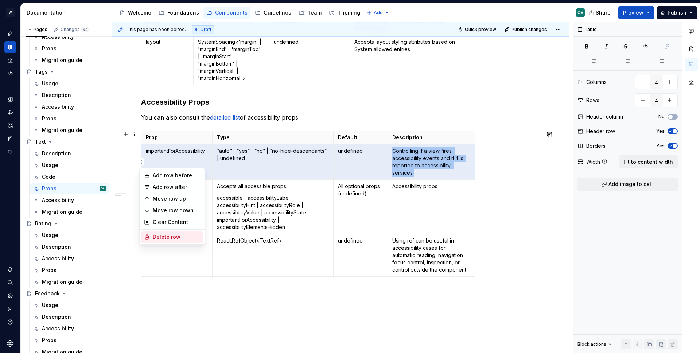
click at [179, 239] on div "Delete row" at bounding box center [176, 236] width 47 height 7
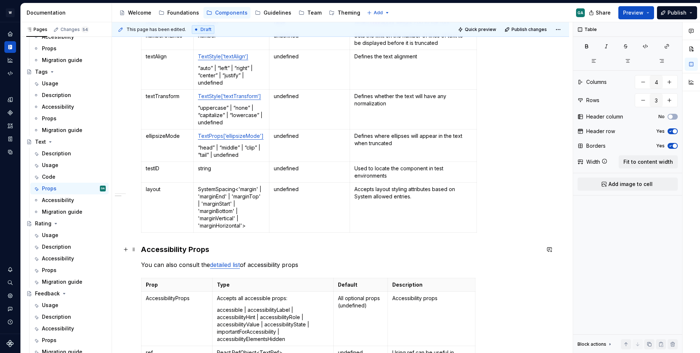
scroll to position [219, 0]
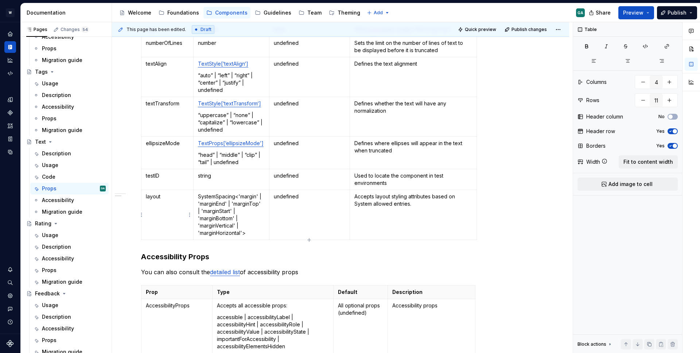
click at [165, 221] on td "layout" at bounding box center [167, 215] width 52 height 50
click at [143, 214] on html "W Yoga GA Design system data Documentation Accessibility guide for tree Page tr…" at bounding box center [350, 176] width 700 height 353
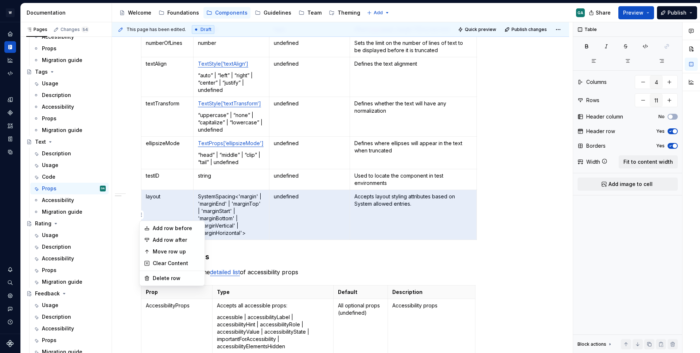
type input "3"
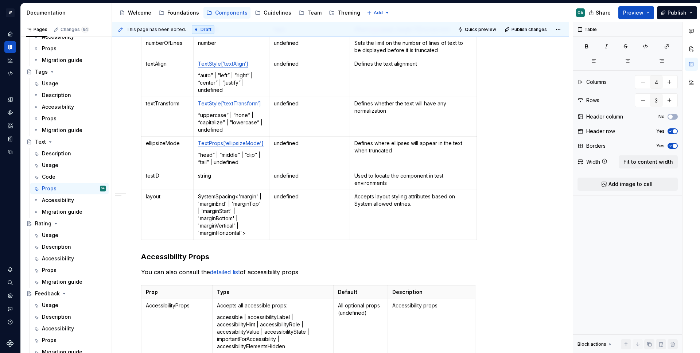
click at [282, 311] on html "W Yoga GA Design system data Documentation Accessibility guide for tree Page tr…" at bounding box center [350, 176] width 700 height 353
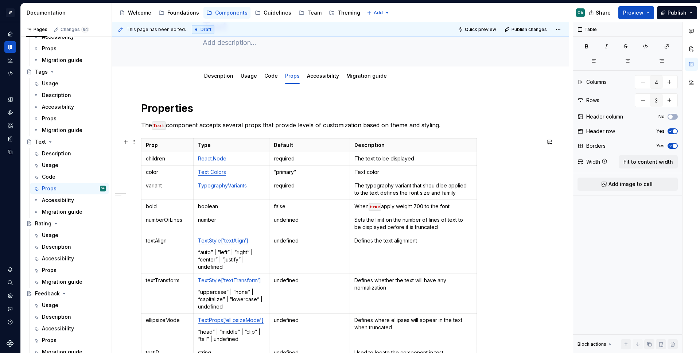
scroll to position [4, 0]
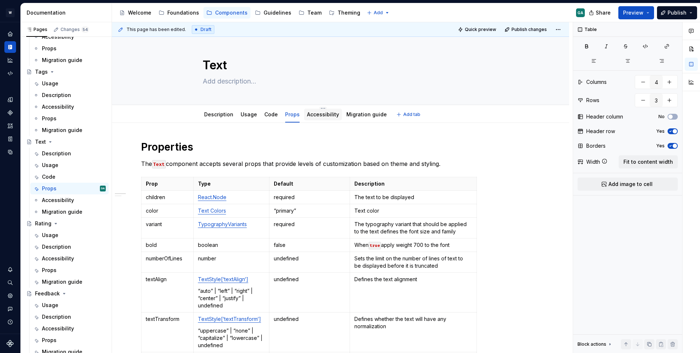
click at [316, 118] on div "Accessibility" at bounding box center [323, 114] width 32 height 9
type textarea "*"
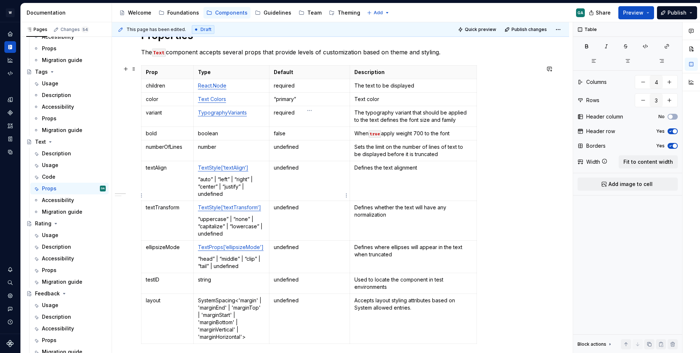
scroll to position [116, 0]
type input "11"
click at [420, 314] on td "Accepts layout styling attributes based on System allowed entries." at bounding box center [413, 318] width 127 height 50
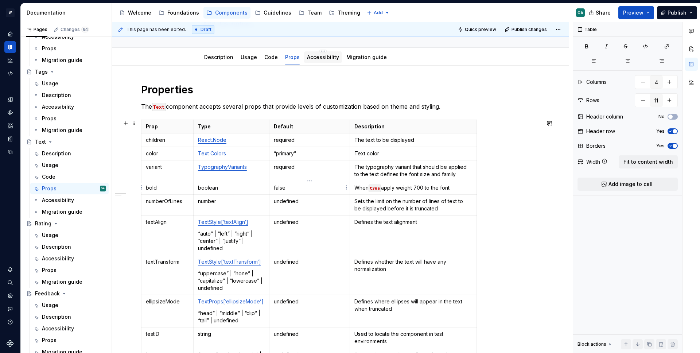
scroll to position [0, 0]
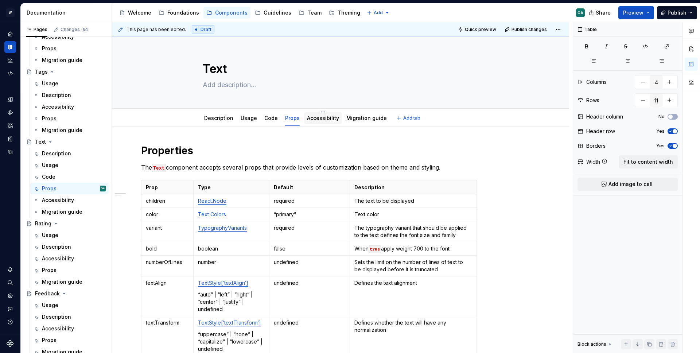
click at [318, 118] on link "Accessibility" at bounding box center [323, 118] width 32 height 6
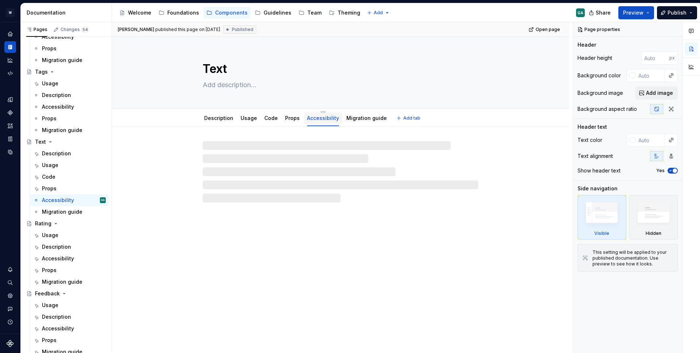
click at [333, 118] on link "Accessibility" at bounding box center [323, 118] width 32 height 6
type textarea "*"
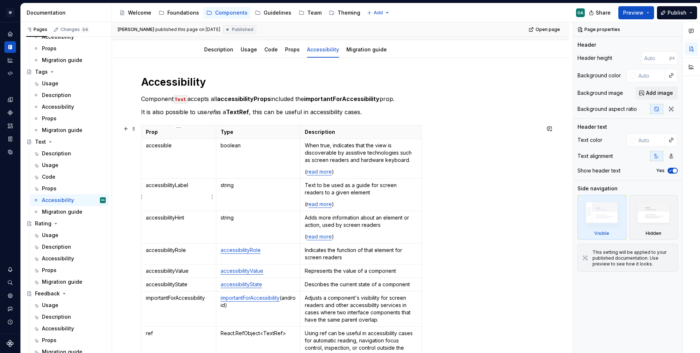
scroll to position [73, 0]
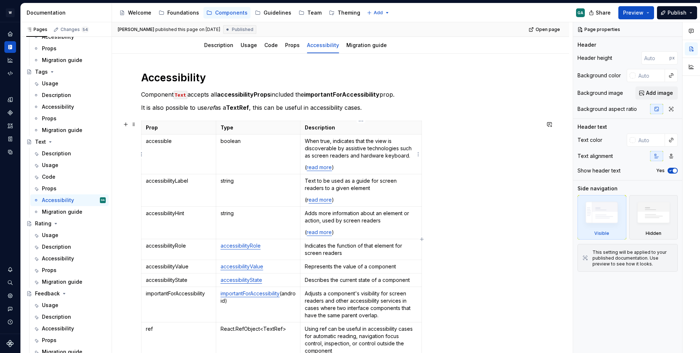
click at [317, 171] on p "( read more )" at bounding box center [361, 167] width 112 height 7
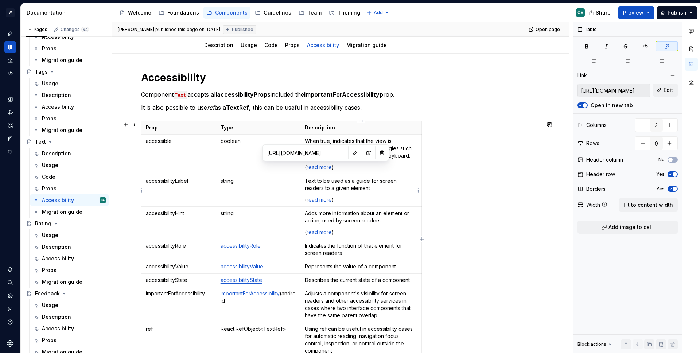
type input "https://reactnative.dev/docs/accessibility#accessibilitylabel"
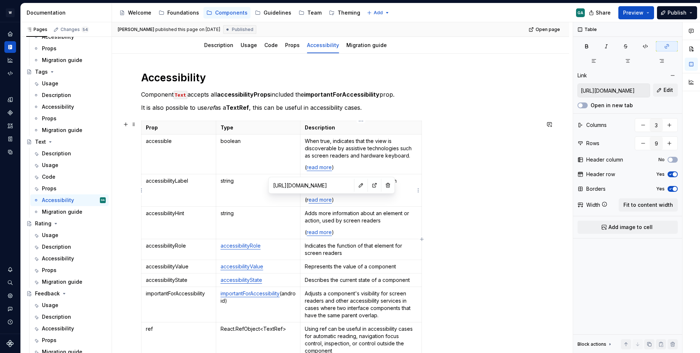
click at [323, 198] on link "ead more" at bounding box center [319, 200] width 23 height 6
type input "https://reactnative.dev/docs/accessibility#accessibilityhint"
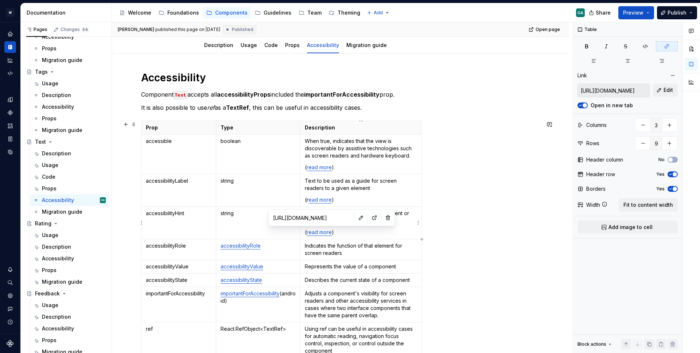
click at [322, 233] on link "read more" at bounding box center [319, 232] width 25 height 6
click at [328, 256] on p "Indicates the function of that element for screen readers" at bounding box center [361, 249] width 112 height 15
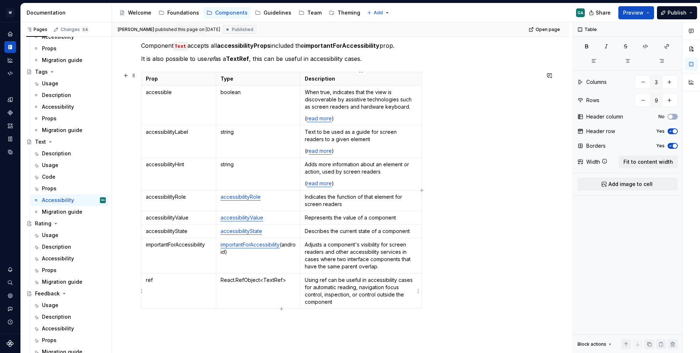
scroll to position [123, 0]
click at [143, 253] on html "W Yoga GA Design system data Documentation Accessibility guide for tree Page tr…" at bounding box center [350, 176] width 700 height 353
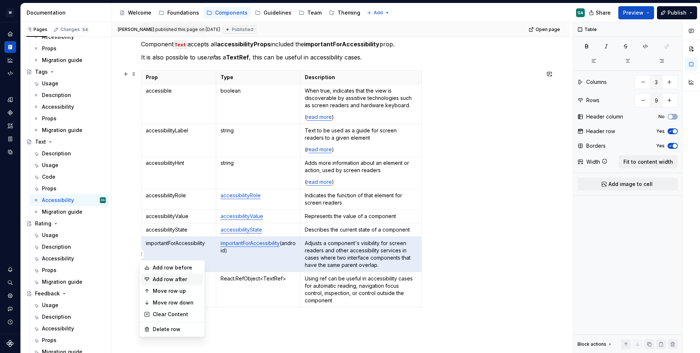
click at [171, 278] on div "Add row after" at bounding box center [176, 279] width 47 height 7
type input "10"
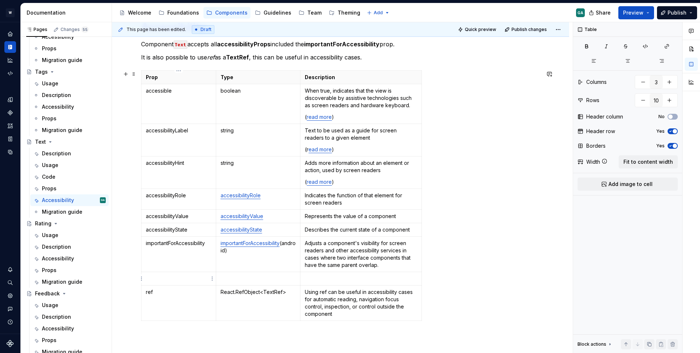
click at [173, 274] on td at bounding box center [178, 278] width 75 height 13
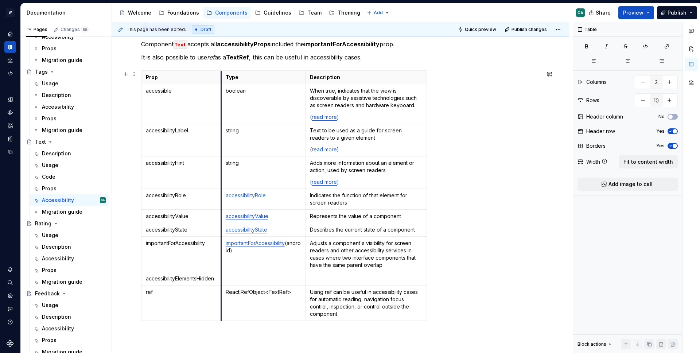
drag, startPoint x: 216, startPoint y: 79, endPoint x: 221, endPoint y: 79, distance: 5.1
click at [221, 79] on th "Type" at bounding box center [263, 77] width 85 height 13
click at [348, 282] on td at bounding box center [366, 278] width 121 height 13
click at [287, 285] on td "React.RefObject<TextRef>" at bounding box center [263, 302] width 85 height 35
click at [274, 246] on link "importantForAccessibility" at bounding box center [255, 243] width 59 height 6
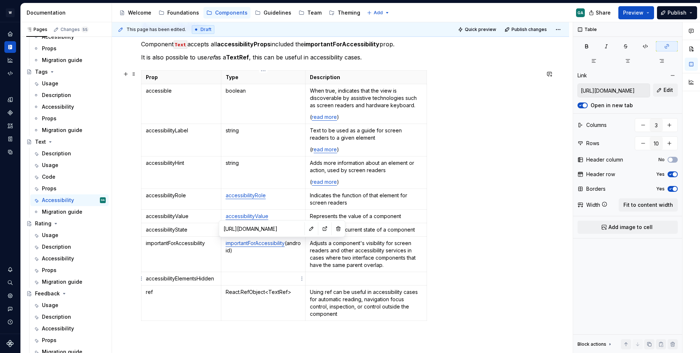
click at [266, 282] on p at bounding box center [263, 278] width 75 height 7
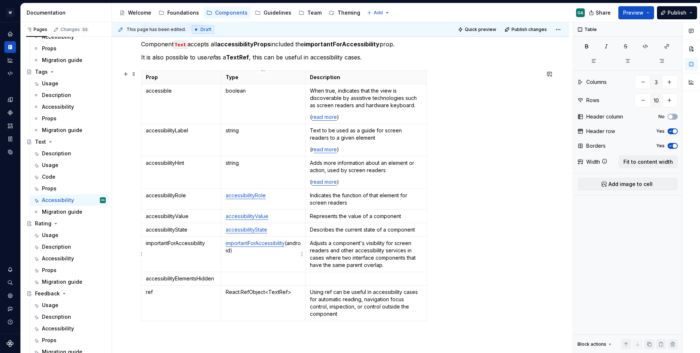
click at [243, 251] on p "importantForAccessibility (android)" at bounding box center [263, 247] width 75 height 15
click at [259, 253] on p "importantForAccessibility (android)" at bounding box center [263, 247] width 75 height 15
click at [310, 243] on p "Adjusts a component's visibility for screen readers and other accessibility ser…" at bounding box center [366, 254] width 112 height 29
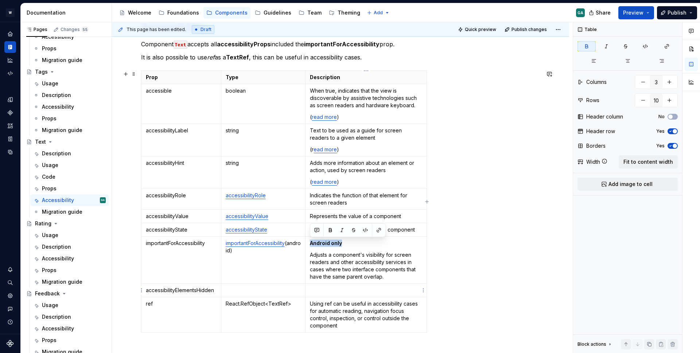
click at [320, 290] on p at bounding box center [366, 290] width 112 height 7
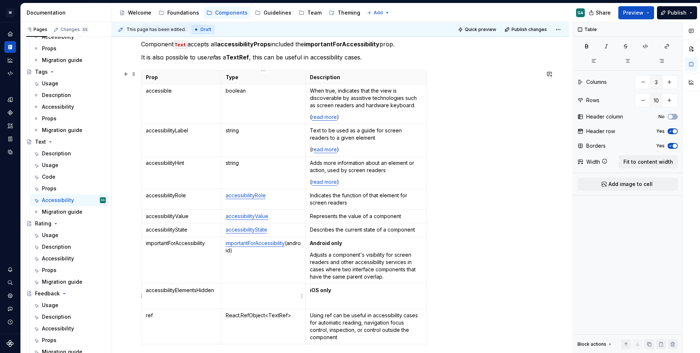
click at [254, 295] on td at bounding box center [263, 296] width 85 height 25
click at [363, 293] on p "iOS only" at bounding box center [366, 290] width 112 height 7
click at [341, 300] on p at bounding box center [366, 301] width 112 height 7
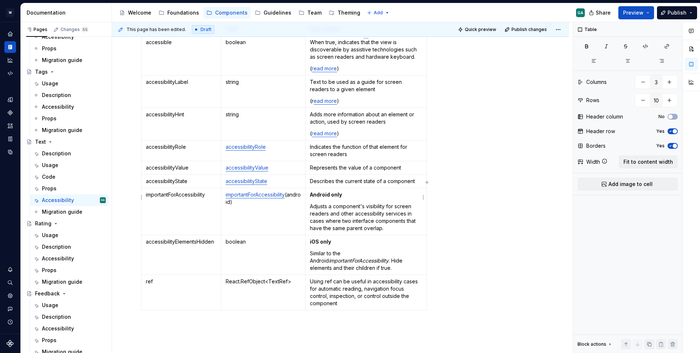
scroll to position [174, 0]
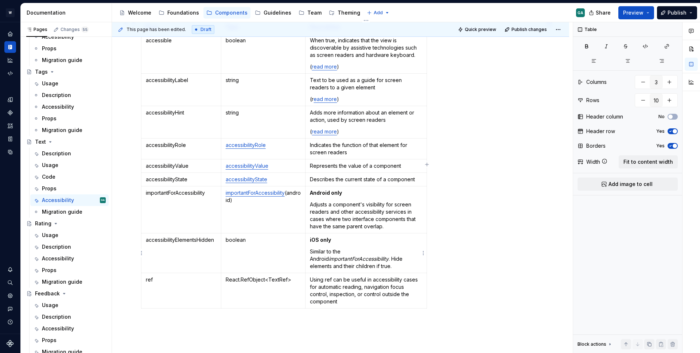
click at [408, 259] on p "Similar to the Android importantForAccessibility . Hide elements and their chil…" at bounding box center [366, 259] width 112 height 22
click at [342, 267] on p "Similar to the Android importantForAccessibility . Hide elements and their chil…" at bounding box center [366, 259] width 112 height 22
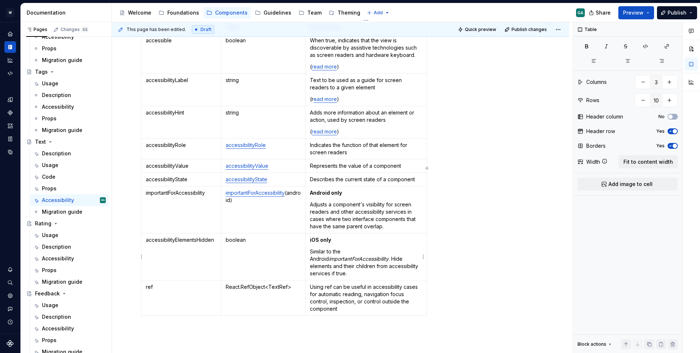
click at [344, 270] on p "Similar to the Android importantForAccessibility . Hide elements and their chil…" at bounding box center [366, 262] width 112 height 29
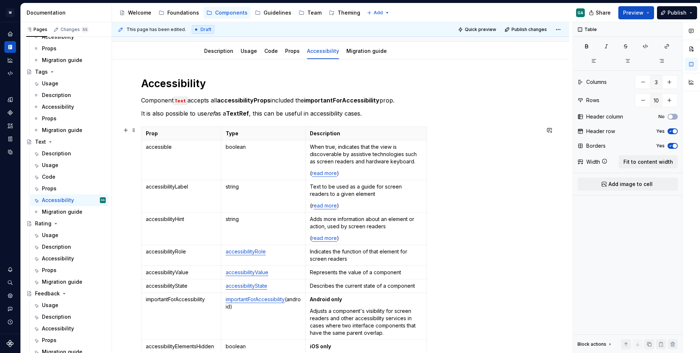
scroll to position [0, 0]
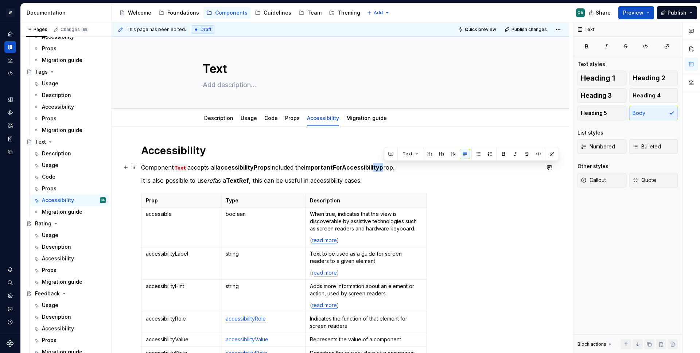
drag, startPoint x: 385, startPoint y: 168, endPoint x: 379, endPoint y: 167, distance: 6.2
click at [379, 167] on p "Component Text accepts all accessibilityProps included the importantForAccessib…" at bounding box center [340, 167] width 399 height 9
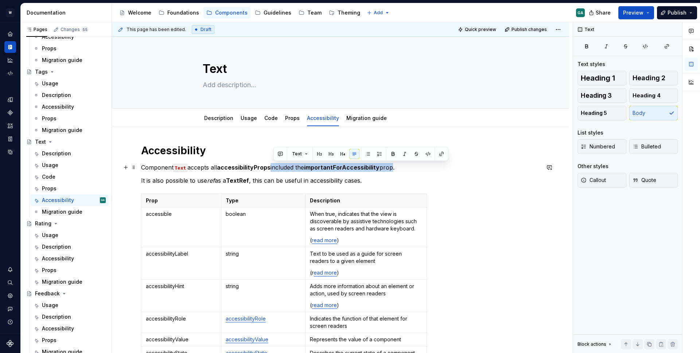
drag, startPoint x: 396, startPoint y: 167, endPoint x: 273, endPoint y: 169, distance: 122.9
click at [273, 169] on p "Component Text accepts all accessibilityProps included the importantForAccessib…" at bounding box center [340, 167] width 399 height 9
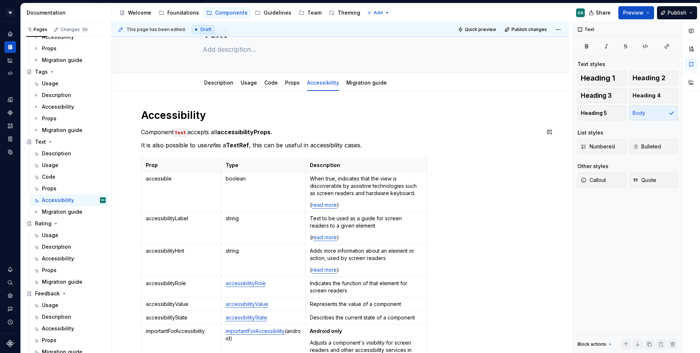
scroll to position [40, 0]
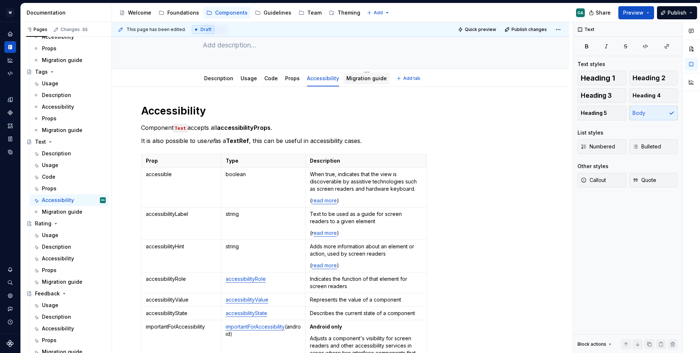
click at [359, 81] on link "Migration guide" at bounding box center [366, 78] width 40 height 6
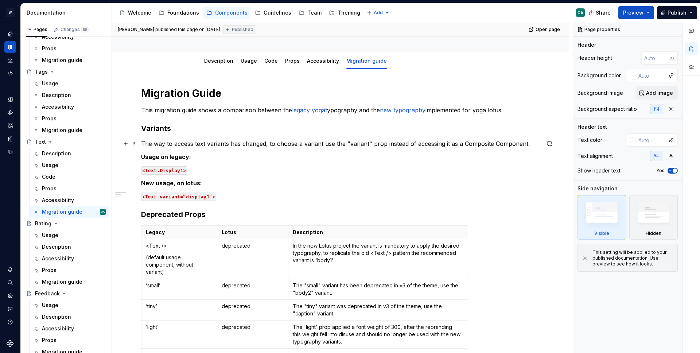
scroll to position [53, 0]
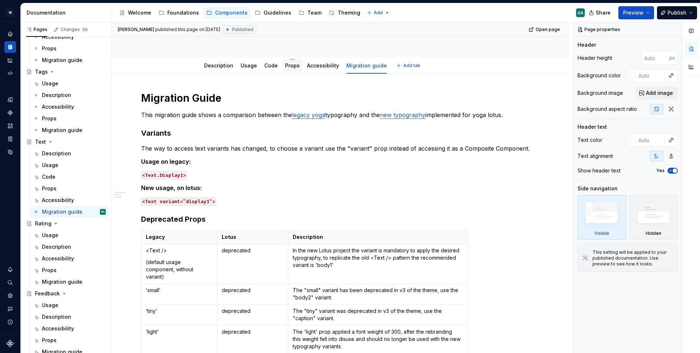
click at [288, 67] on link "Props" at bounding box center [292, 65] width 15 height 6
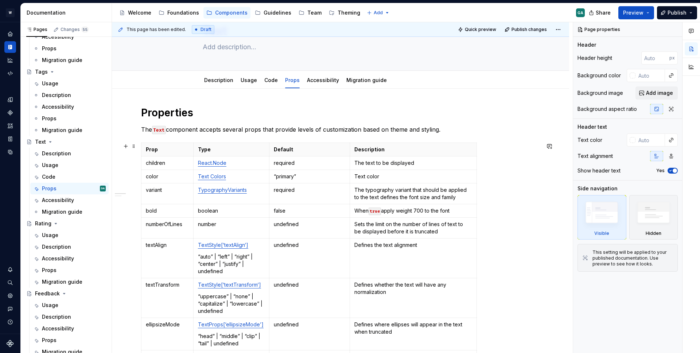
scroll to position [36, 0]
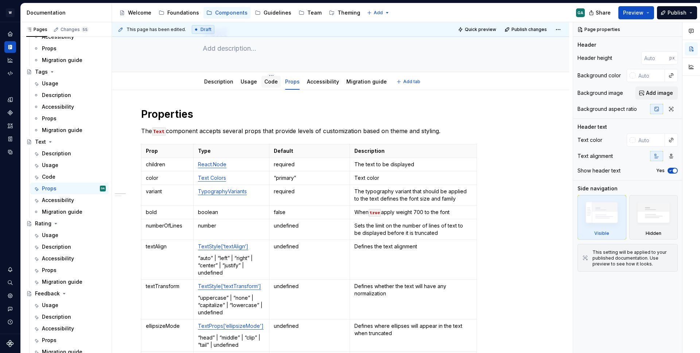
click at [270, 81] on link "Code" at bounding box center [270, 81] width 13 height 6
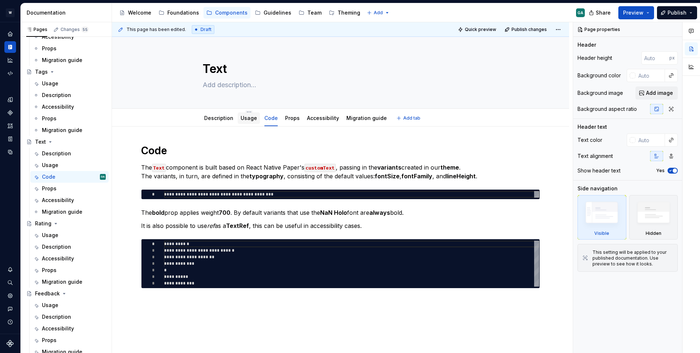
click at [249, 118] on link "Usage" at bounding box center [249, 118] width 16 height 6
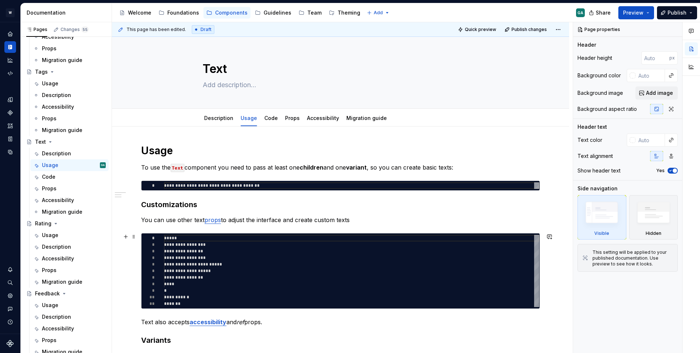
type textarea "*"
click at [234, 285] on div "**********" at bounding box center [351, 271] width 375 height 72
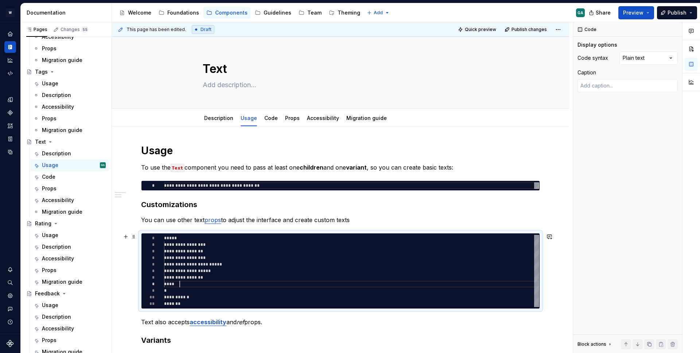
scroll to position [46, 16]
type textarea "**********"
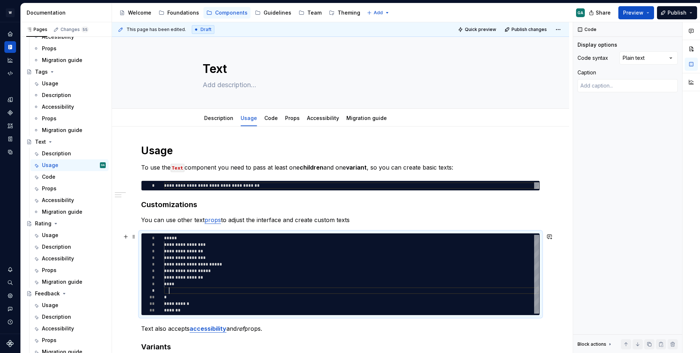
type textarea "*"
type textarea "**********"
type textarea "*"
type textarea "**********"
type textarea "*"
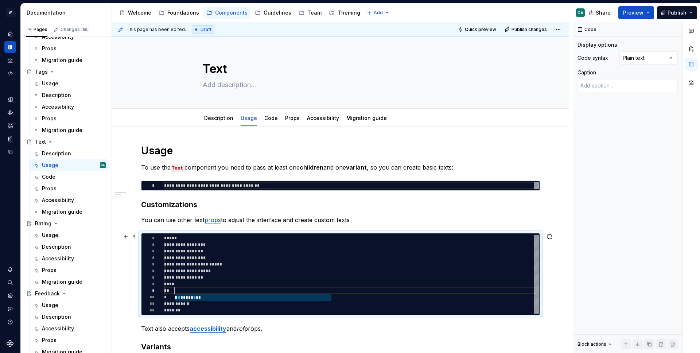
type textarea "**********"
type textarea "*"
type textarea "**********"
type textarea "*"
type textarea "**********"
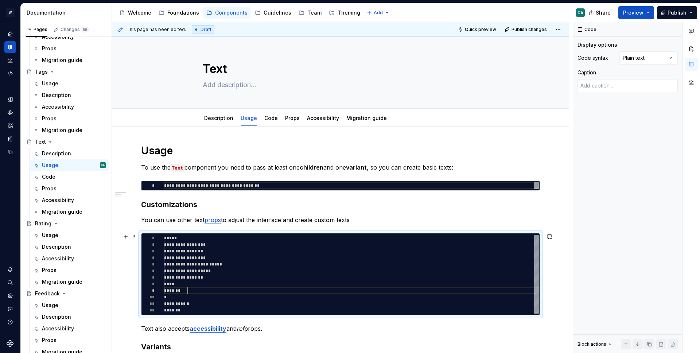
type textarea "*"
type textarea "**********"
type textarea "*"
type textarea "**********"
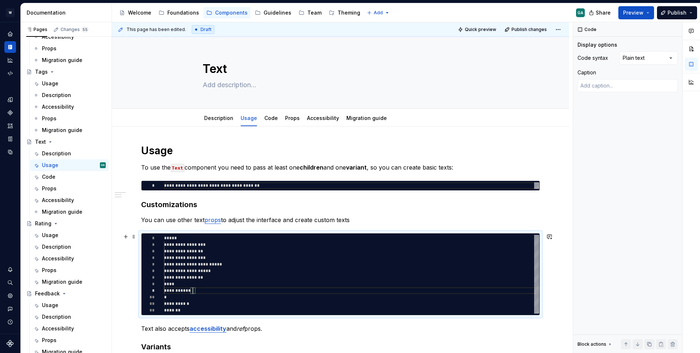
type textarea "*"
type textarea "**********"
type textarea "*"
type textarea "**********"
type textarea "*"
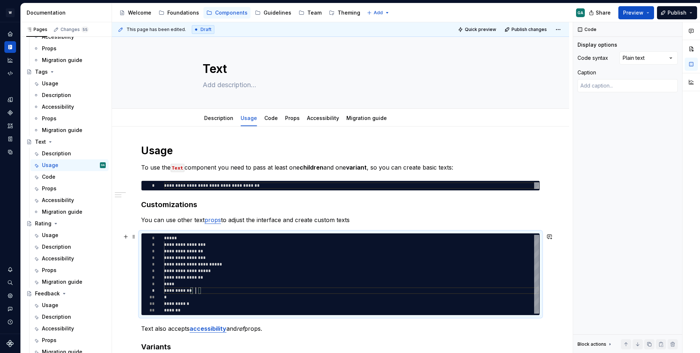
type textarea "**********"
type textarea "*"
type textarea "**********"
type textarea "*"
type textarea "**********"
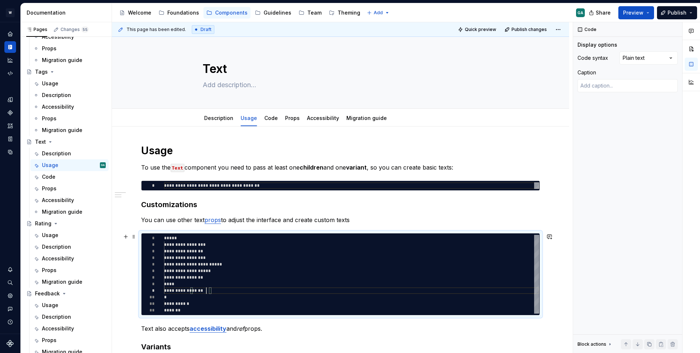
type textarea "*"
type textarea "**********"
type textarea "*"
type textarea "**********"
type textarea "*"
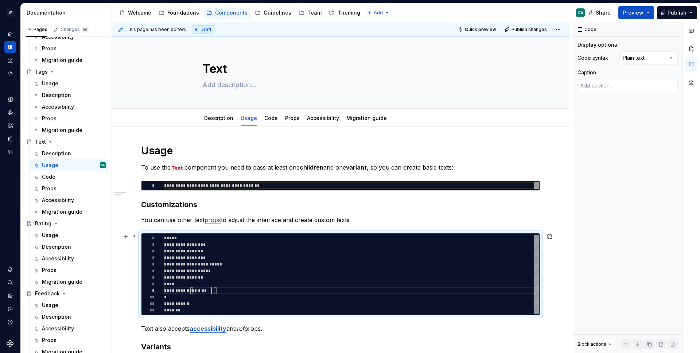
type textarea "**********"
type textarea "*"
type textarea "**********"
type textarea "*"
type textarea "**********"
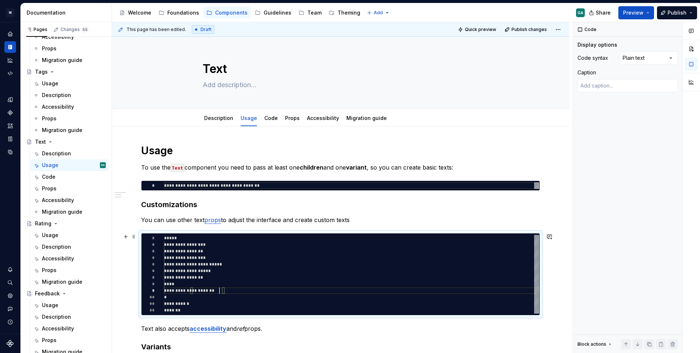
type textarea "*"
type textarea "**********"
type textarea "*"
type textarea "**********"
type textarea "*"
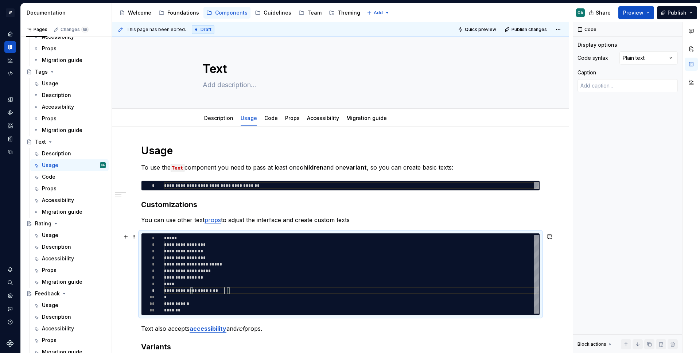
type textarea "**********"
type textarea "*"
type textarea "**********"
type textarea "*"
type textarea "**********"
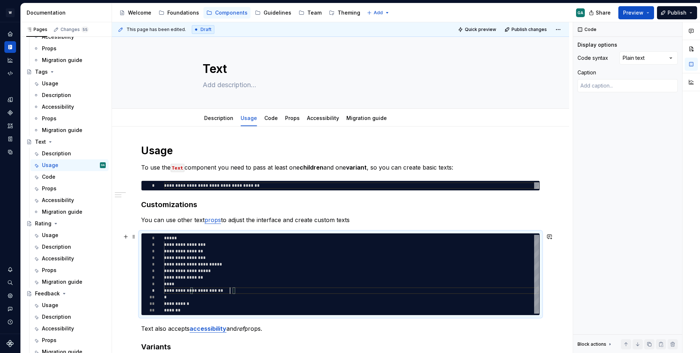
scroll to position [53, 71]
type textarea "*"
type textarea "**********"
type textarea "*"
type textarea "**********"
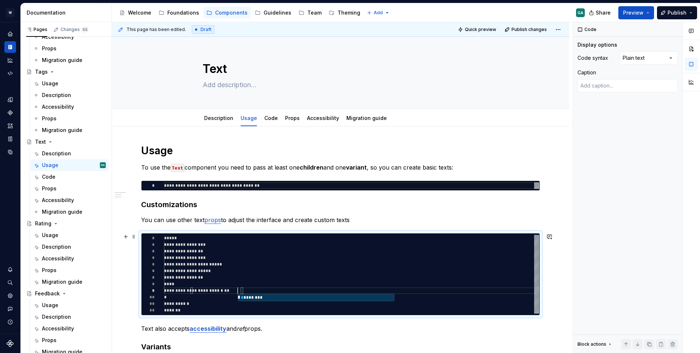
type textarea "*"
type textarea "**********"
type textarea "*"
type textarea "**********"
type textarea "*"
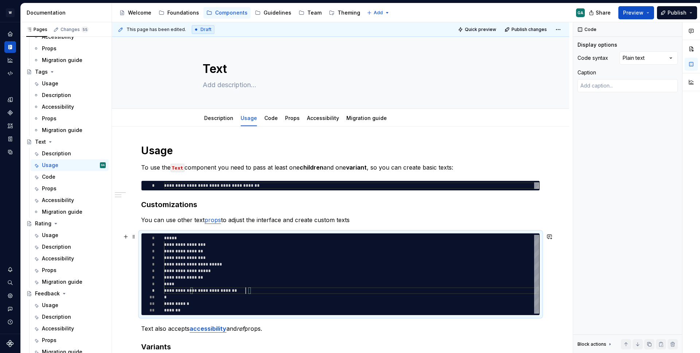
type textarea "**********"
type textarea "*"
type textarea "**********"
type textarea "*"
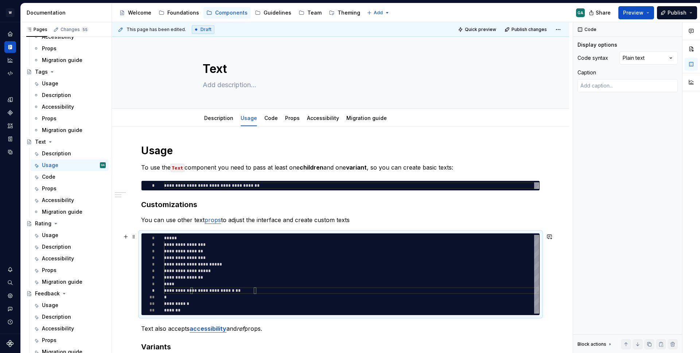
scroll to position [53, 94]
type textarea "**********"
click at [283, 330] on p "Text also accepts accessibility and ref props." at bounding box center [340, 328] width 399 height 9
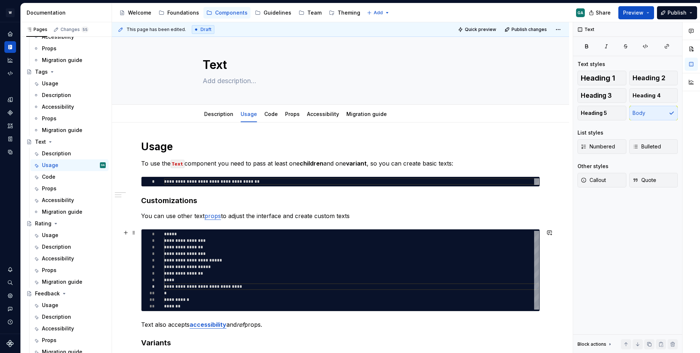
scroll to position [0, 0]
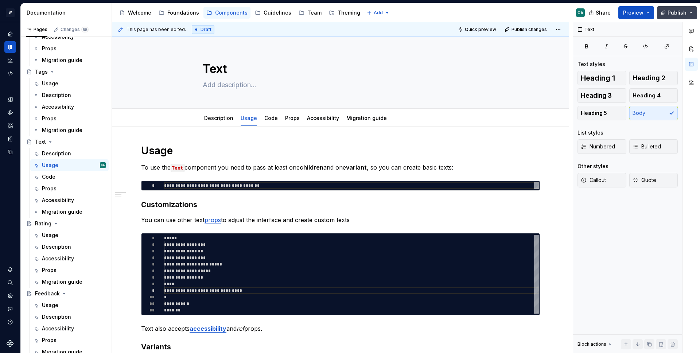
click at [677, 16] on span "Publish" at bounding box center [677, 12] width 19 height 7
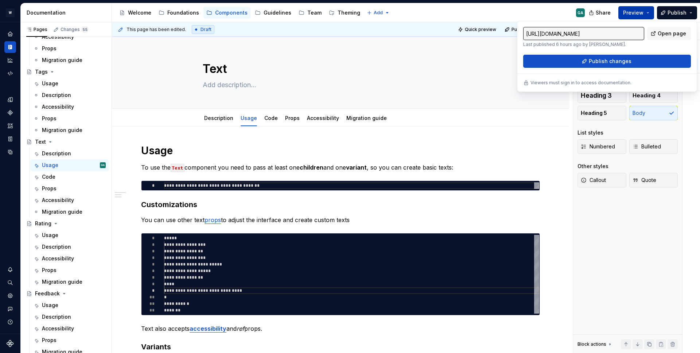
click at [650, 10] on button "Preview" at bounding box center [636, 12] width 36 height 13
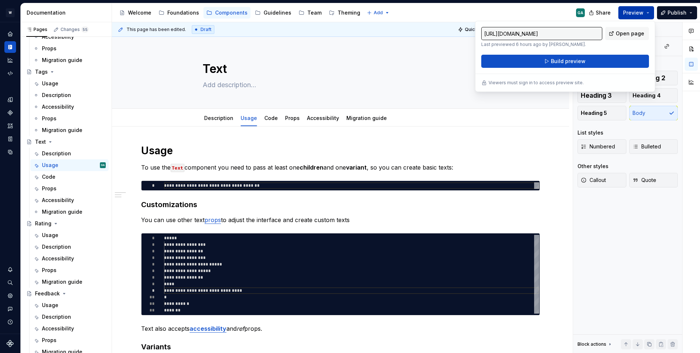
click at [647, 13] on button "Preview" at bounding box center [636, 12] width 36 height 13
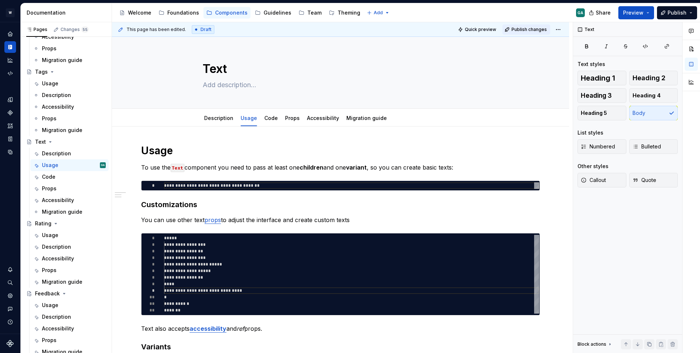
click at [530, 30] on span "Publish changes" at bounding box center [529, 30] width 35 height 6
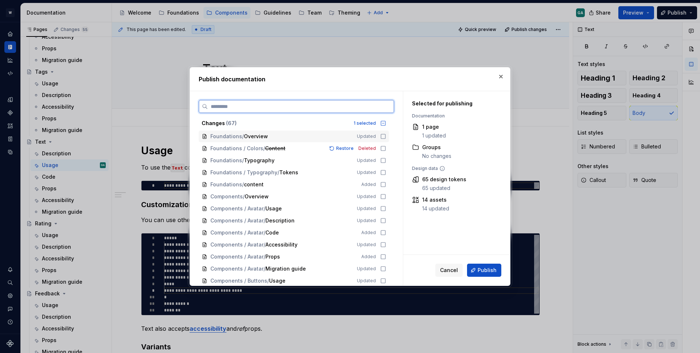
click at [383, 138] on icon at bounding box center [383, 136] width 4 height 4
click at [384, 162] on icon at bounding box center [383, 161] width 6 height 6
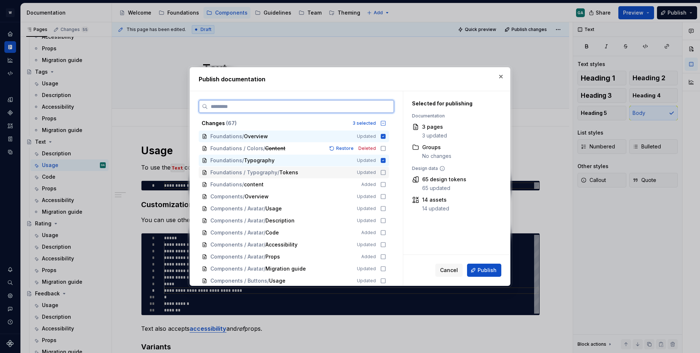
click at [384, 170] on icon at bounding box center [383, 172] width 4 height 4
click at [382, 172] on icon at bounding box center [383, 173] width 6 height 6
click at [384, 163] on div "Foundations / Typography Updated" at bounding box center [294, 161] width 190 height 12
click at [381, 163] on icon at bounding box center [383, 160] width 4 height 4
click at [381, 175] on icon at bounding box center [383, 172] width 4 height 4
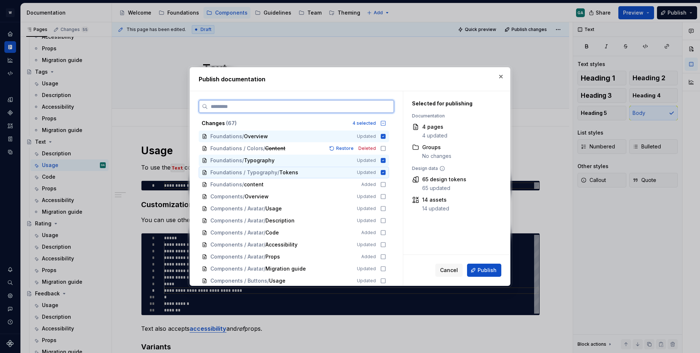
click at [382, 171] on icon at bounding box center [383, 172] width 5 height 5
click at [383, 174] on icon at bounding box center [383, 173] width 6 height 6
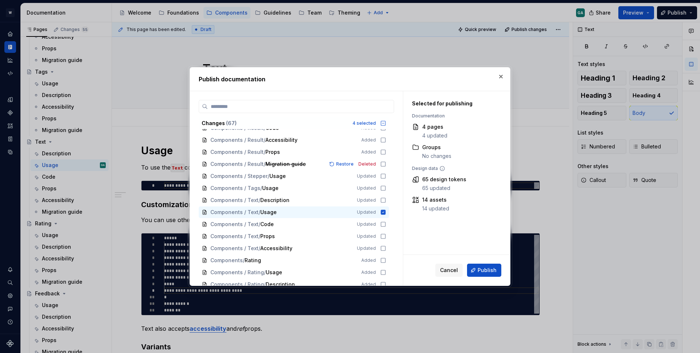
scroll to position [383, 0]
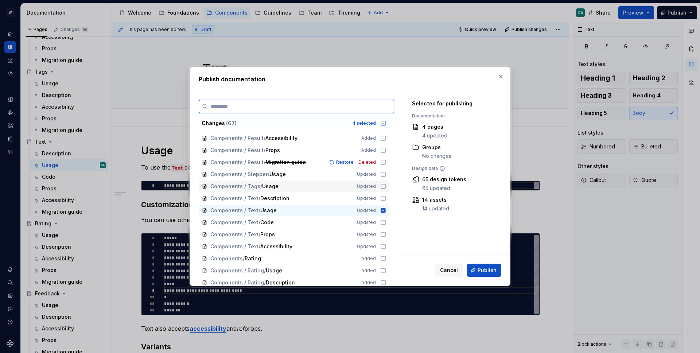
click at [382, 186] on icon at bounding box center [383, 186] width 6 height 6
click at [382, 185] on icon at bounding box center [383, 186] width 5 height 5
click at [385, 198] on icon at bounding box center [383, 198] width 4 height 4
click at [381, 223] on icon at bounding box center [383, 222] width 6 height 6
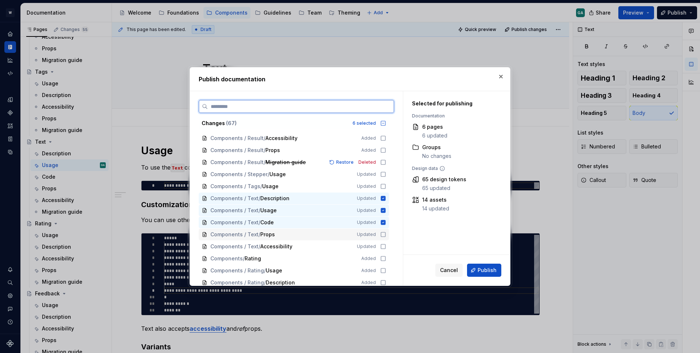
click at [384, 234] on icon at bounding box center [383, 235] width 6 height 6
click at [381, 243] on div "Components / Text / Accessibility Updated" at bounding box center [294, 247] width 190 height 12
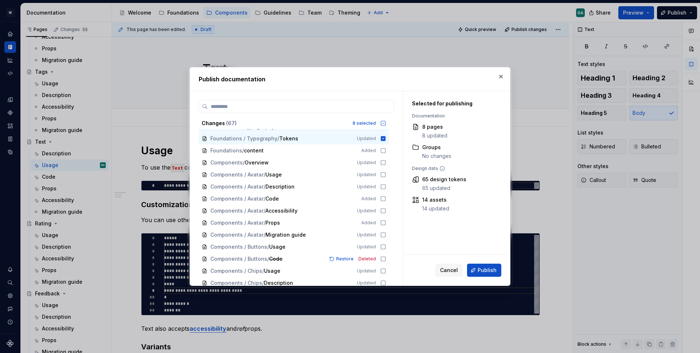
scroll to position [0, 0]
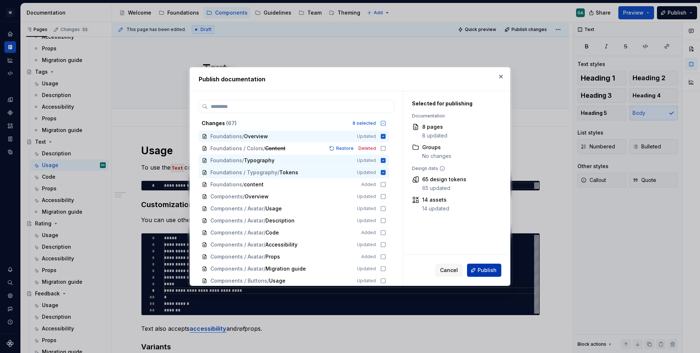
click at [494, 273] on span "Publish" at bounding box center [487, 270] width 19 height 7
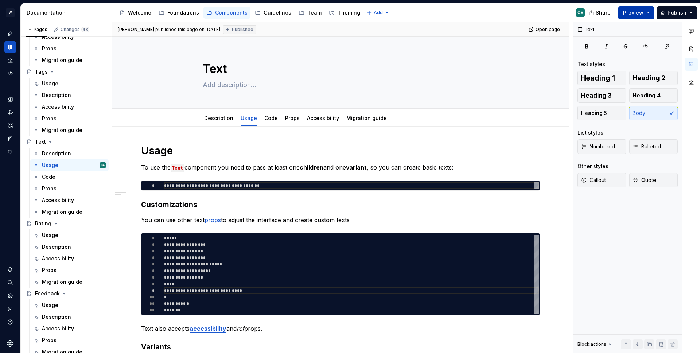
click at [644, 13] on span "Preview" at bounding box center [633, 12] width 20 height 7
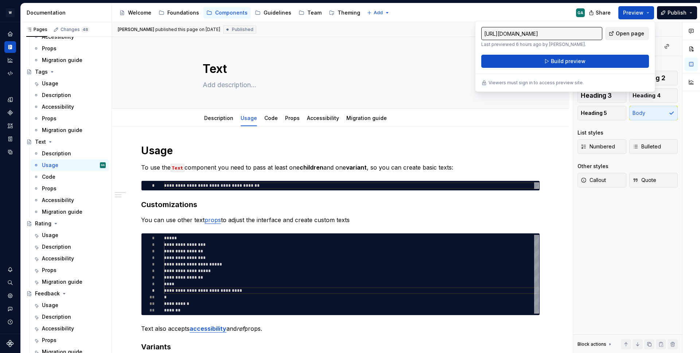
click at [618, 35] on span "Open page" at bounding box center [630, 33] width 28 height 7
type textarea "*"
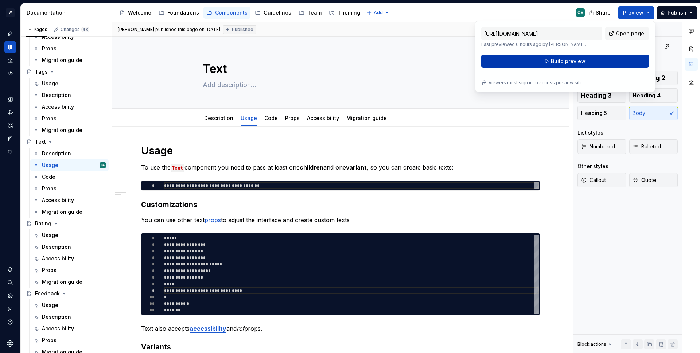
click at [589, 61] on button "Build preview" at bounding box center [565, 61] width 168 height 13
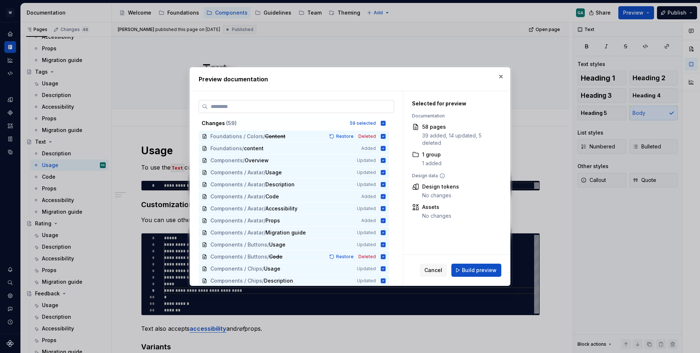
click at [272, 102] on label at bounding box center [296, 106] width 195 height 13
click at [272, 103] on input "search" at bounding box center [301, 106] width 186 height 7
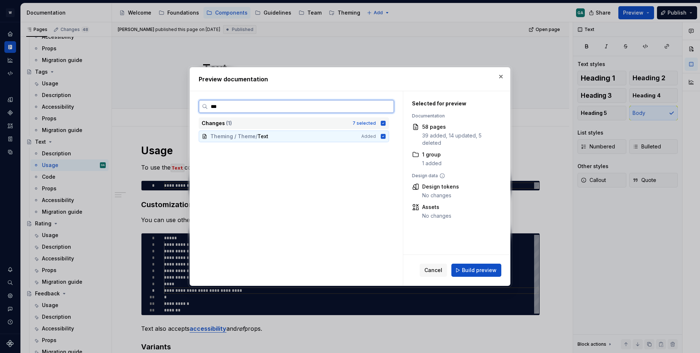
type input "****"
click at [385, 121] on icon at bounding box center [383, 123] width 6 height 6
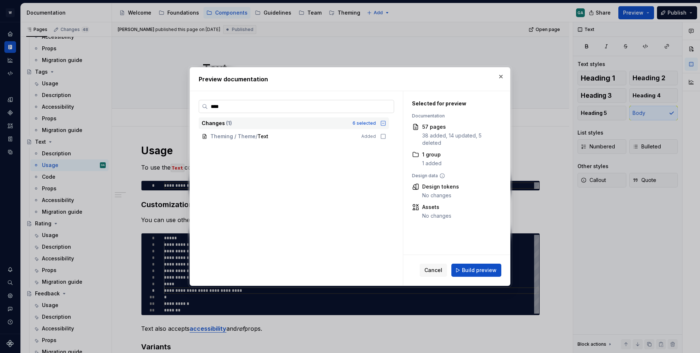
click at [340, 107] on input "****" at bounding box center [301, 106] width 186 height 7
click at [381, 134] on icon at bounding box center [383, 136] width 6 height 6
click at [381, 124] on icon at bounding box center [383, 123] width 5 height 5
click at [386, 109] on input "****" at bounding box center [301, 106] width 186 height 7
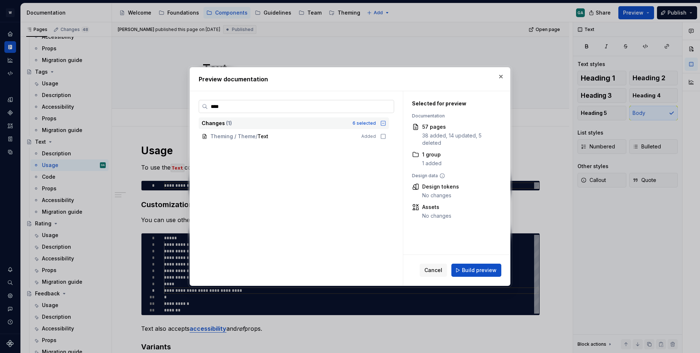
click at [389, 108] on input "****" at bounding box center [301, 106] width 186 height 7
click at [386, 107] on input "****" at bounding box center [301, 106] width 186 height 7
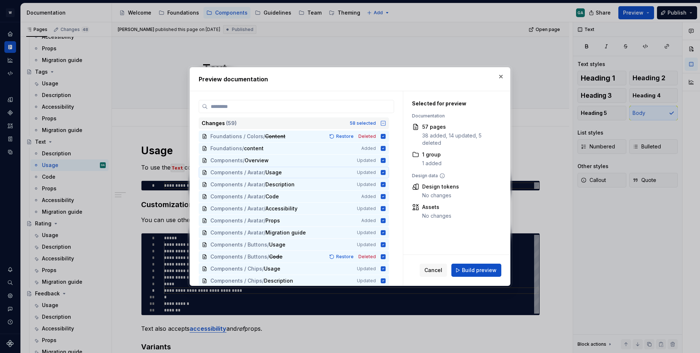
scroll to position [1, 0]
click at [436, 271] on span "Cancel" at bounding box center [433, 270] width 18 height 7
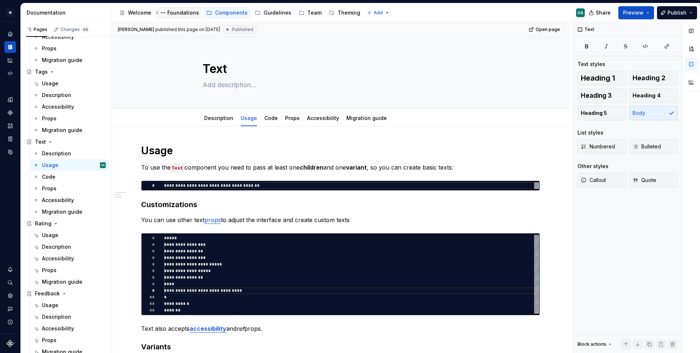
click at [172, 12] on div "Foundations" at bounding box center [183, 12] width 32 height 7
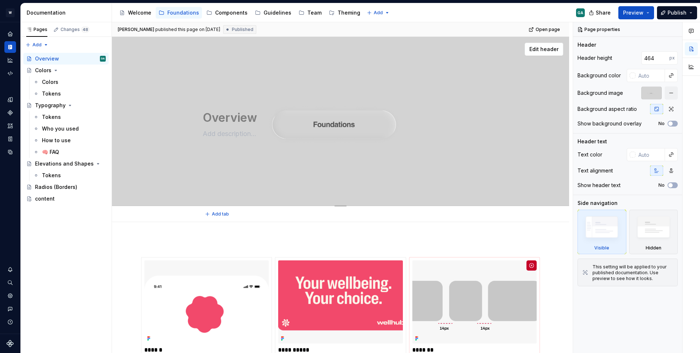
scroll to position [132, 0]
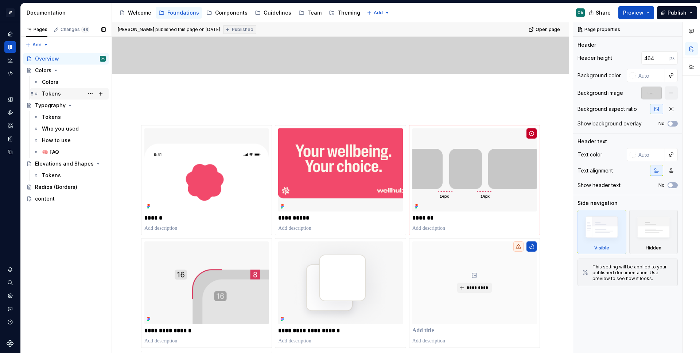
click at [55, 92] on div "Tokens" at bounding box center [51, 93] width 19 height 7
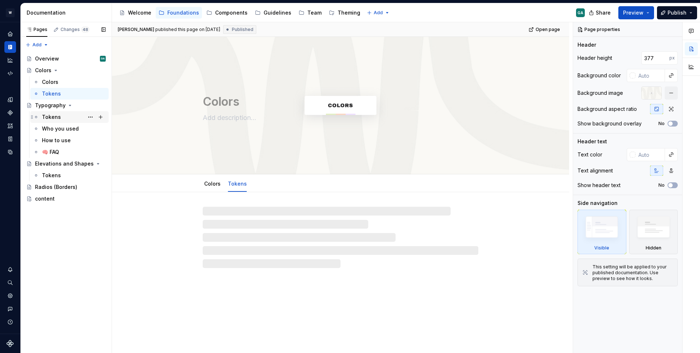
click at [53, 114] on div "Tokens" at bounding box center [51, 116] width 19 height 7
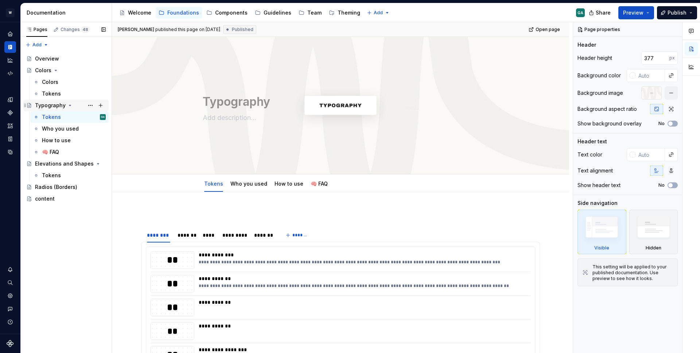
click at [50, 105] on div "Typography" at bounding box center [50, 105] width 31 height 7
click at [236, 11] on div "Components" at bounding box center [231, 12] width 32 height 7
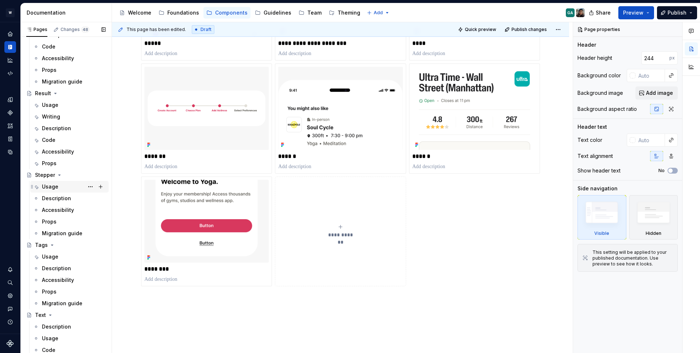
scroll to position [542, 0]
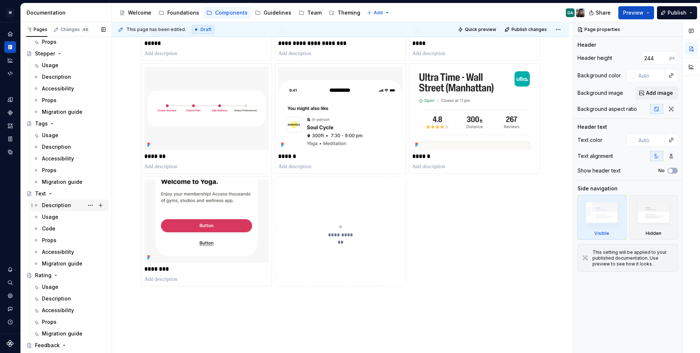
click at [61, 207] on div "Description" at bounding box center [56, 205] width 29 height 7
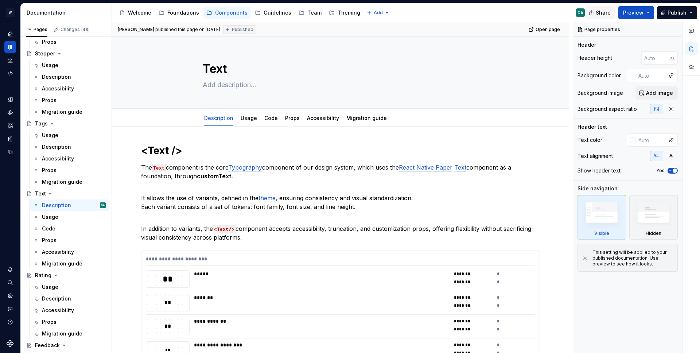
click at [609, 14] on span "Share" at bounding box center [603, 12] width 15 height 7
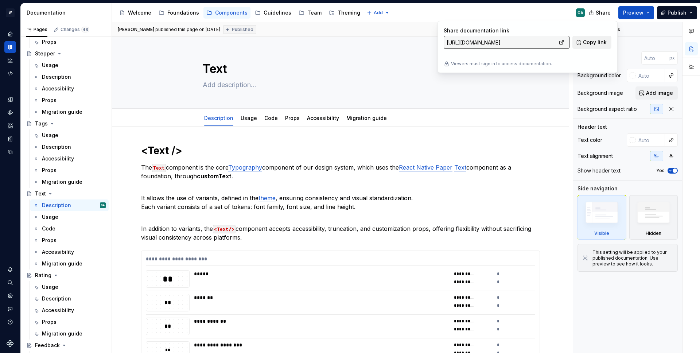
click at [582, 43] on button "Copy link" at bounding box center [591, 42] width 39 height 13
click at [591, 45] on span "Copy link" at bounding box center [595, 42] width 24 height 7
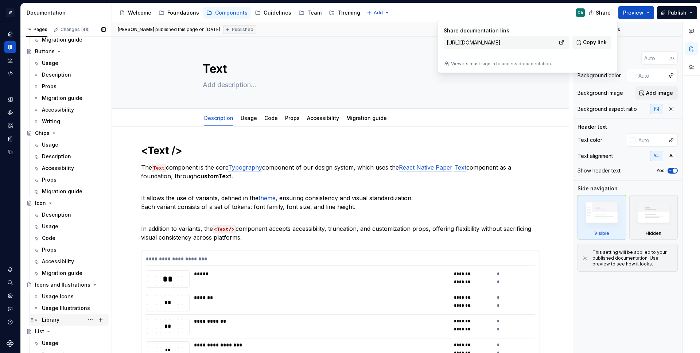
scroll to position [22, 0]
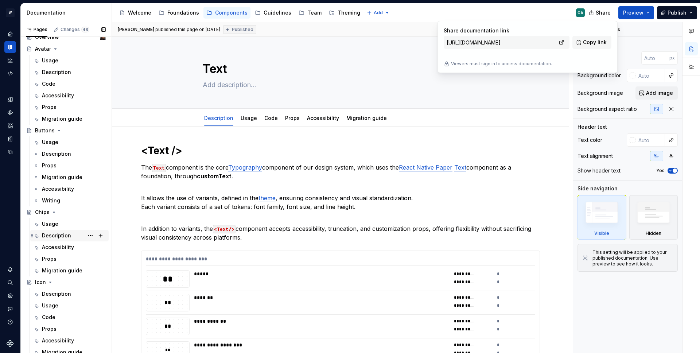
click at [65, 235] on div "Description" at bounding box center [56, 235] width 29 height 7
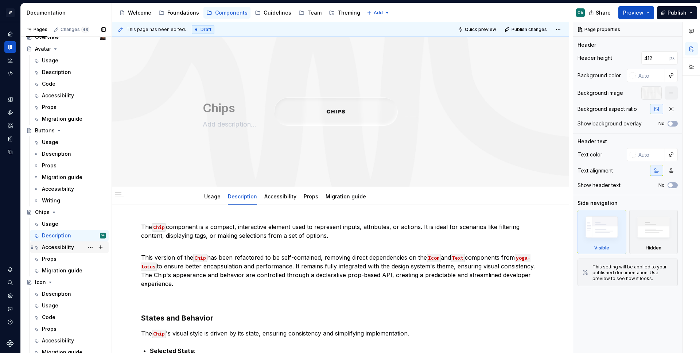
click at [66, 249] on div "Accessibility" at bounding box center [58, 247] width 32 height 7
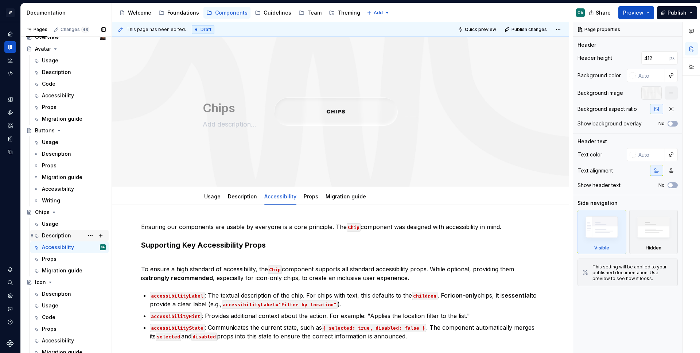
click at [65, 233] on div "Description" at bounding box center [56, 235] width 29 height 7
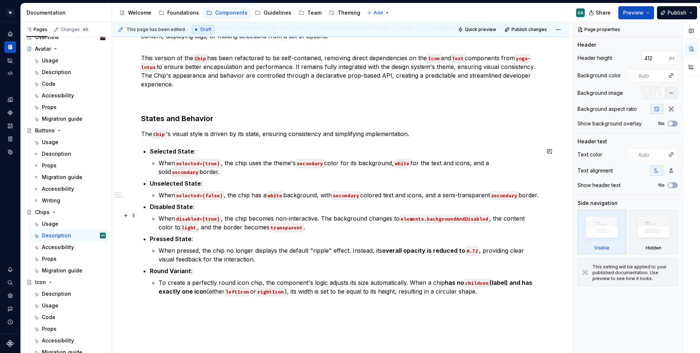
scroll to position [209, 0]
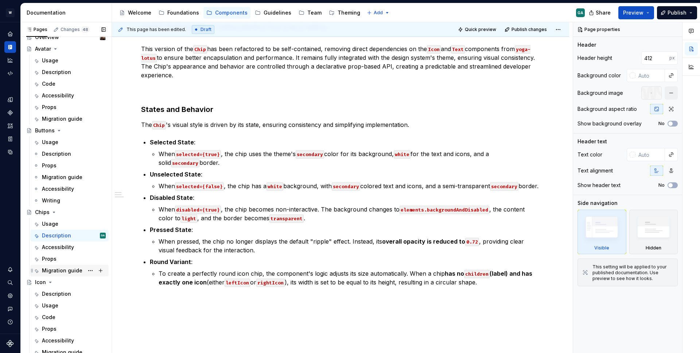
click at [55, 272] on div "Migration guide" at bounding box center [62, 270] width 40 height 7
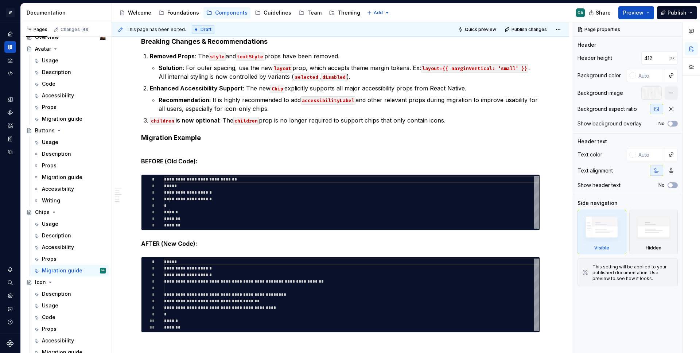
scroll to position [93, 0]
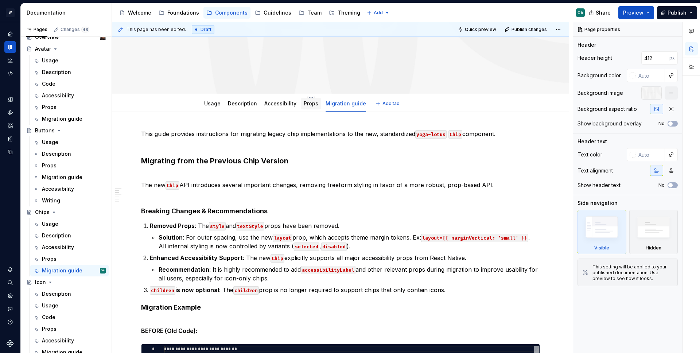
click at [310, 105] on link "Props" at bounding box center [311, 103] width 15 height 6
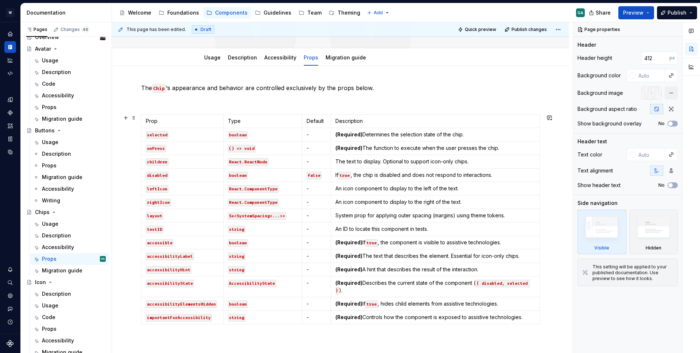
scroll to position [136, 0]
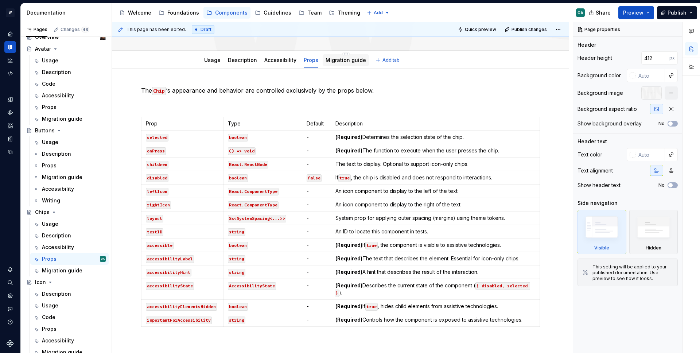
click at [345, 58] on link "Migration guide" at bounding box center [346, 60] width 40 height 6
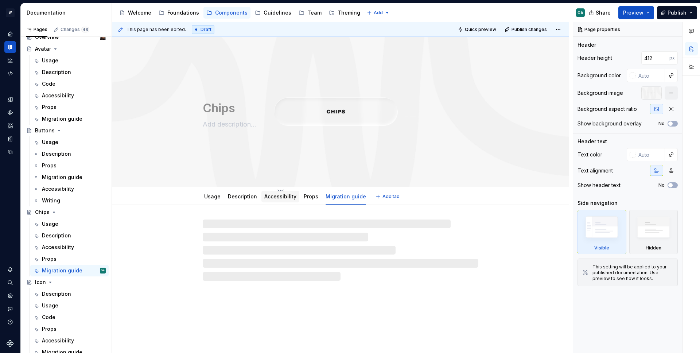
click at [282, 199] on link "Accessibility" at bounding box center [280, 196] width 32 height 6
type textarea "*"
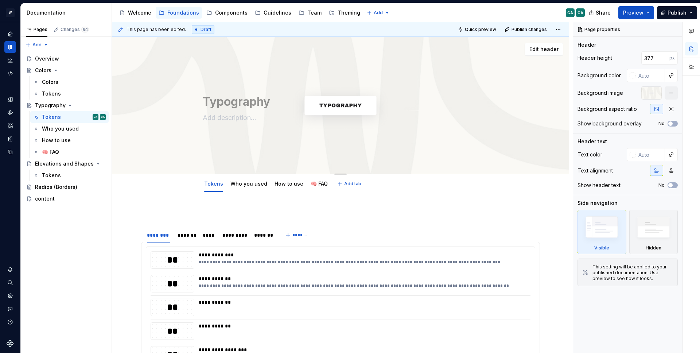
scroll to position [57, 0]
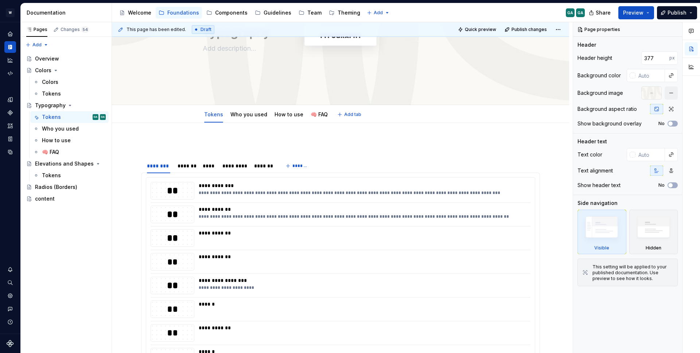
type textarea "*"
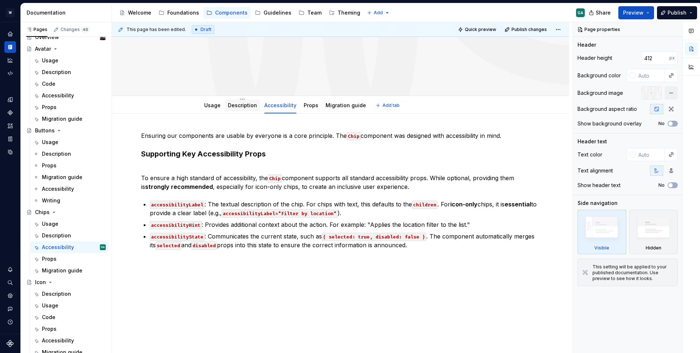
scroll to position [102, 0]
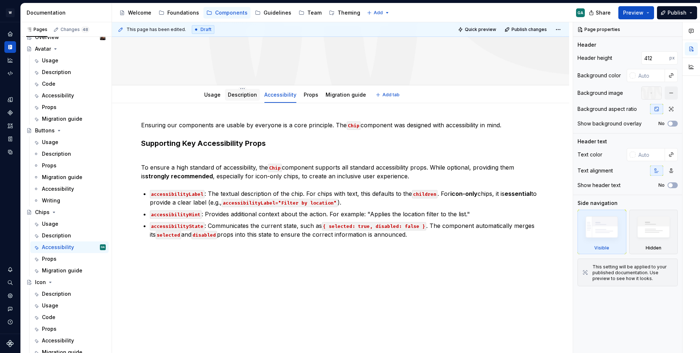
click at [236, 94] on link "Description" at bounding box center [242, 95] width 29 height 6
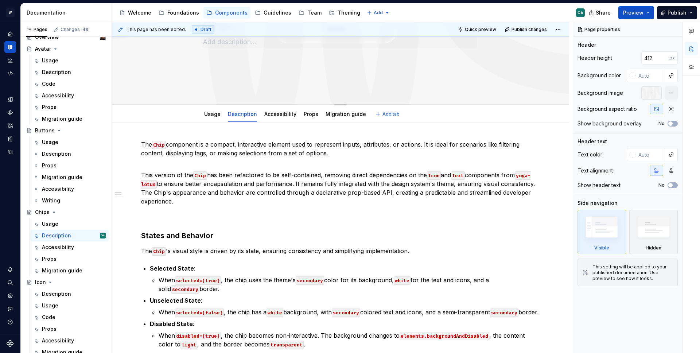
scroll to position [84, 0]
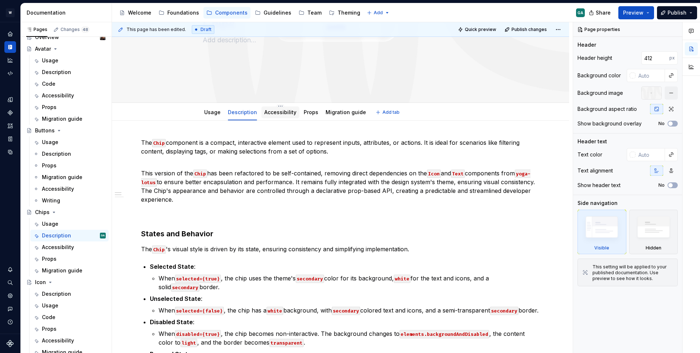
click at [283, 114] on link "Accessibility" at bounding box center [280, 112] width 32 height 6
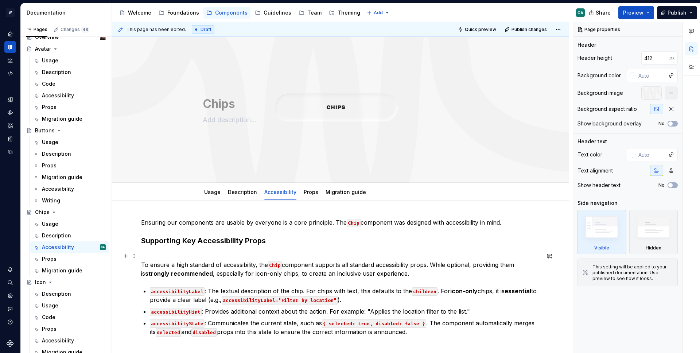
scroll to position [11, 0]
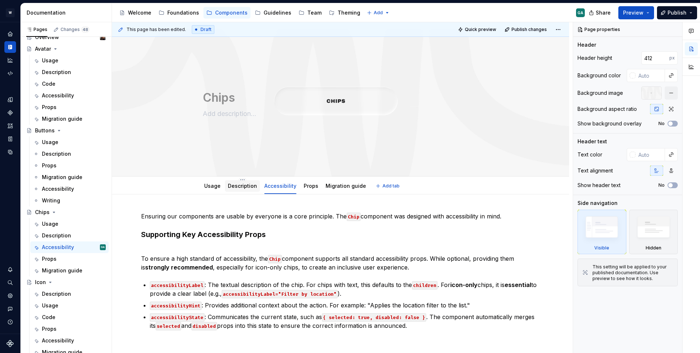
click at [237, 186] on link "Description" at bounding box center [242, 186] width 29 height 6
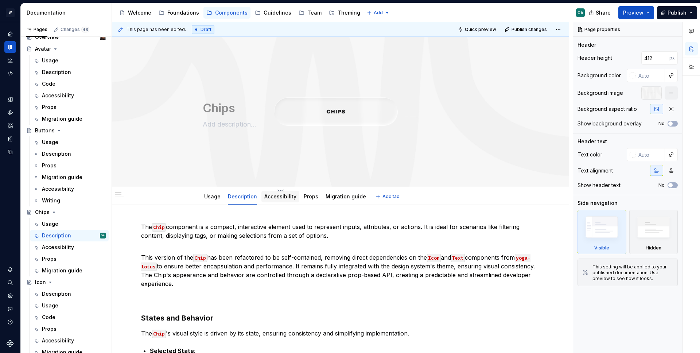
click at [275, 198] on link "Accessibility" at bounding box center [280, 196] width 32 height 6
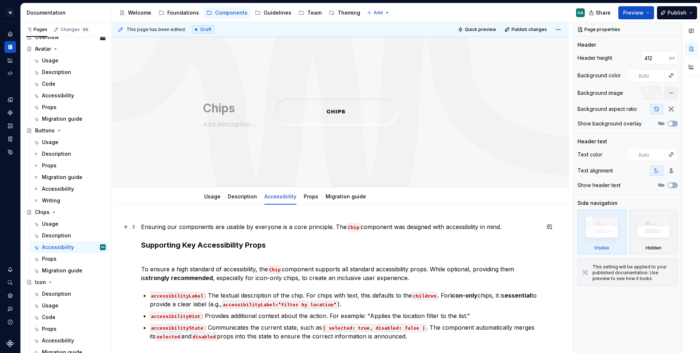
scroll to position [102, 0]
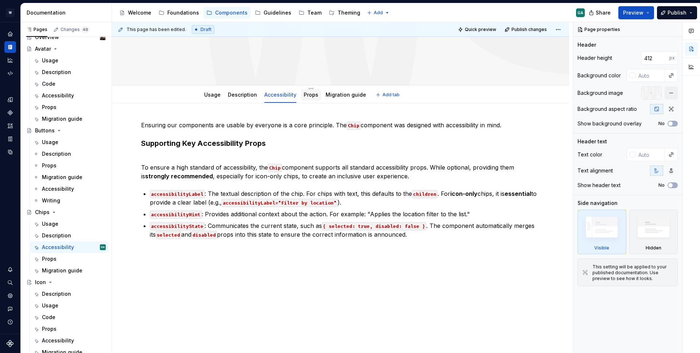
click at [310, 96] on link "Props" at bounding box center [311, 95] width 15 height 6
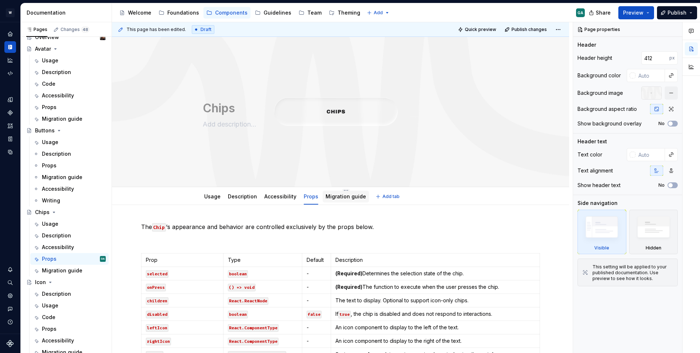
click at [353, 198] on link "Migration guide" at bounding box center [346, 196] width 40 height 6
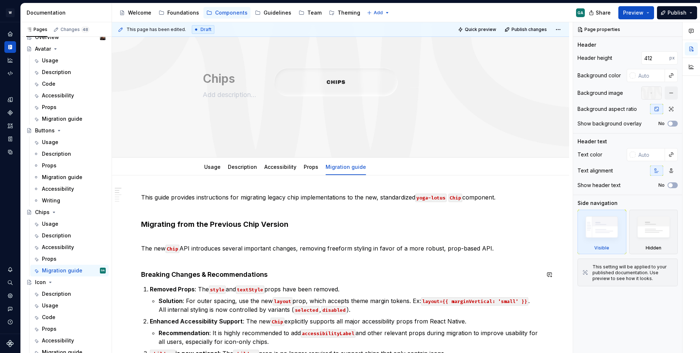
scroll to position [27, 0]
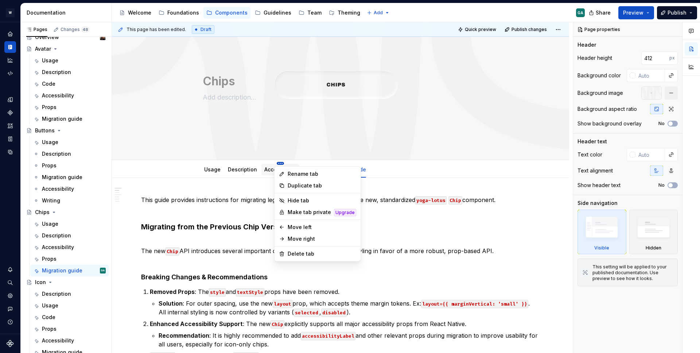
click at [277, 162] on html "W Yoga GA Design system data Documentation Accessibility guide for tree Page tr…" at bounding box center [350, 176] width 700 height 353
type textarea "*"
